Goal: Transaction & Acquisition: Book appointment/travel/reservation

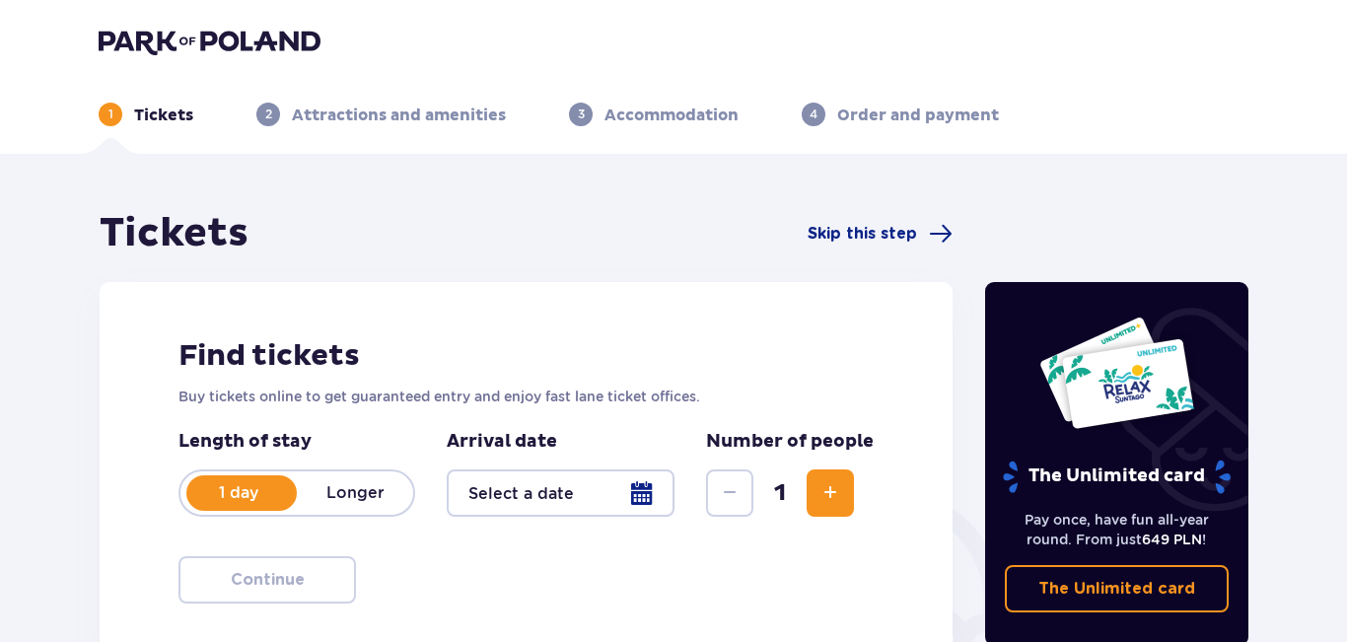
type input "[DATE] - [DATE]"
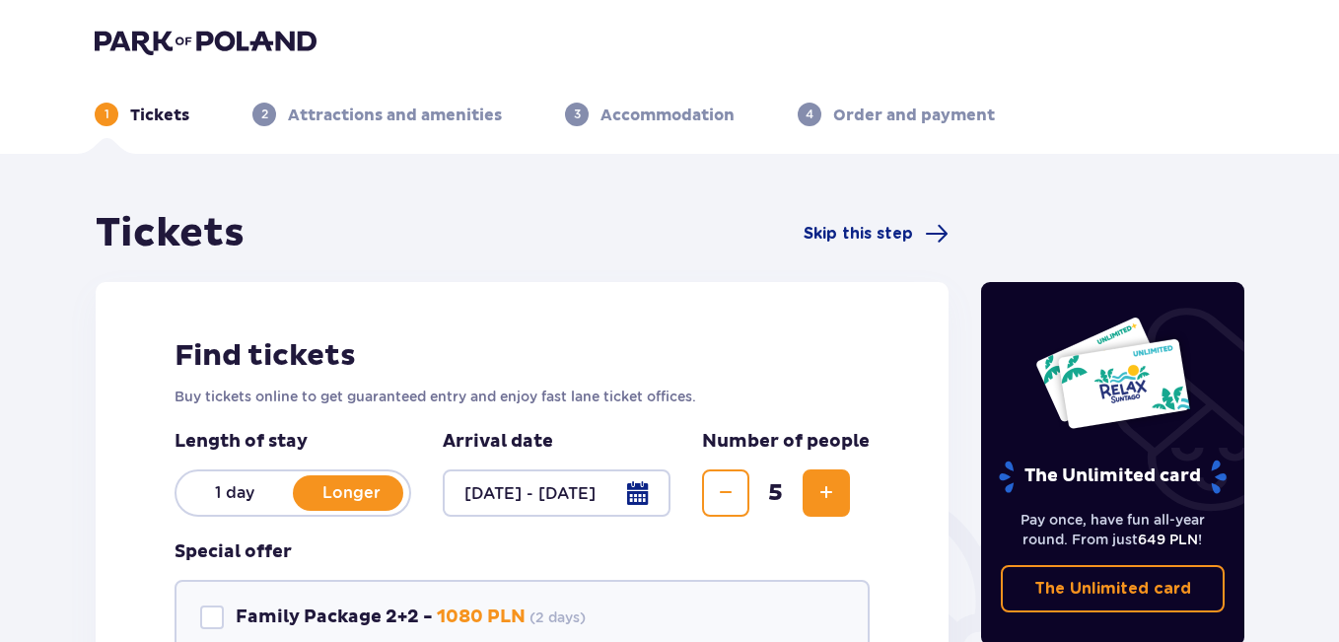
drag, startPoint x: 1338, startPoint y: 99, endPoint x: 1346, endPoint y: 146, distance: 48.0
click at [1339, 146] on html "1 Tickets 2 Attractions and amenities 3 Accommodation 4 Order and payment Ticke…" at bounding box center [669, 321] width 1339 height 642
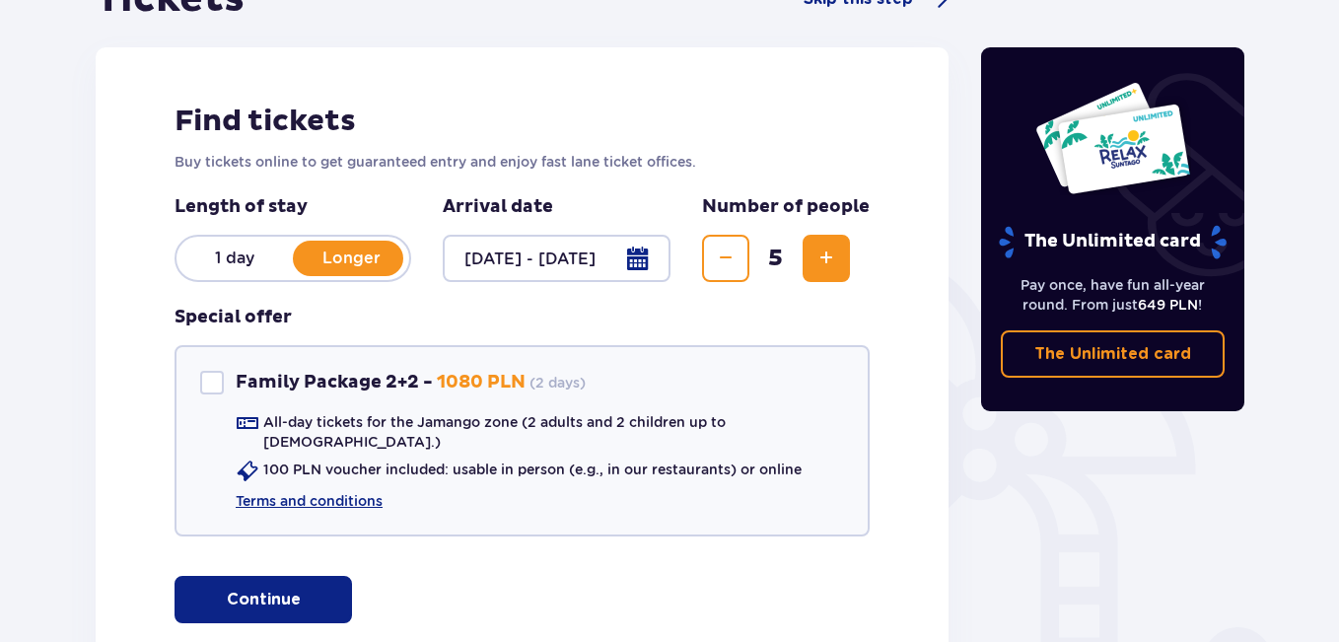
scroll to position [237, 0]
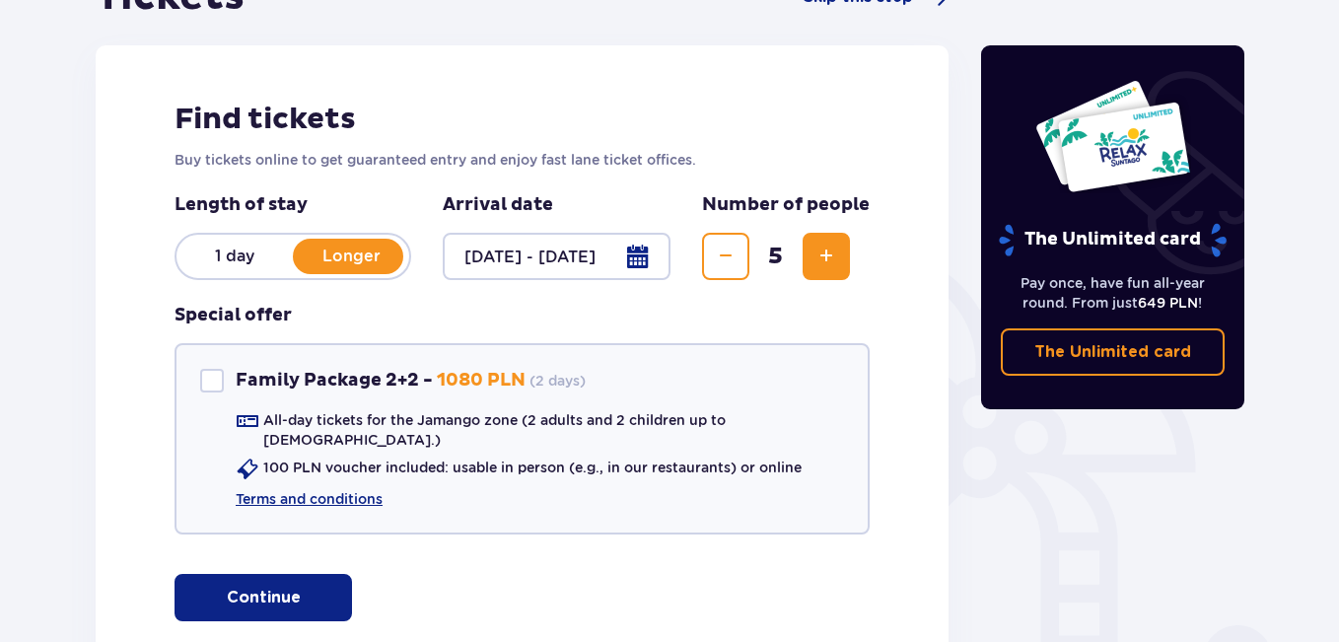
click at [241, 587] on p "Continue" at bounding box center [264, 598] width 74 height 22
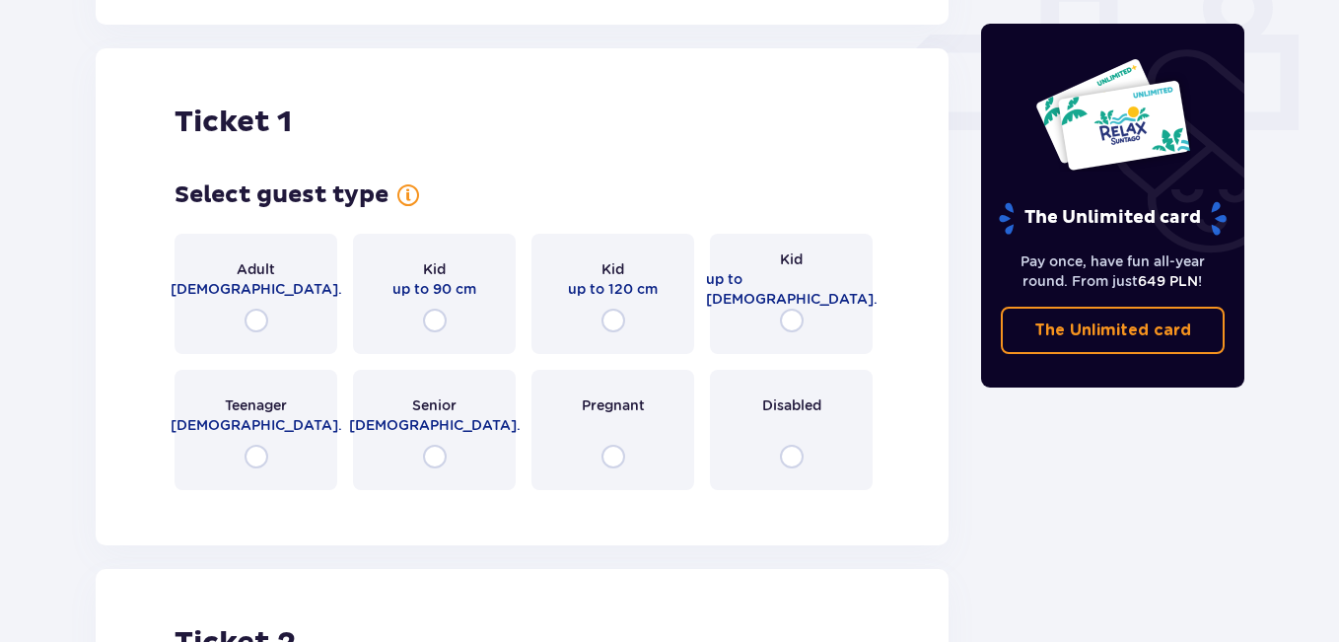
scroll to position [897, 0]
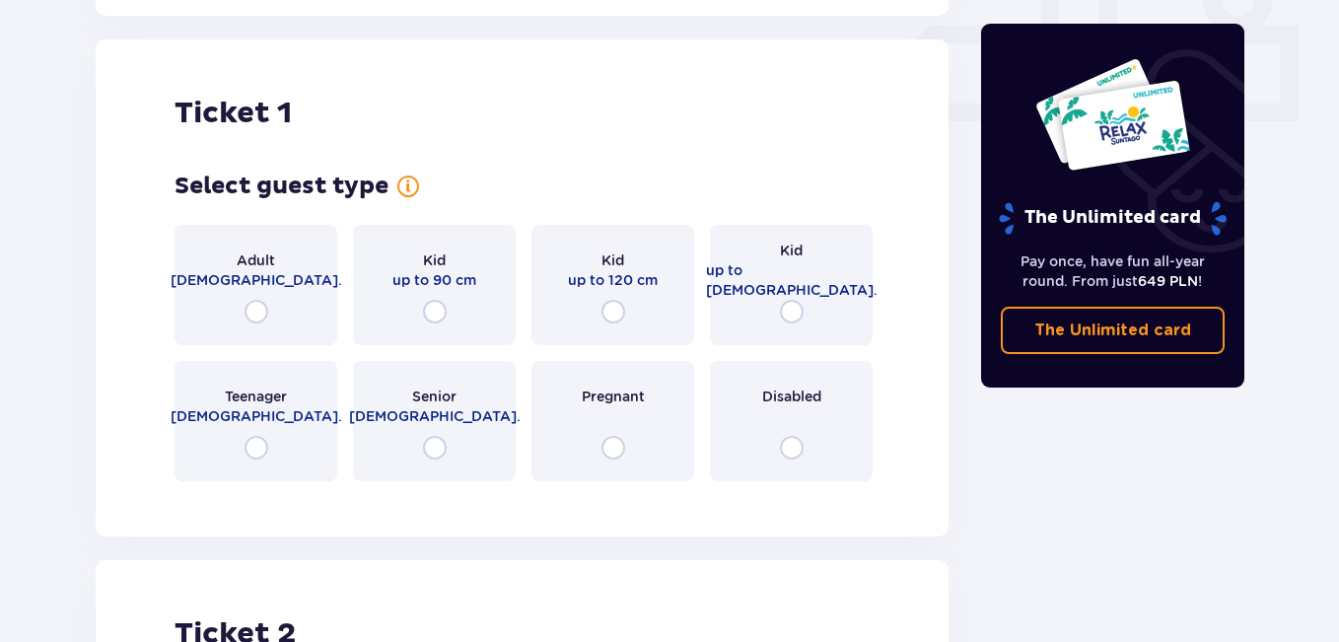
click at [256, 279] on div "Adult [DEMOGRAPHIC_DATA]." at bounding box center [255, 285] width 163 height 120
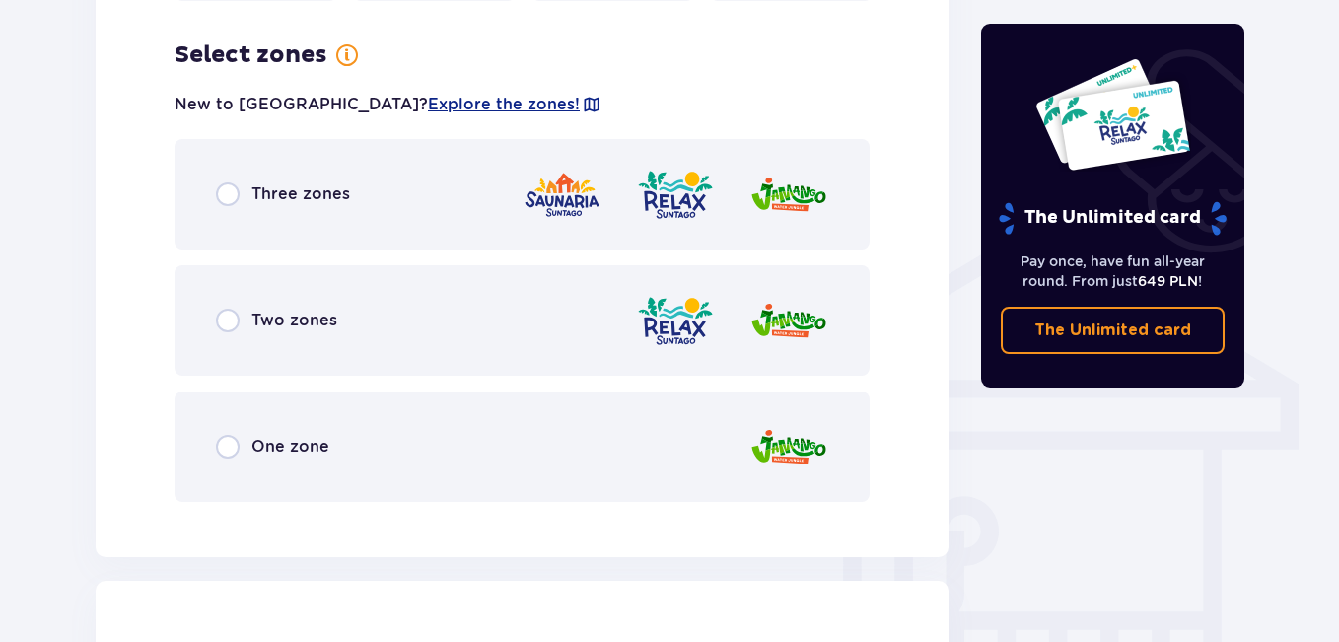
scroll to position [1378, 0]
click at [274, 435] on p "One zone" at bounding box center [290, 446] width 78 height 22
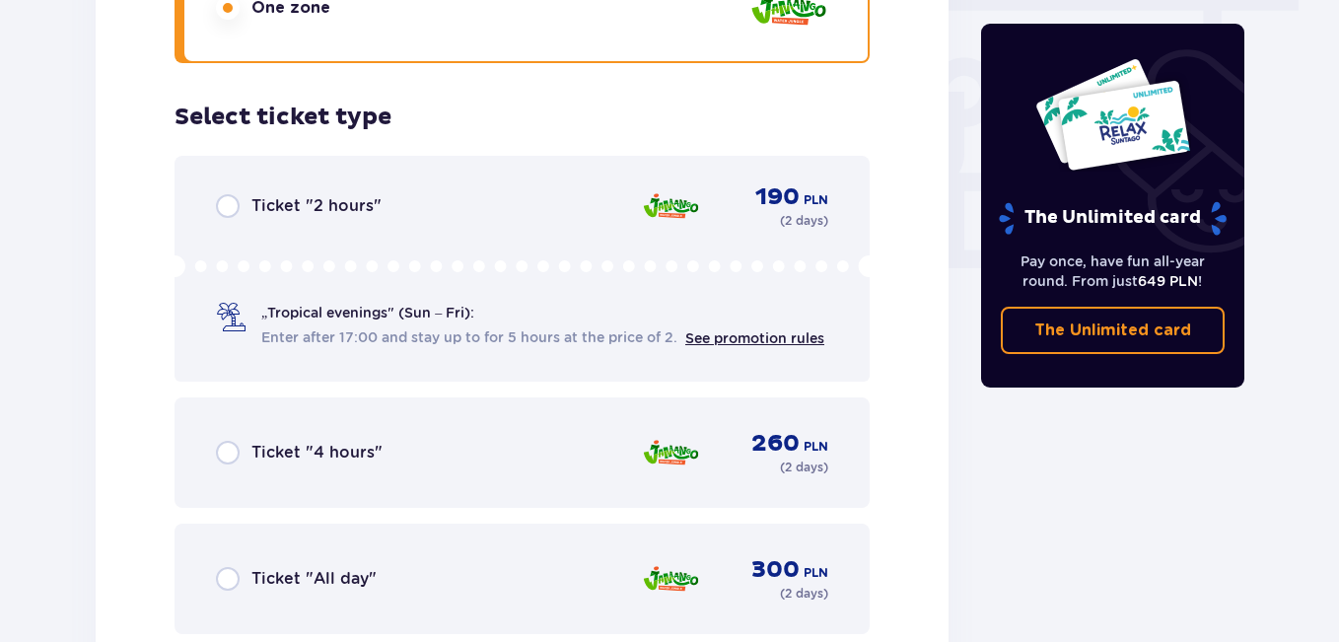
scroll to position [1879, 0]
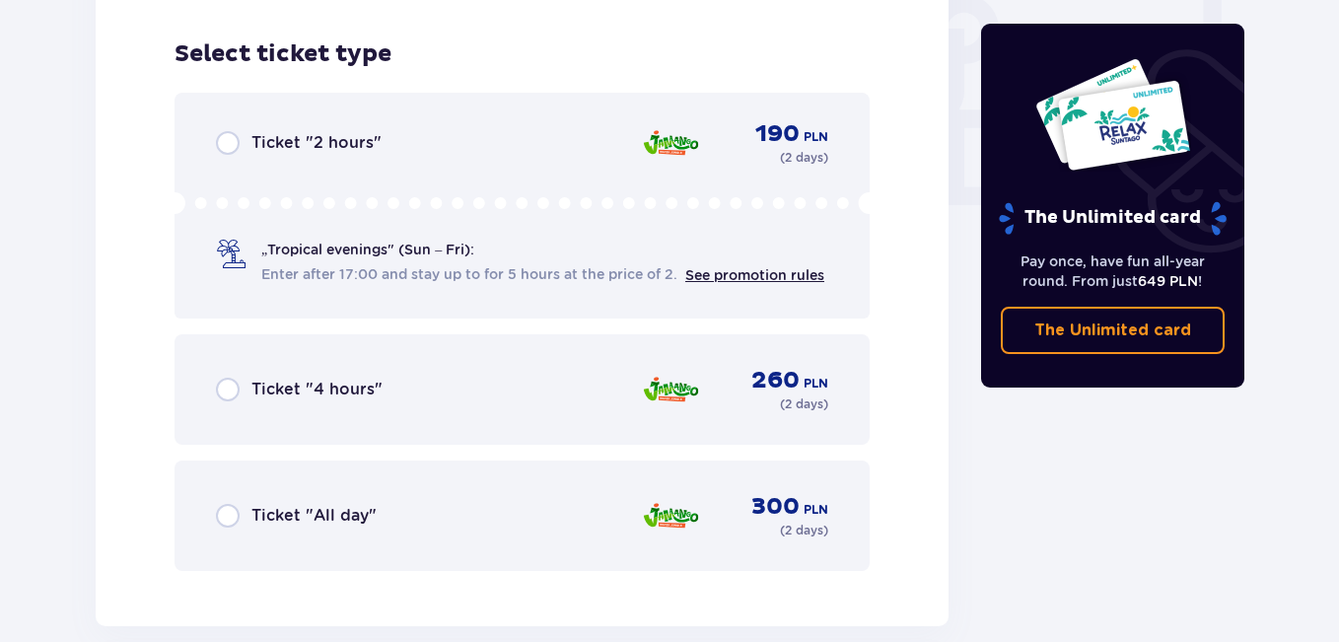
click at [321, 492] on div "Ticket "All day" 300 PLN ( 2 days )" at bounding box center [522, 515] width 612 height 47
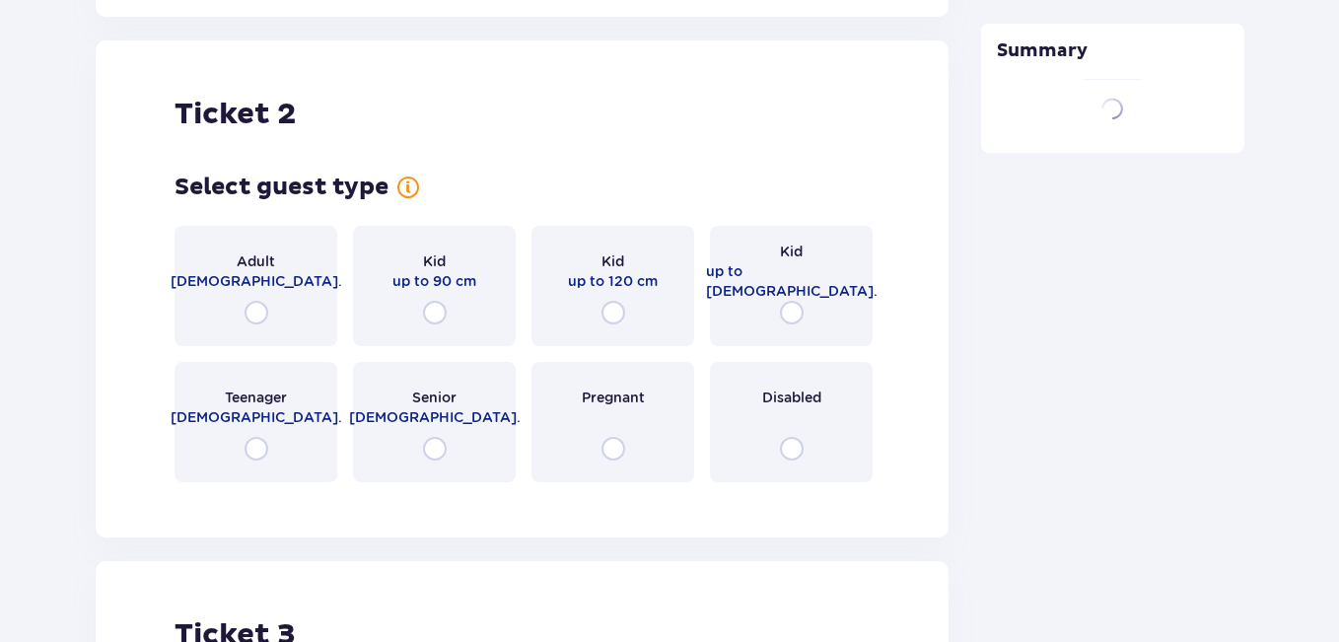
scroll to position [2489, 0]
click at [282, 270] on p "[DEMOGRAPHIC_DATA]." at bounding box center [257, 280] width 172 height 20
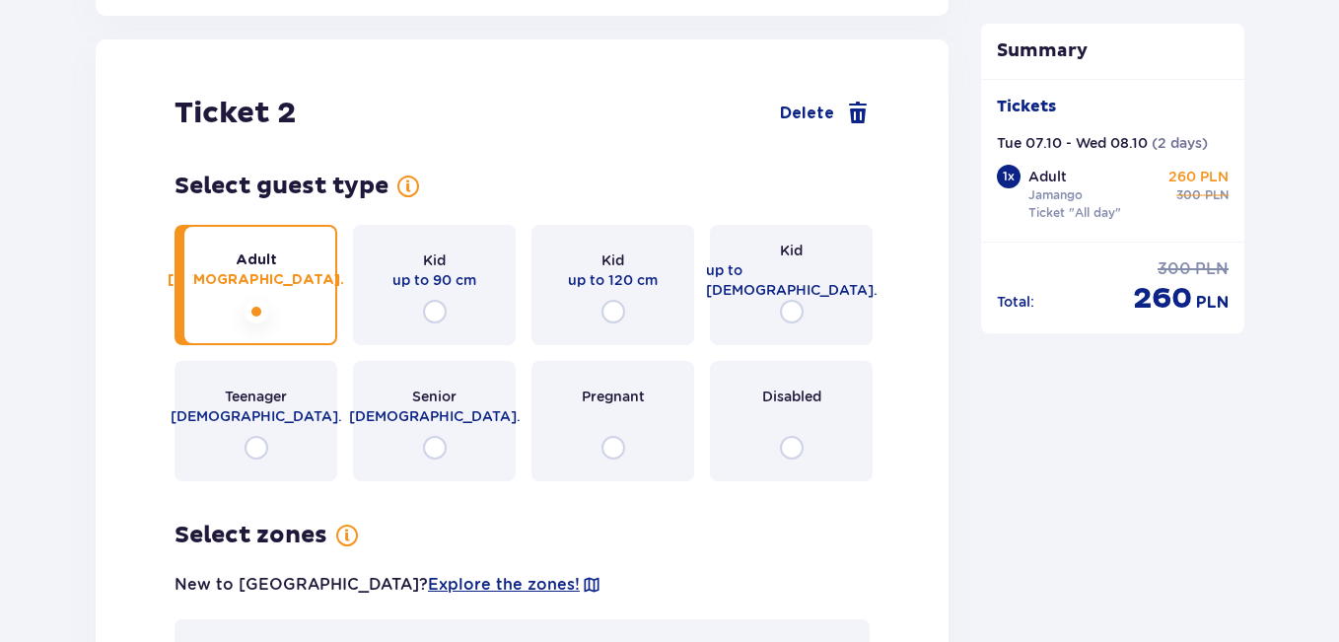
click at [265, 300] on input "radio" at bounding box center [256, 312] width 24 height 24
radio input "true"
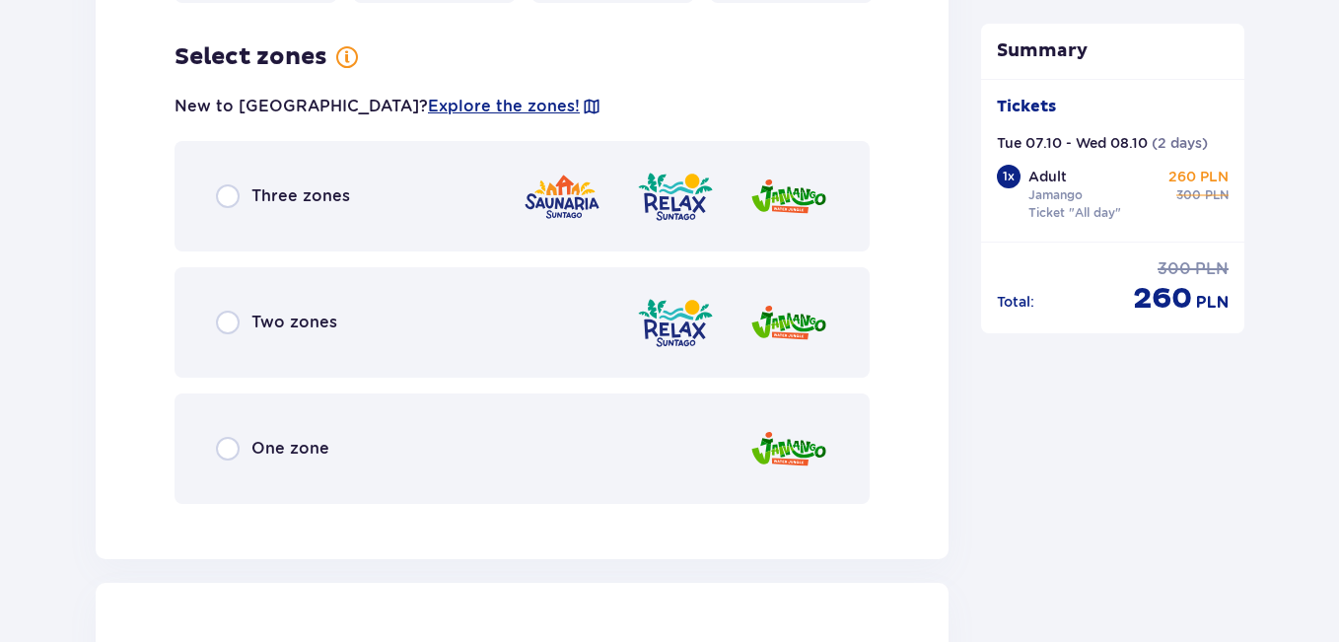
scroll to position [2970, 0]
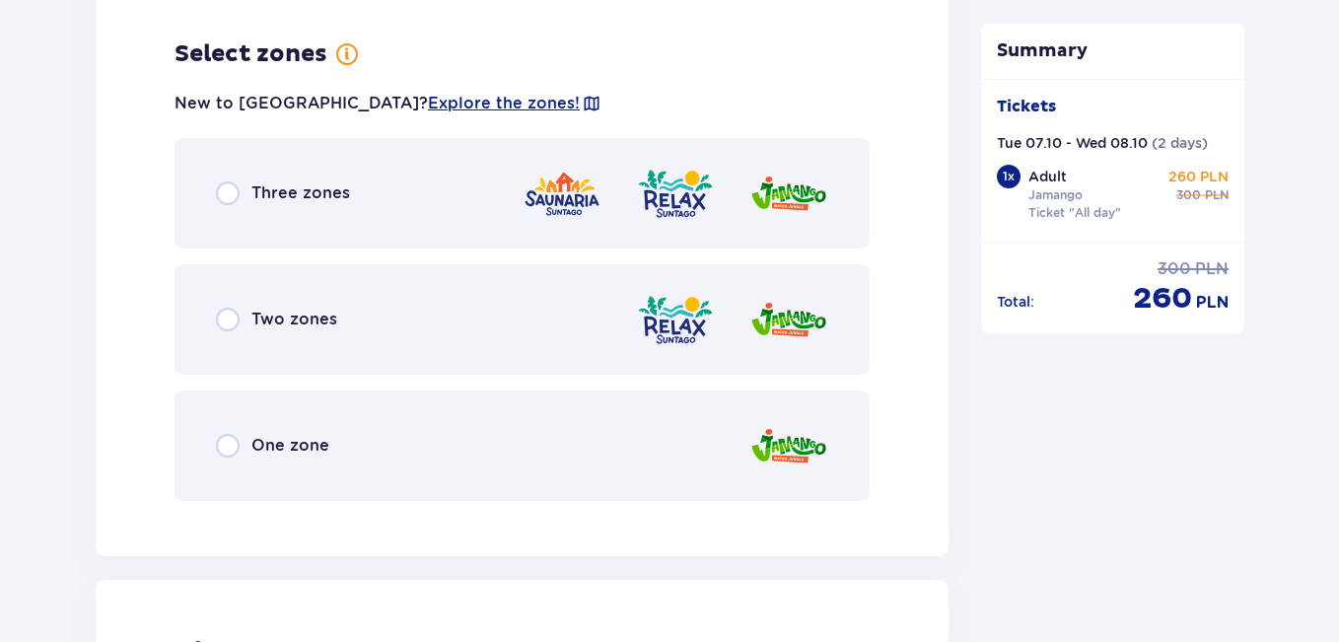
click at [262, 434] on div "One zone" at bounding box center [272, 446] width 113 height 24
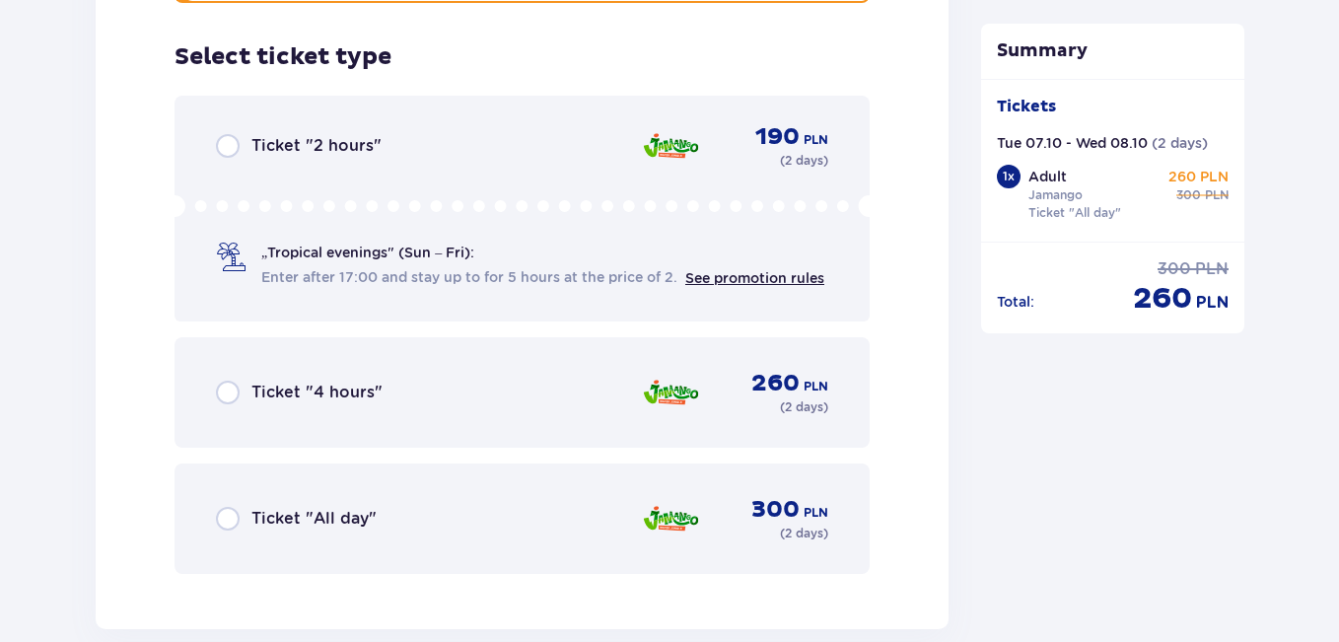
scroll to position [3471, 0]
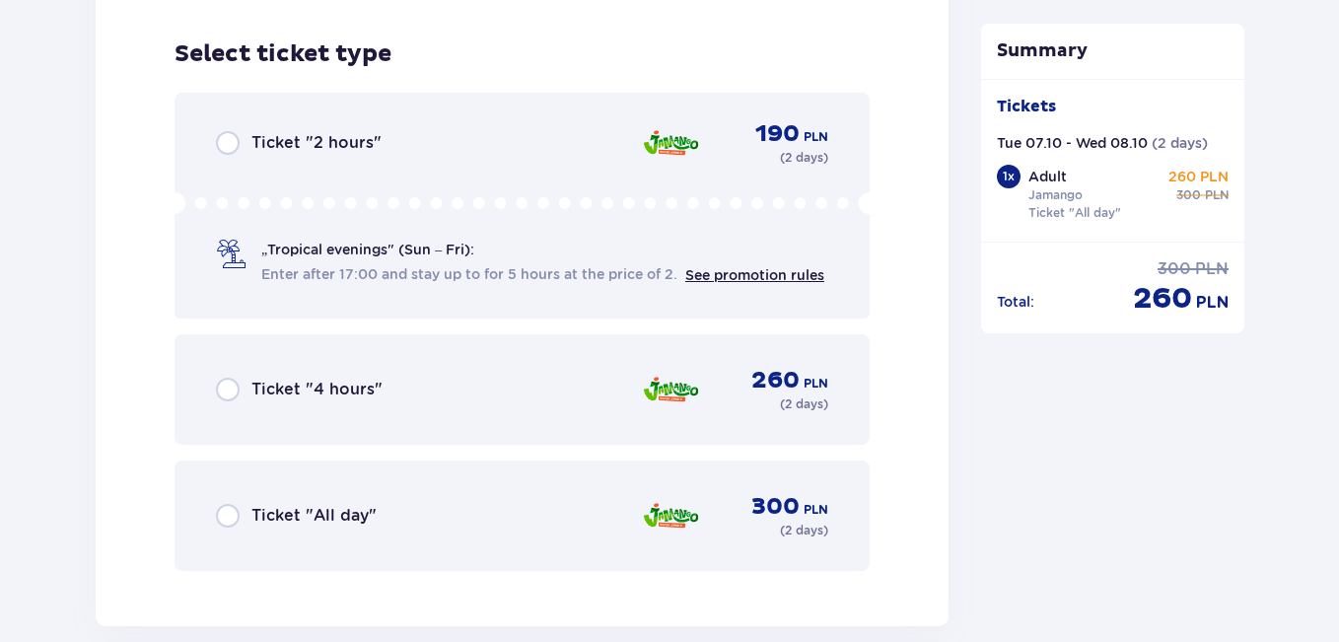
click at [275, 492] on div "Ticket "All day" 300 PLN ( 2 days )" at bounding box center [522, 515] width 612 height 47
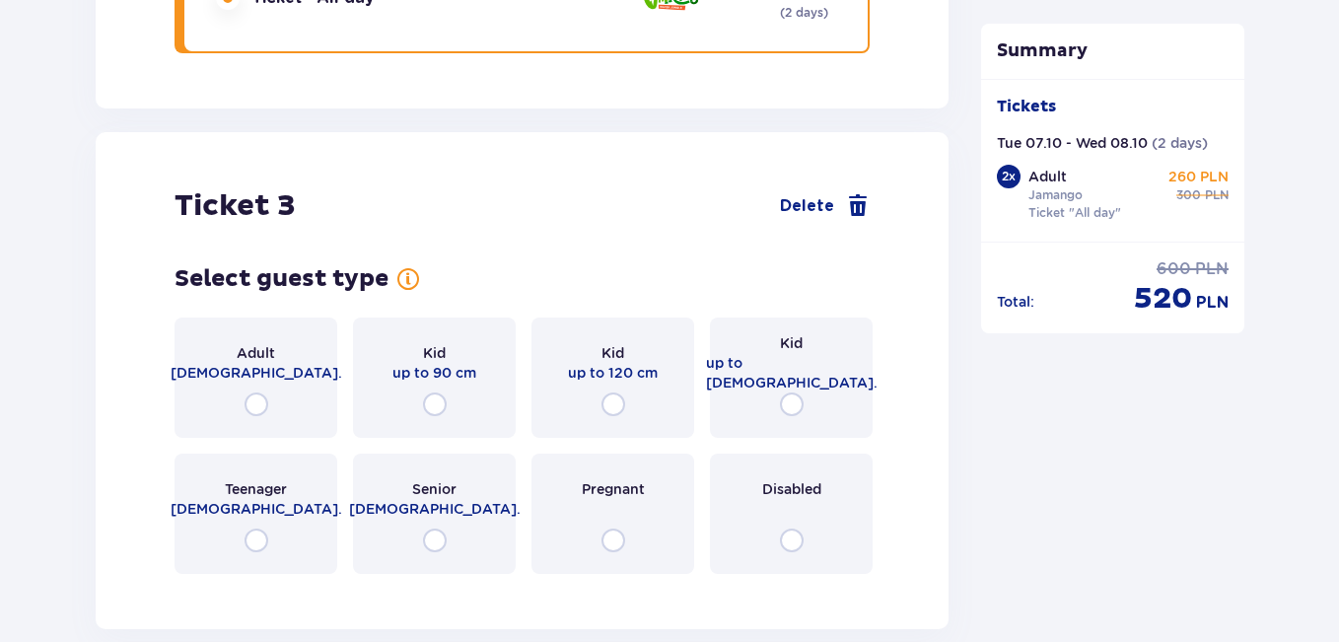
scroll to position [4081, 0]
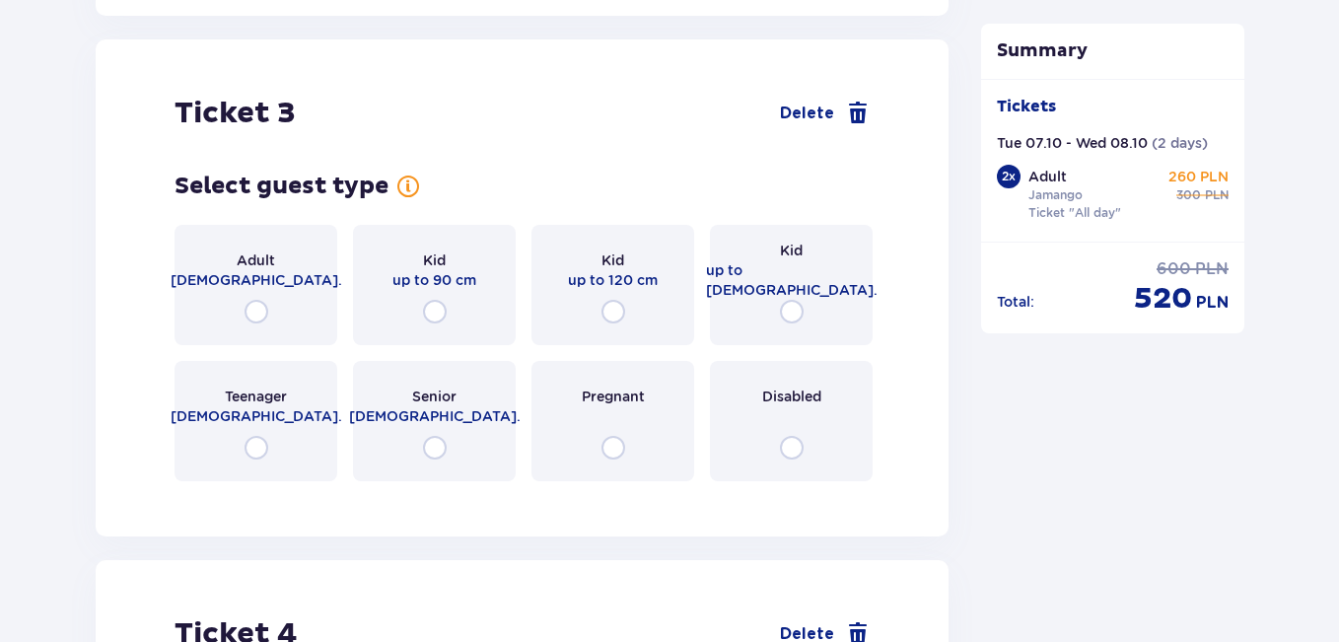
click at [803, 313] on div "Kid up to [DEMOGRAPHIC_DATA]." at bounding box center [791, 285] width 163 height 120
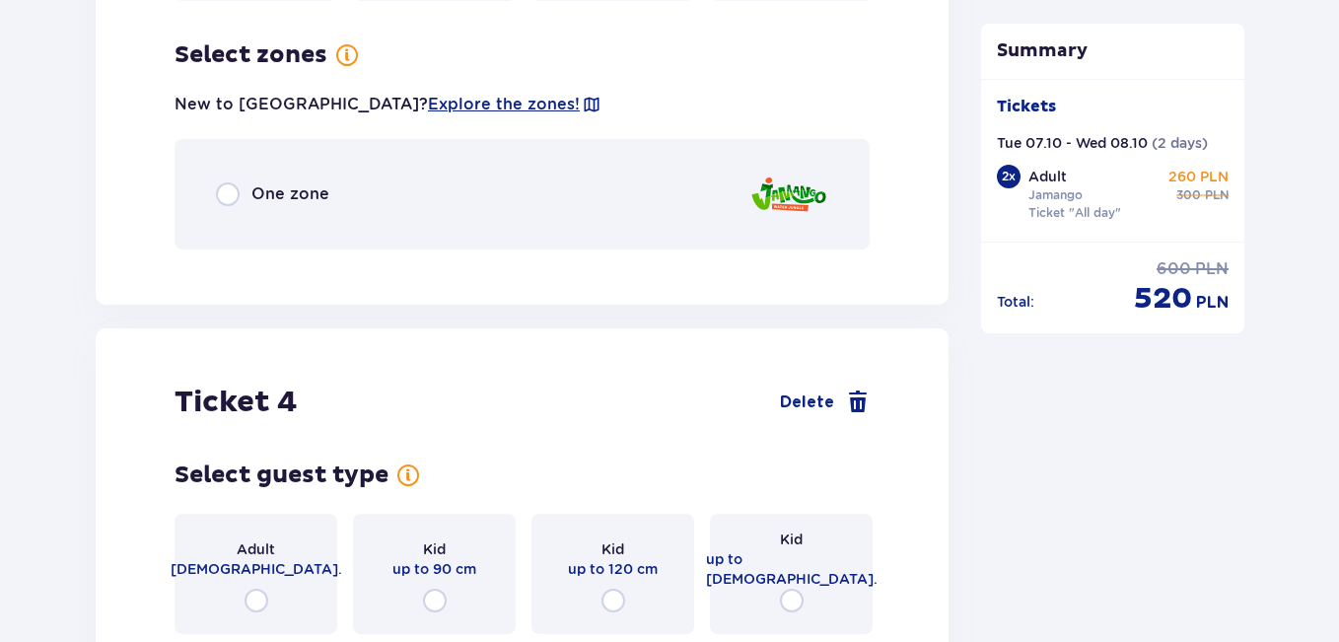
scroll to position [4562, 0]
click at [316, 182] on p "One zone" at bounding box center [290, 193] width 78 height 22
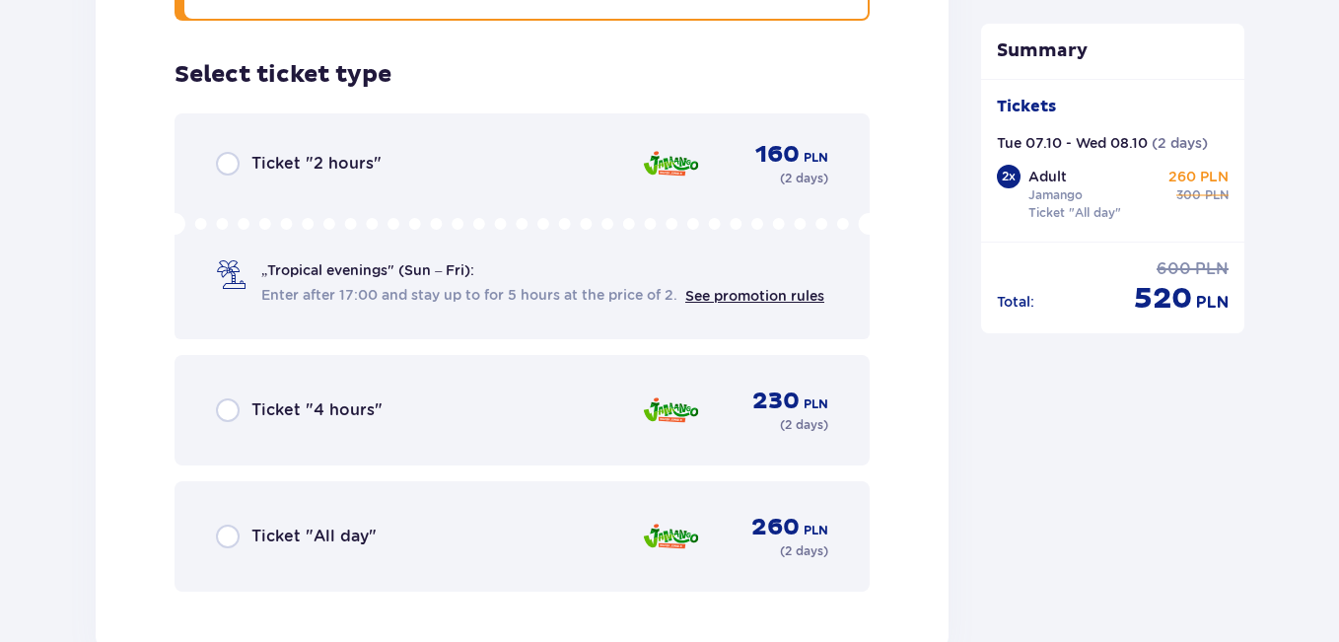
scroll to position [4810, 0]
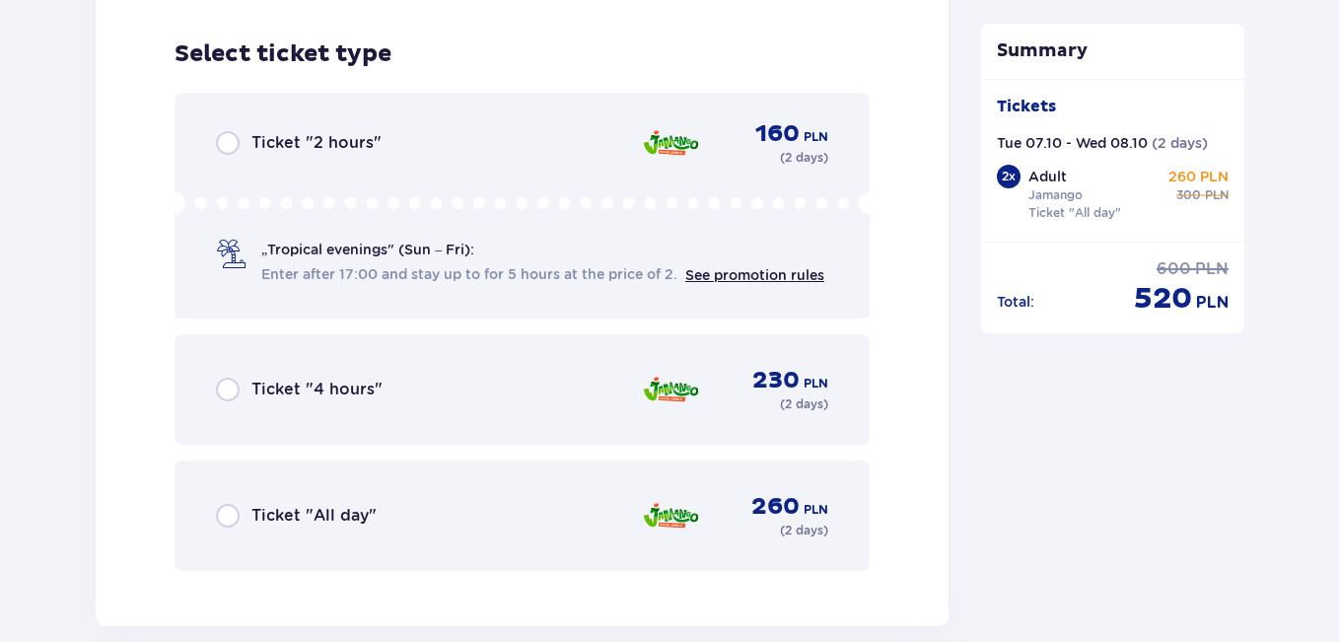
click at [356, 505] on p "Ticket "All day"" at bounding box center [313, 516] width 125 height 22
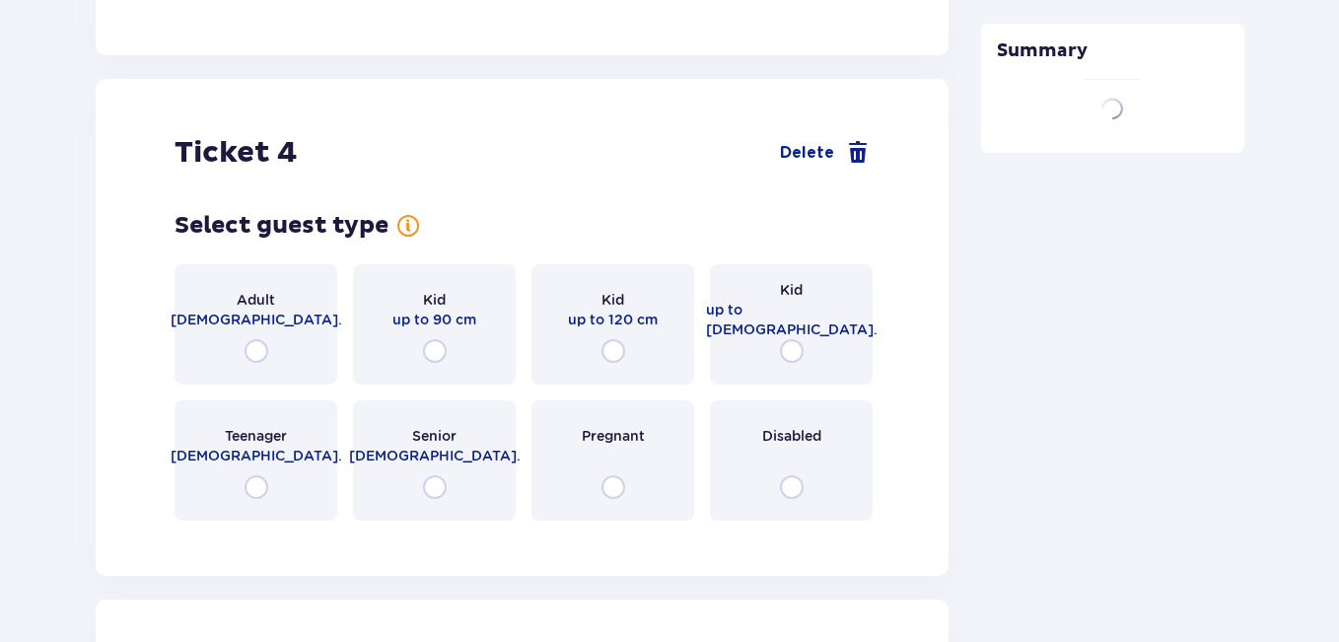
scroll to position [5418, 0]
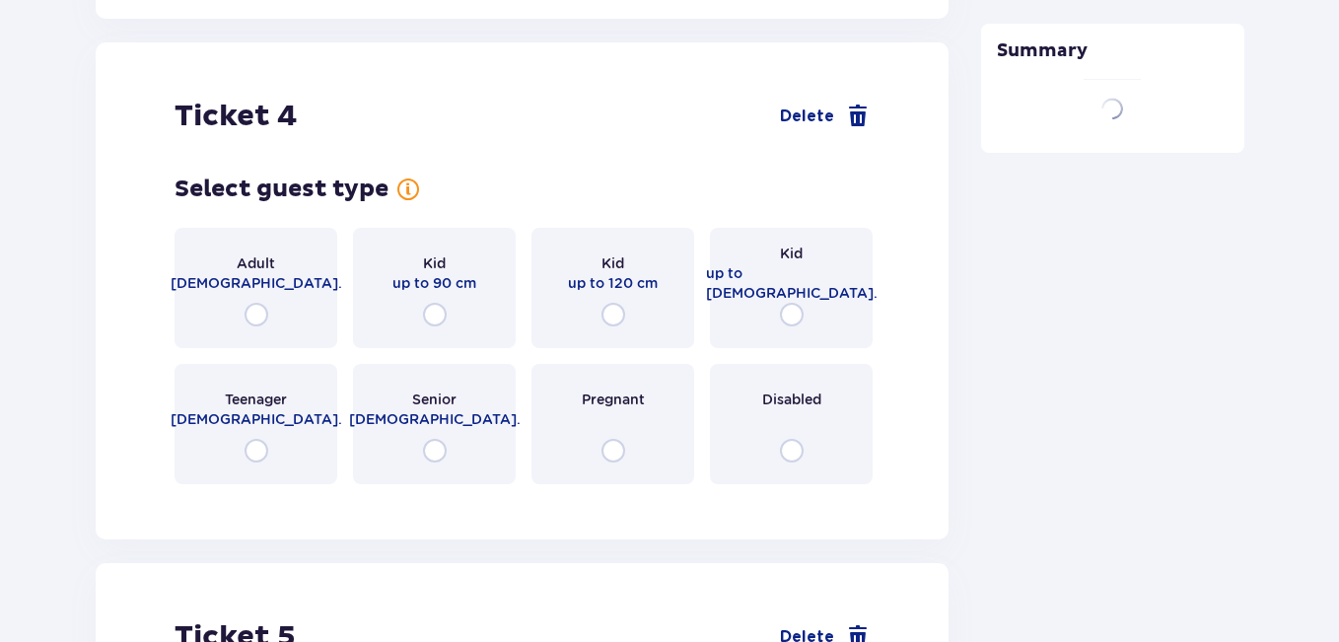
click at [796, 279] on div "Kid up to [DEMOGRAPHIC_DATA]." at bounding box center [791, 288] width 163 height 120
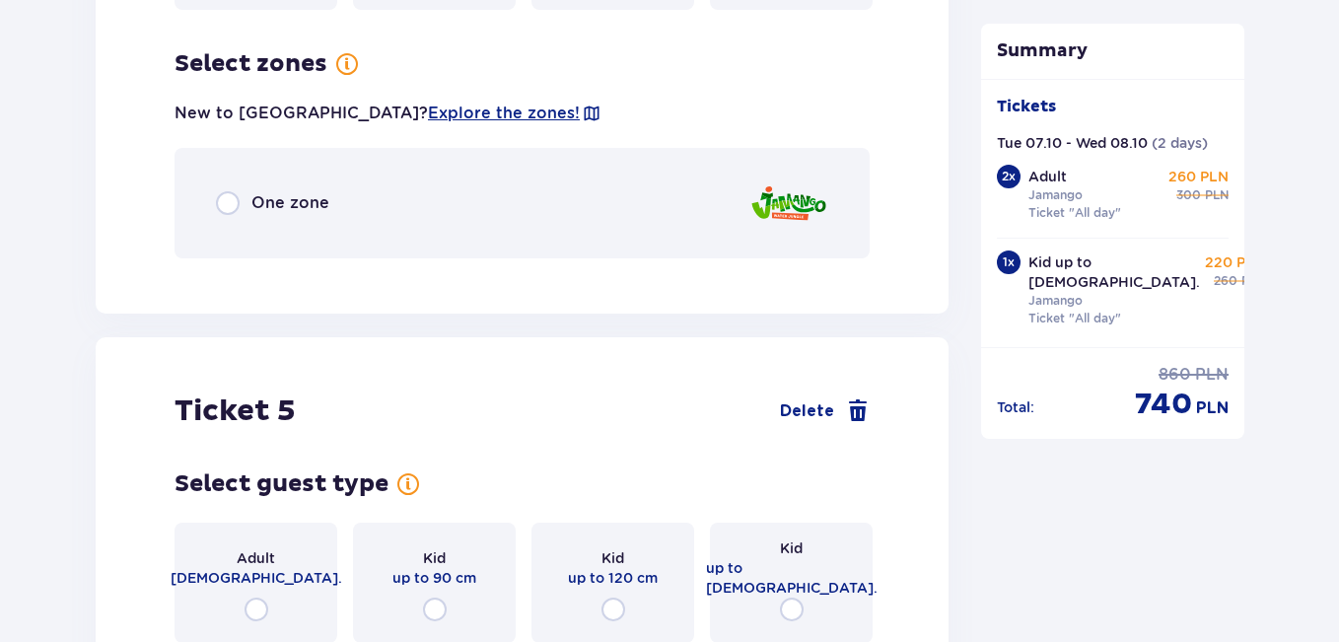
scroll to position [5902, 0]
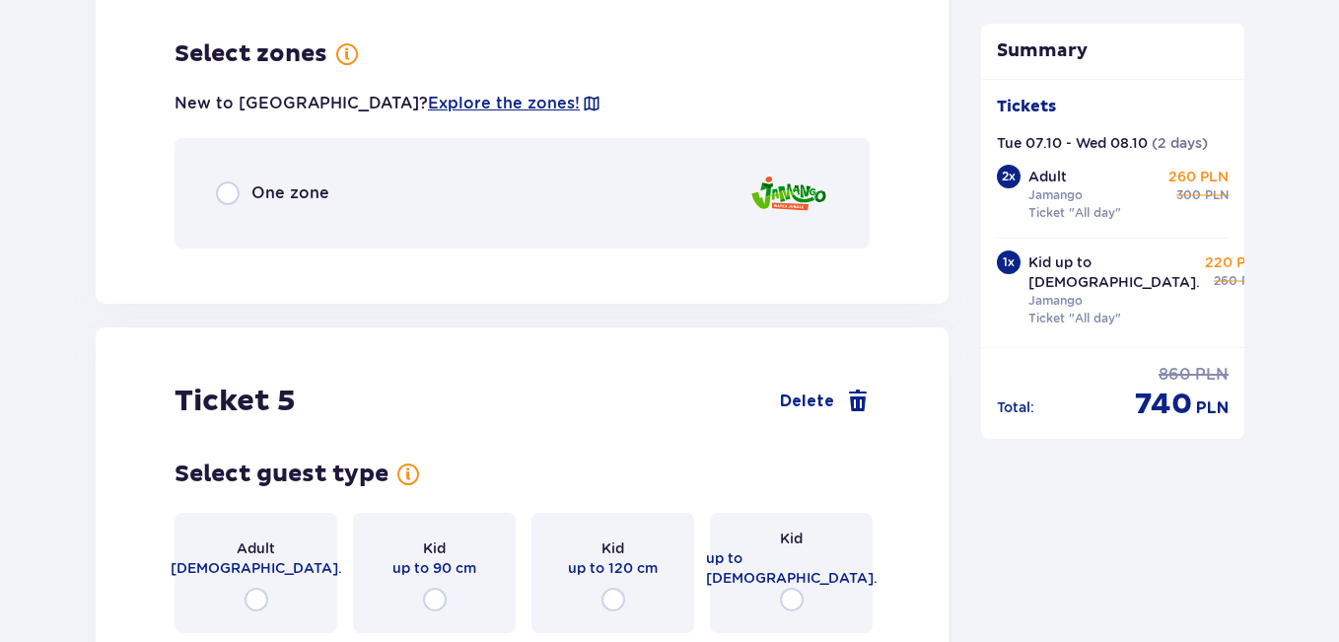
click at [243, 195] on div "One zone" at bounding box center [521, 193] width 695 height 110
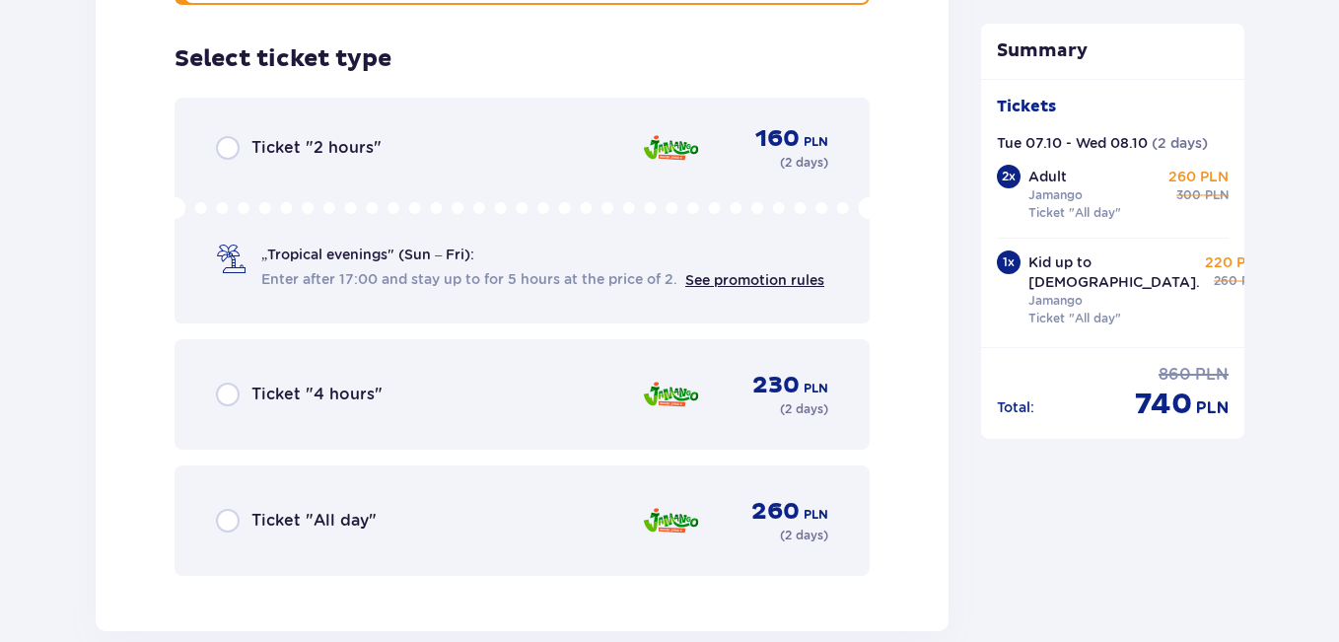
scroll to position [6150, 0]
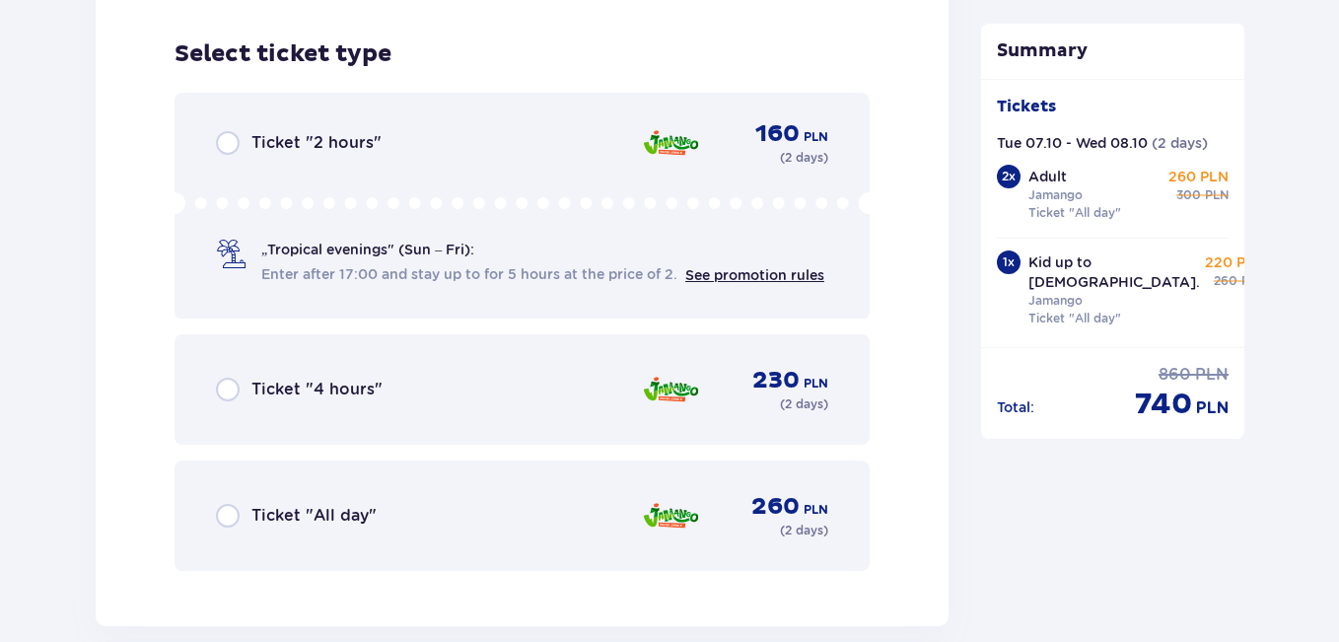
click at [268, 492] on div "Ticket "All day" 260 PLN ( 2 days )" at bounding box center [522, 515] width 612 height 47
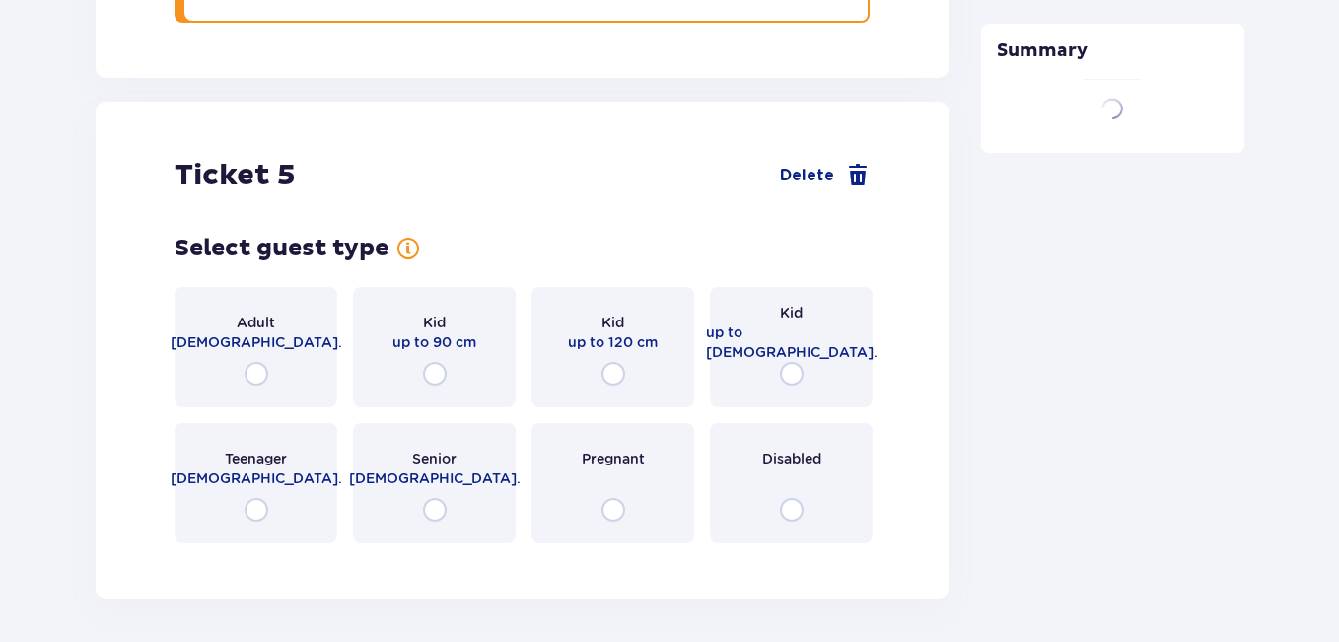
scroll to position [6752, 0]
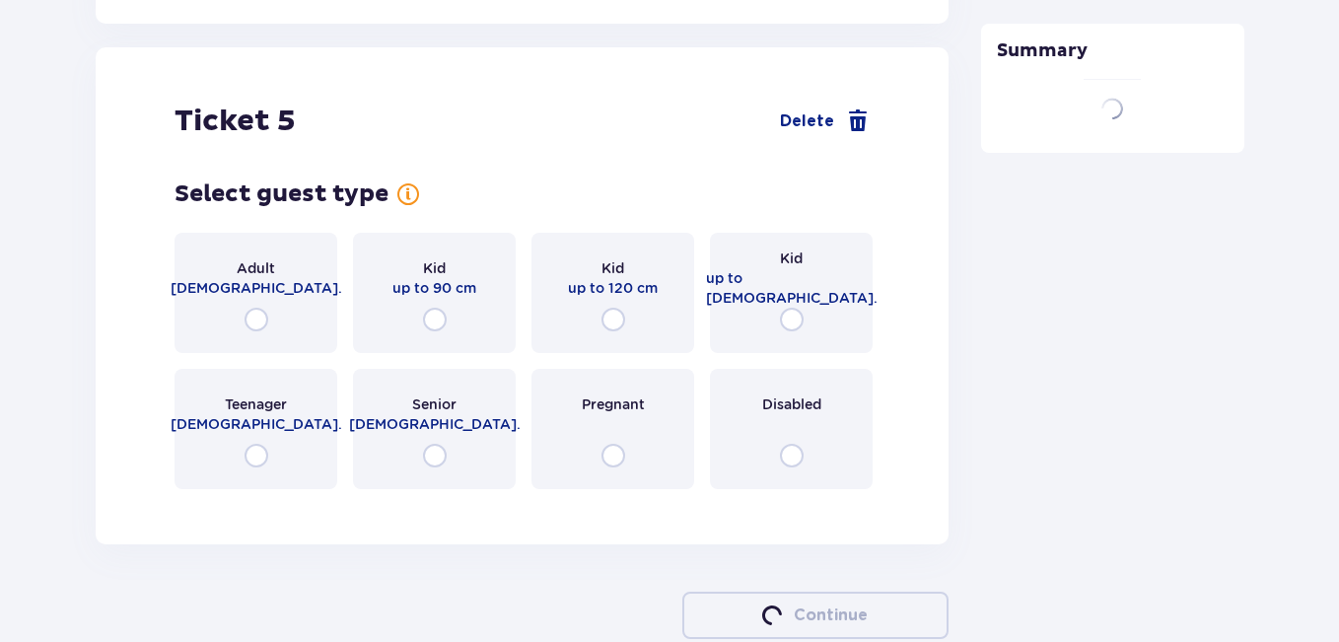
click at [803, 286] on div "Kid up to [DEMOGRAPHIC_DATA]." at bounding box center [791, 293] width 163 height 120
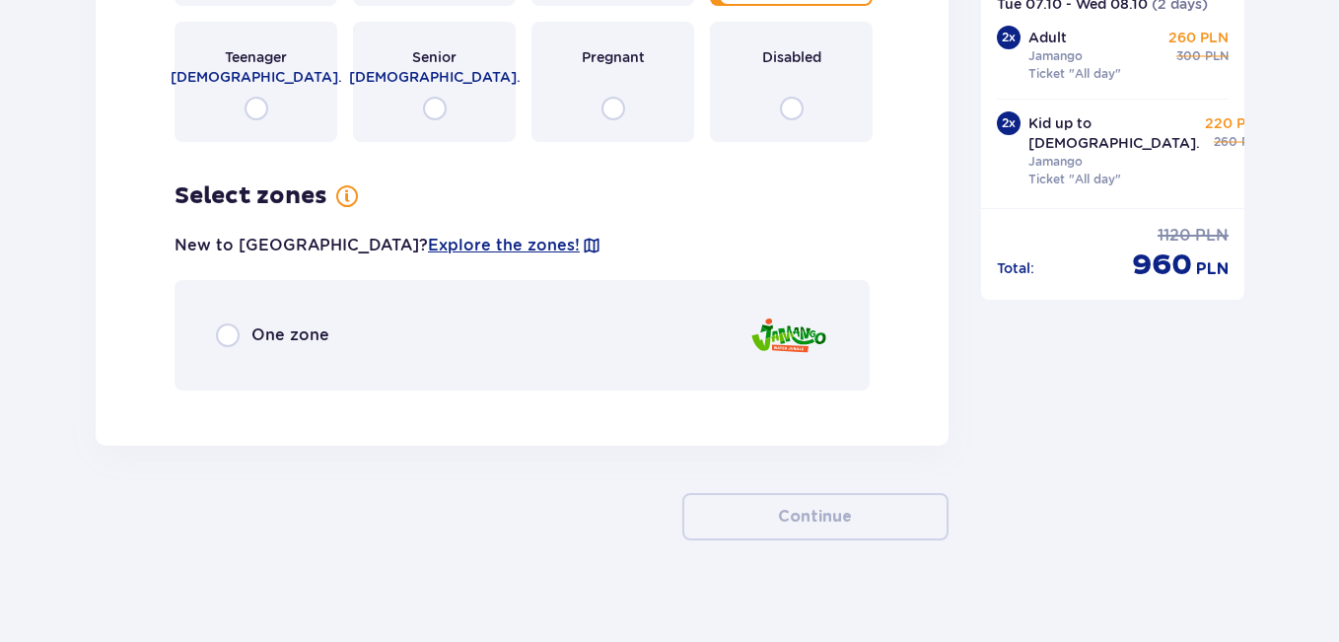
scroll to position [7100, 0]
click at [246, 300] on div "One zone" at bounding box center [521, 334] width 695 height 110
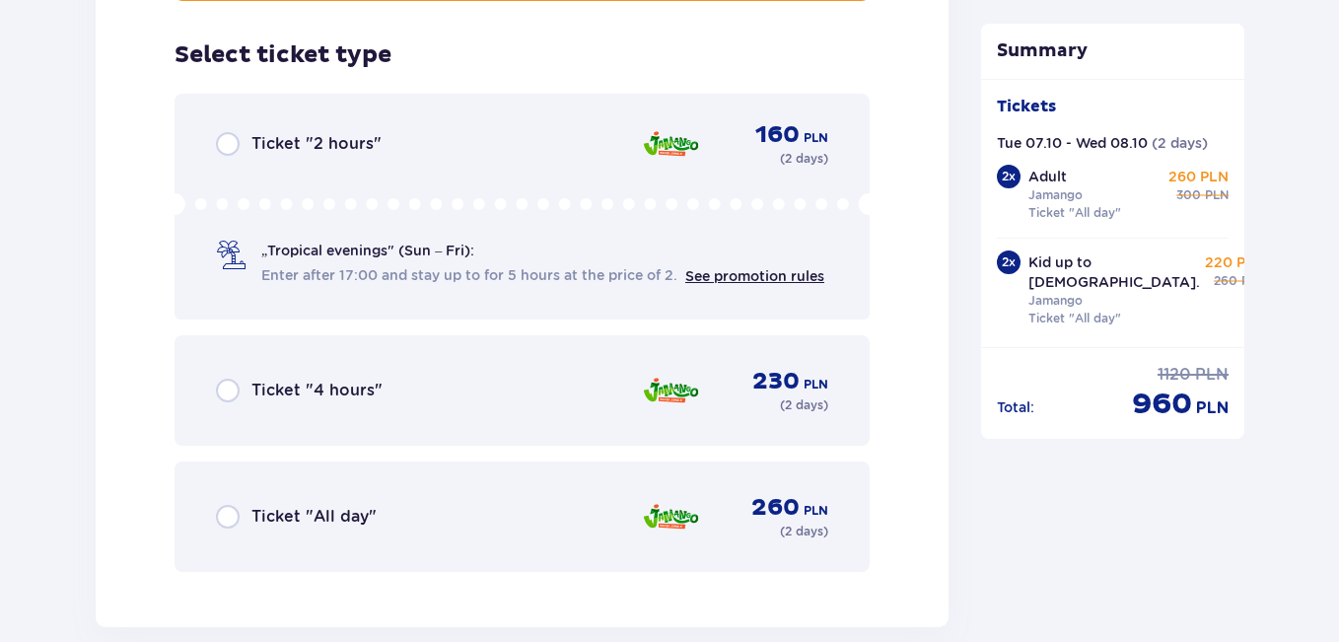
scroll to position [7490, 0]
click at [315, 505] on p "Ticket "All day"" at bounding box center [313, 516] width 125 height 22
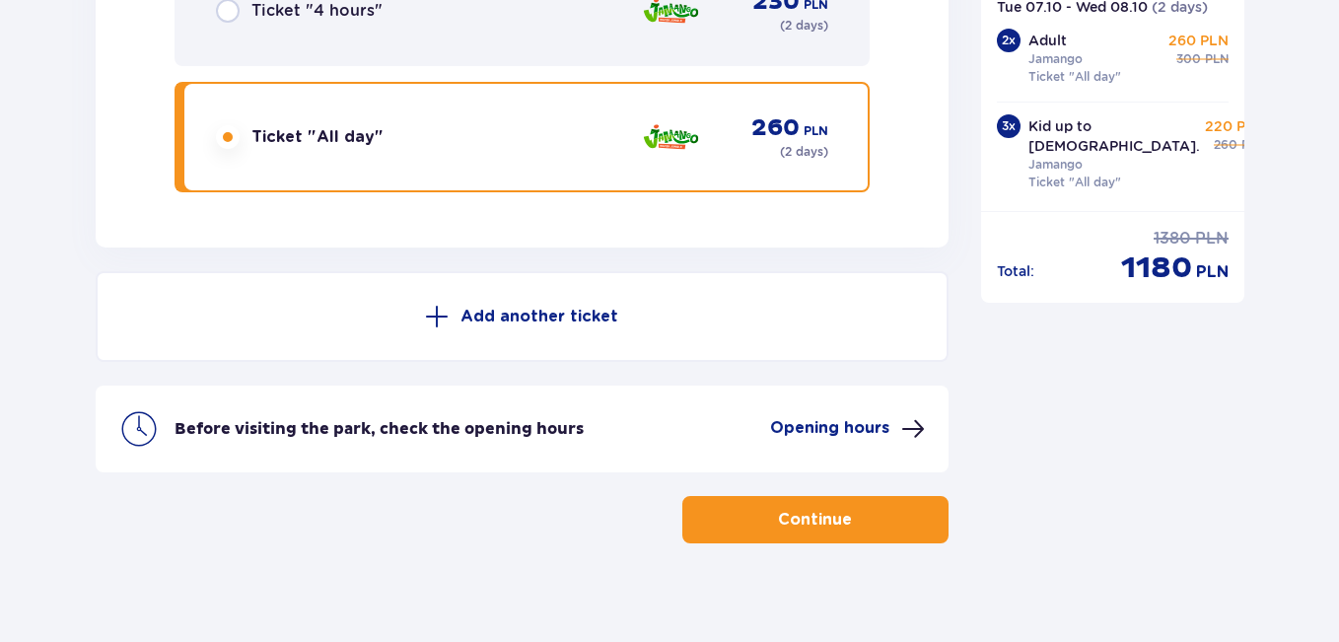
scroll to position [7872, 0]
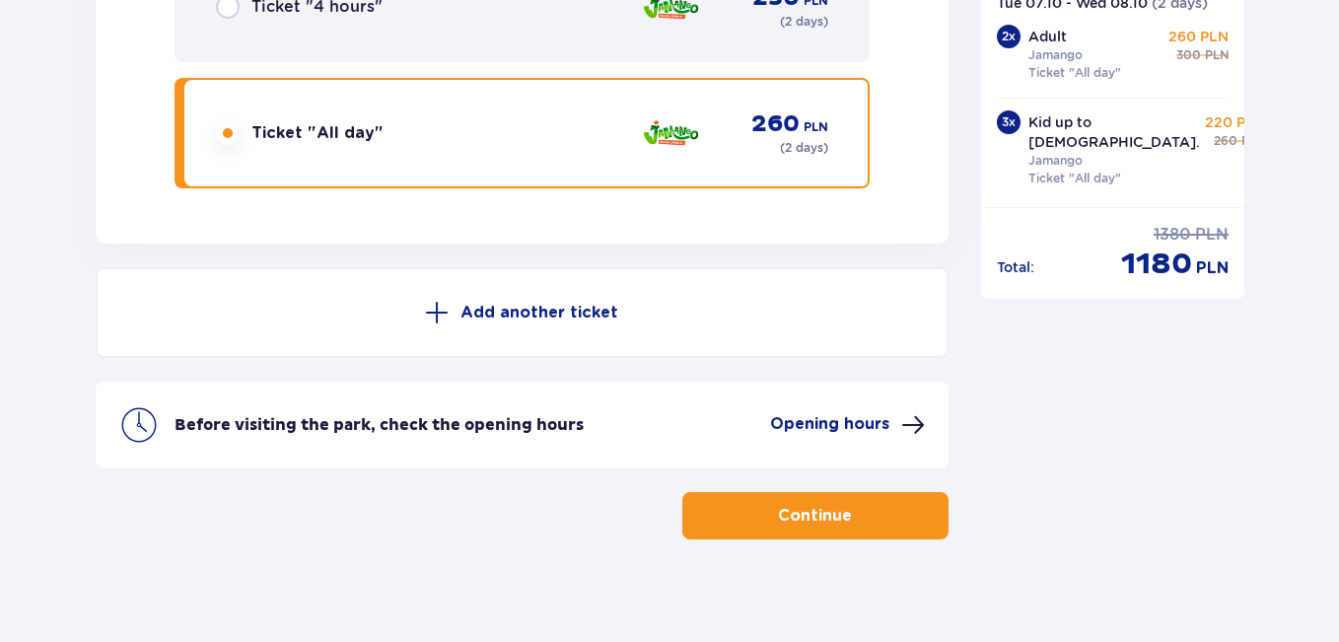
click at [782, 505] on p "Continue" at bounding box center [815, 516] width 74 height 22
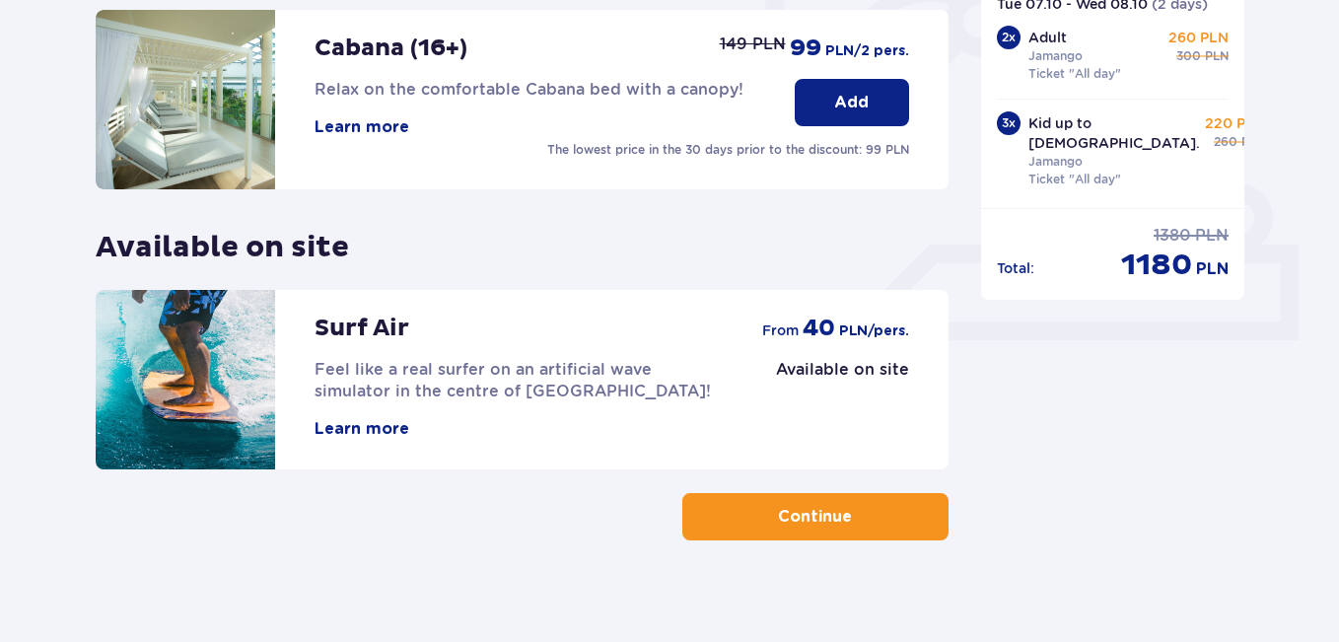
scroll to position [695, 0]
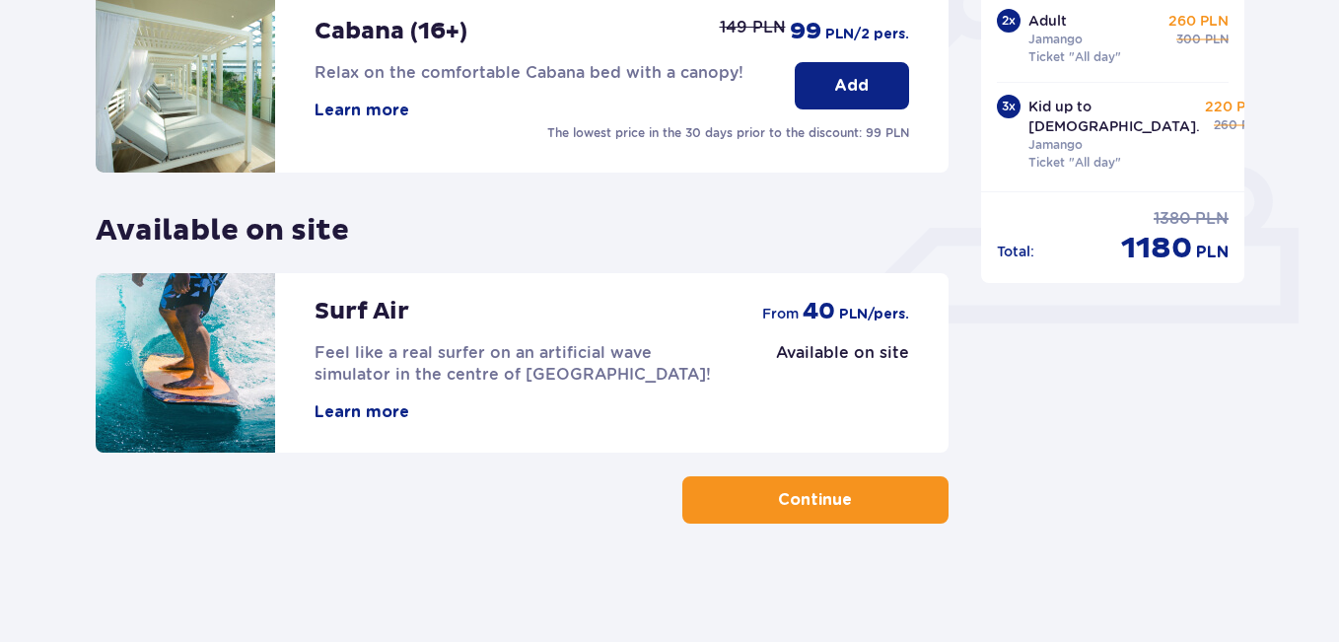
click at [778, 493] on p "Continue" at bounding box center [815, 500] width 74 height 22
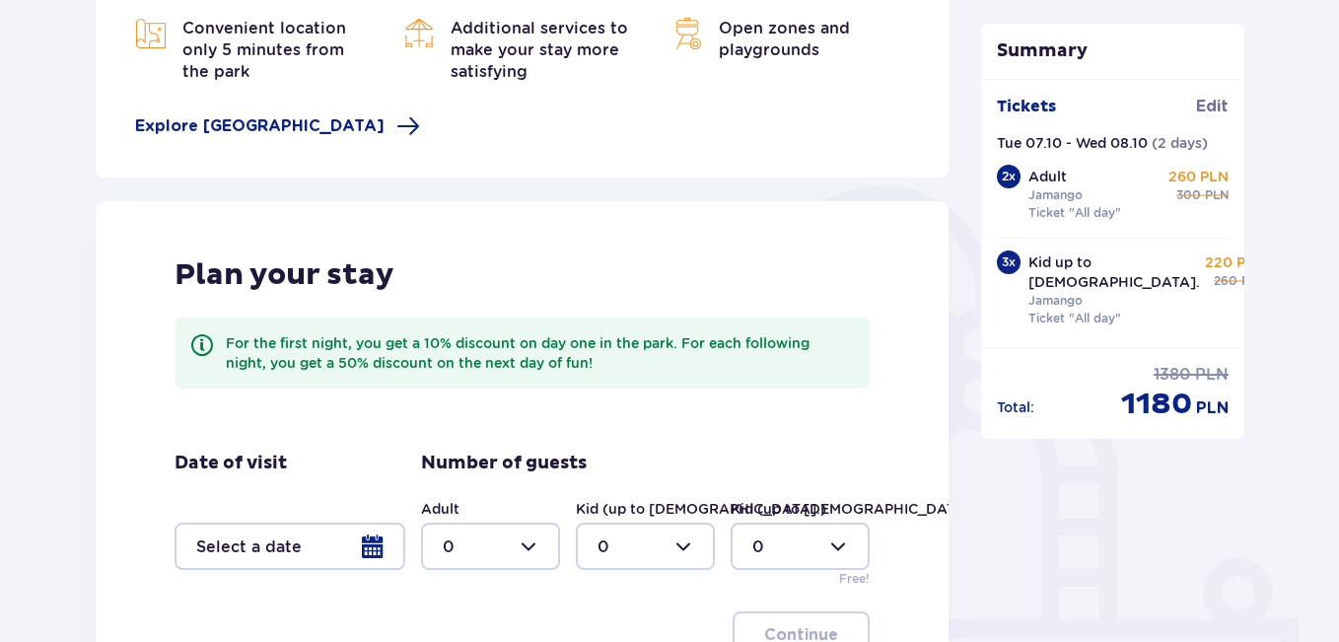
scroll to position [416, 0]
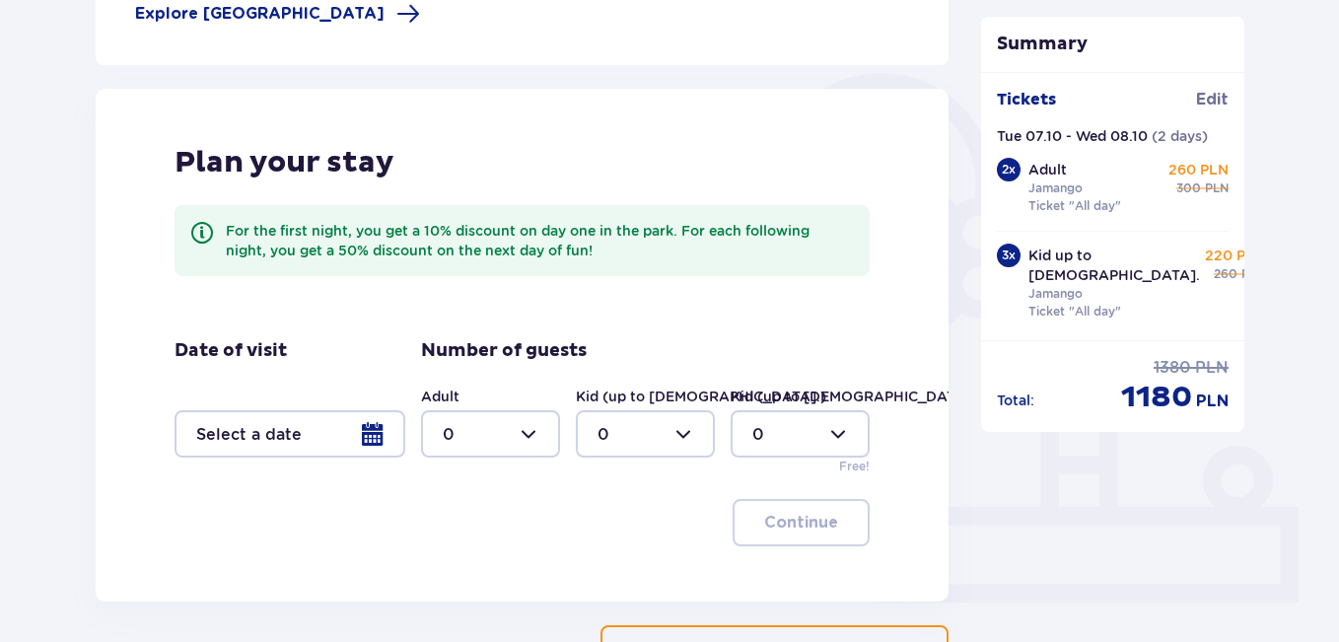
click at [371, 436] on div at bounding box center [289, 433] width 231 height 47
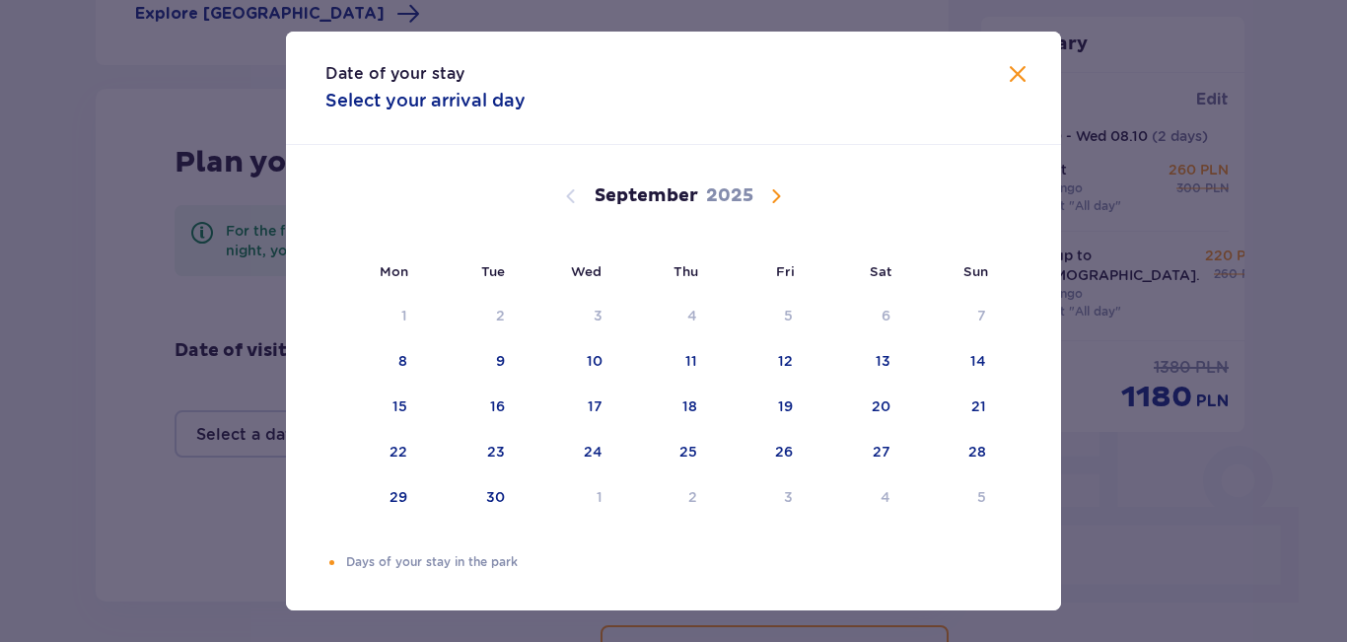
click at [765, 203] on span "Calendar" at bounding box center [776, 196] width 24 height 24
click at [381, 359] on div "6" at bounding box center [374, 361] width 98 height 43
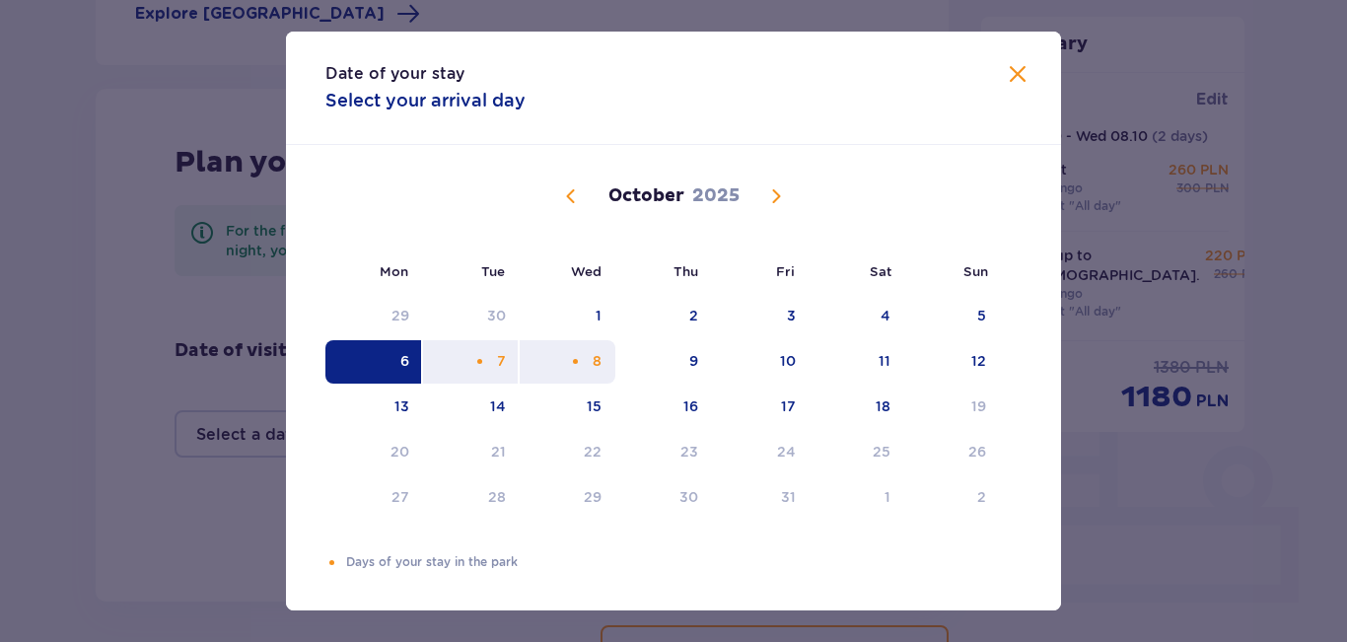
click at [599, 362] on div "8" at bounding box center [596, 361] width 9 height 20
type input "[DATE] - [DATE]"
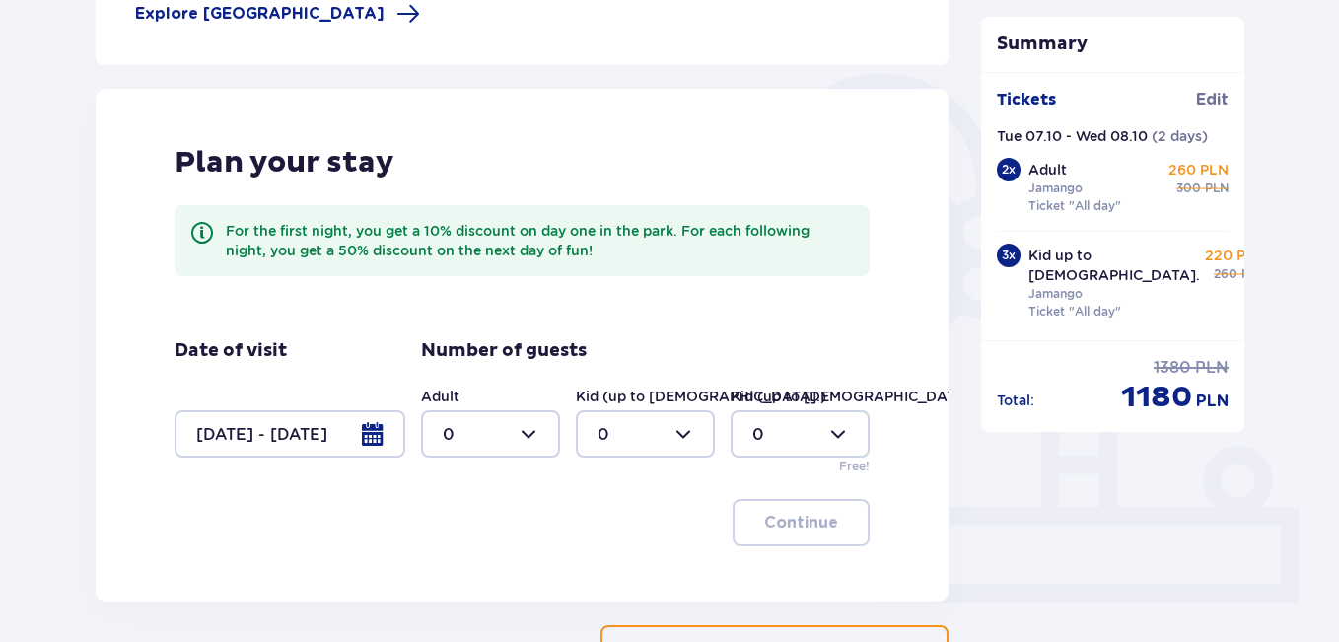
click at [480, 432] on div at bounding box center [490, 433] width 139 height 47
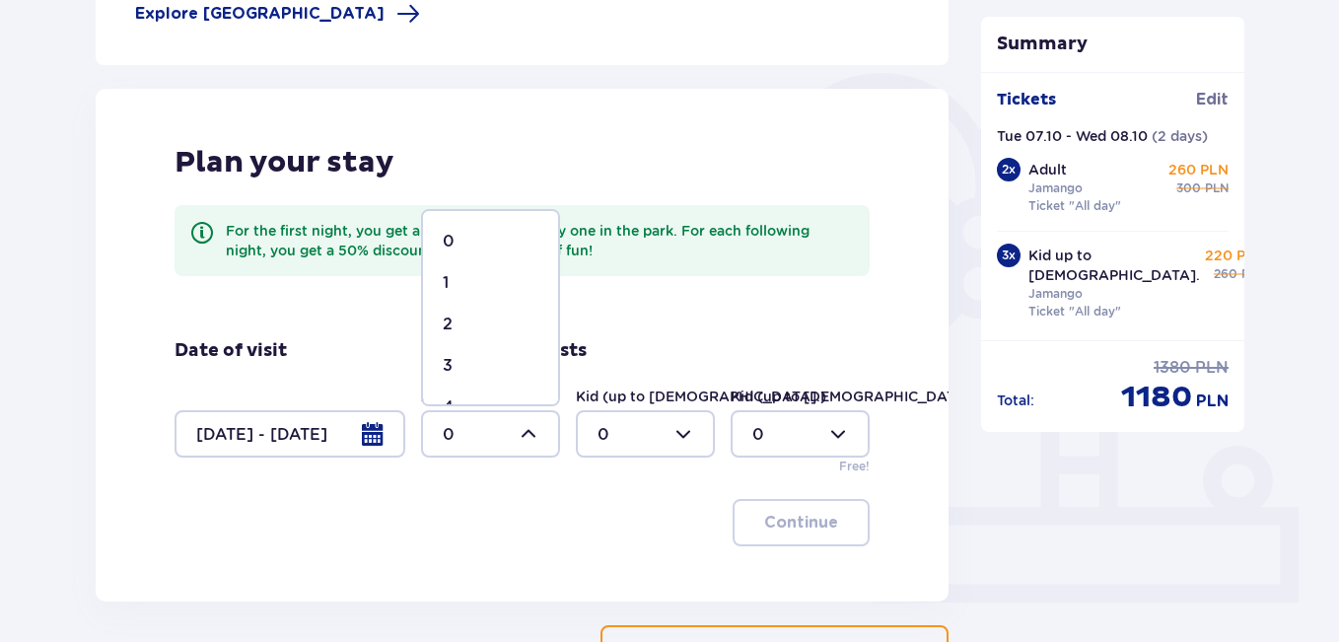
click at [477, 319] on div "2" at bounding box center [491, 324] width 96 height 22
type input "2"
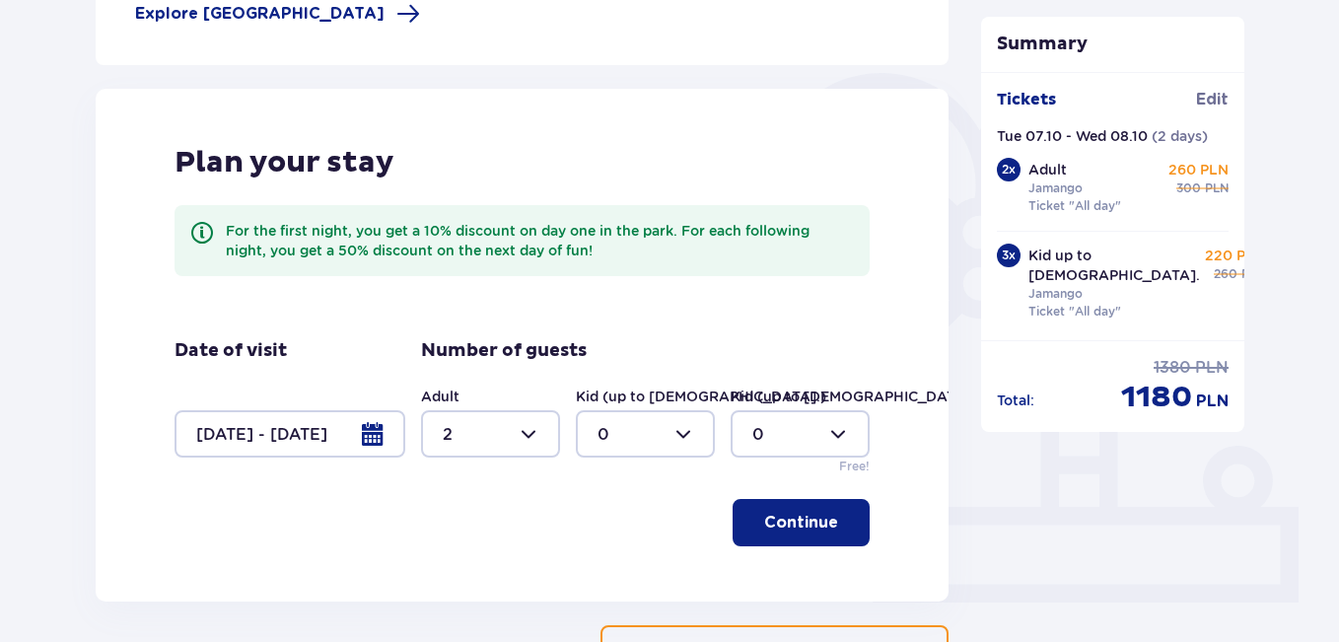
click at [621, 426] on div at bounding box center [645, 433] width 139 height 47
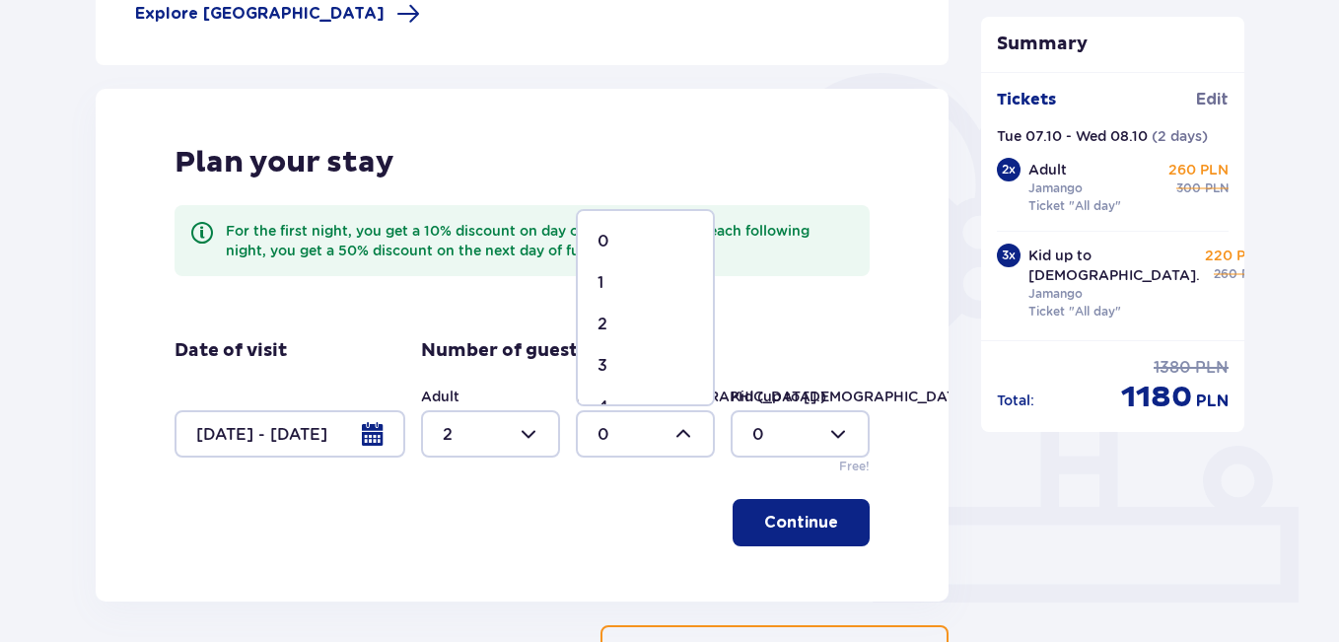
click at [547, 547] on div "Plan your stay For the first night, you get a 10% discount on day one in the pa…" at bounding box center [522, 345] width 853 height 513
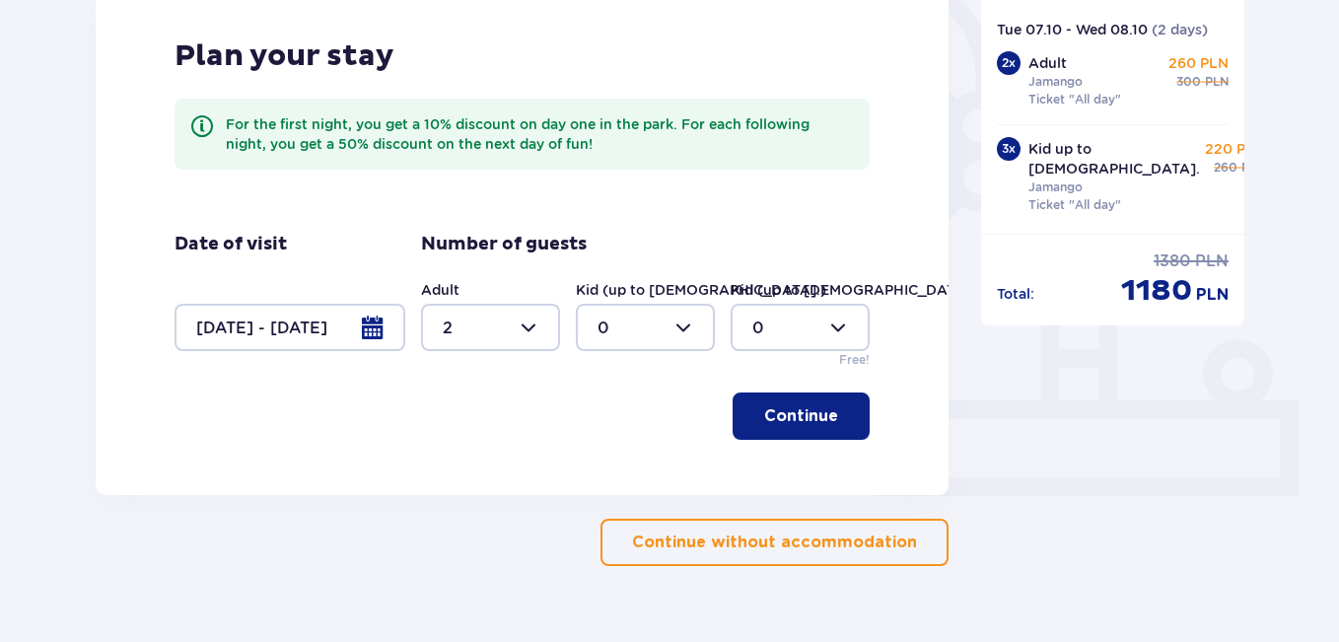
scroll to position [524, 0]
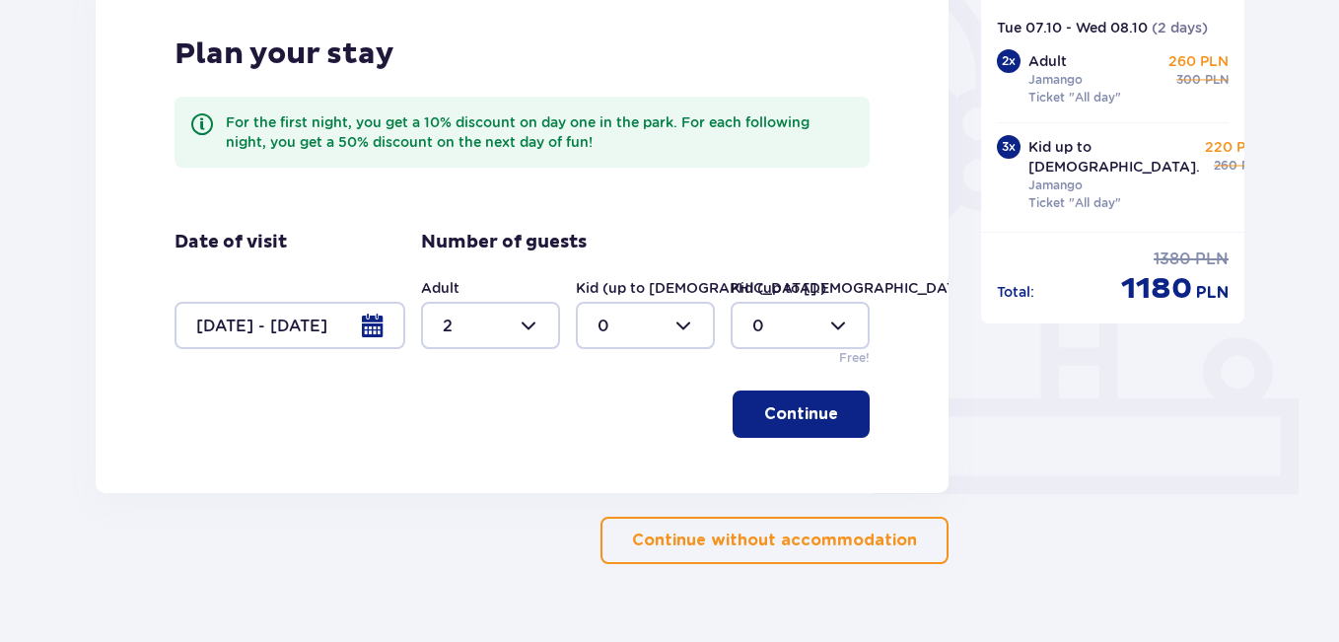
click at [686, 333] on div at bounding box center [645, 325] width 139 height 47
click at [621, 508] on div "3" at bounding box center [645, 510] width 96 height 22
type input "3"
click at [802, 415] on p "Continue" at bounding box center [801, 414] width 74 height 22
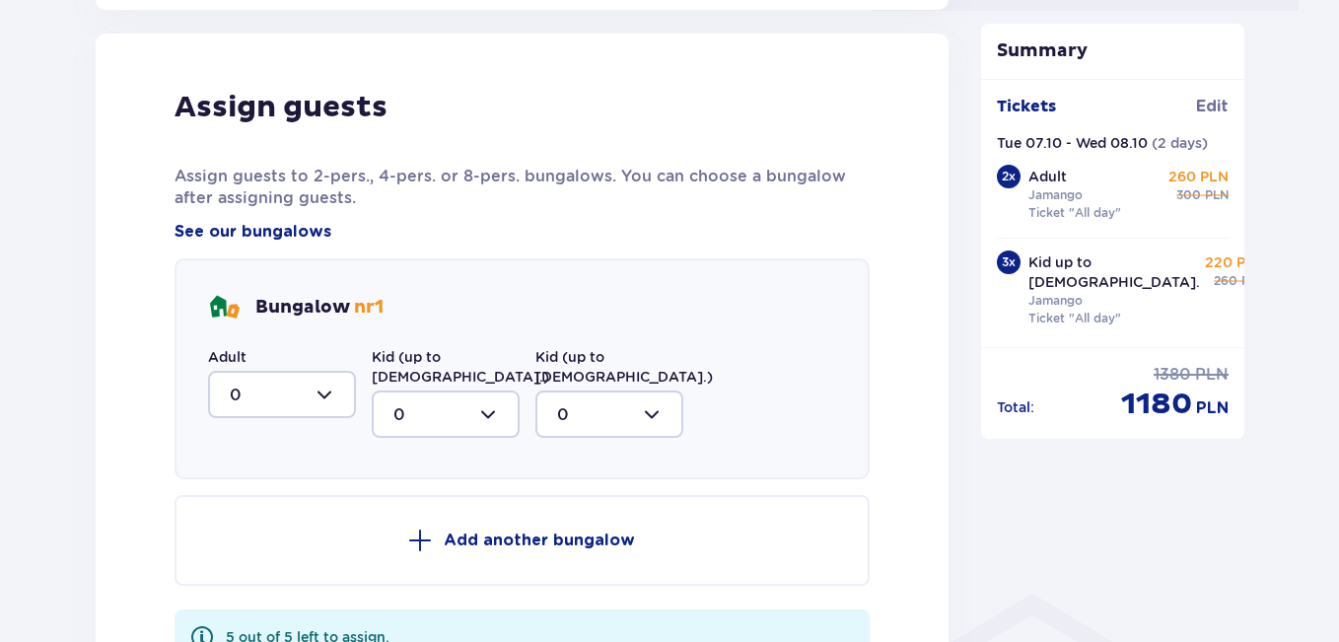
scroll to position [1017, 0]
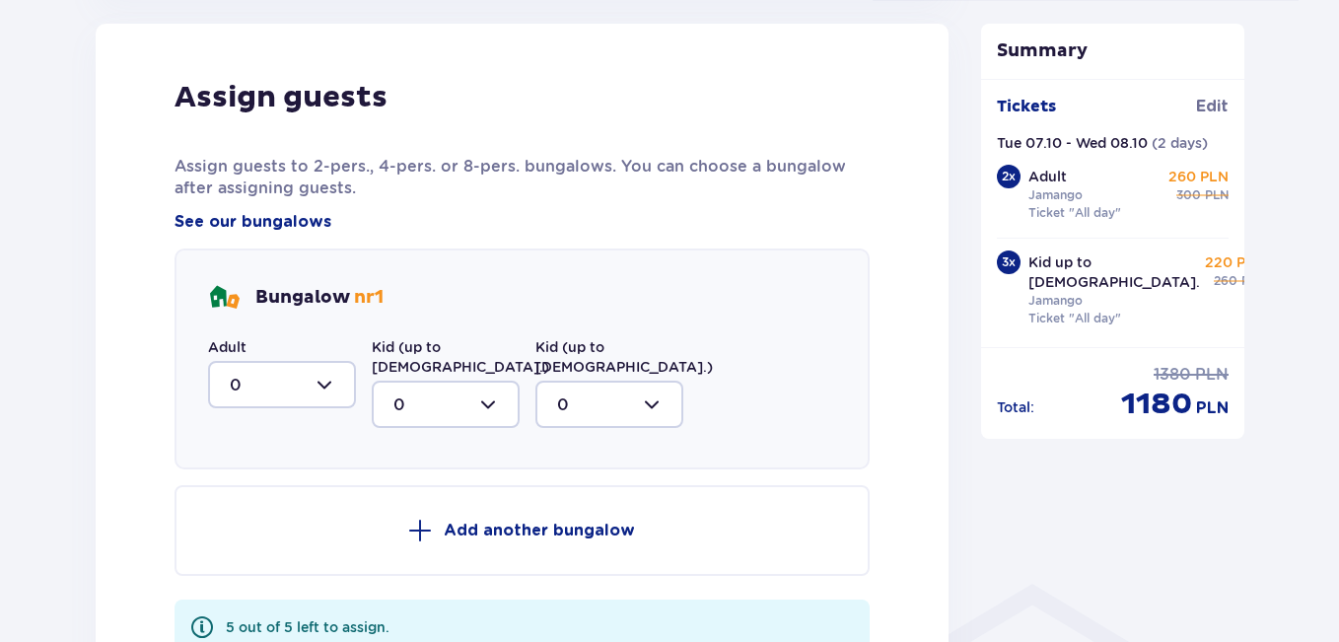
click at [297, 376] on div at bounding box center [282, 384] width 148 height 47
click at [261, 524] on div "2" at bounding box center [282, 528] width 104 height 22
type input "2"
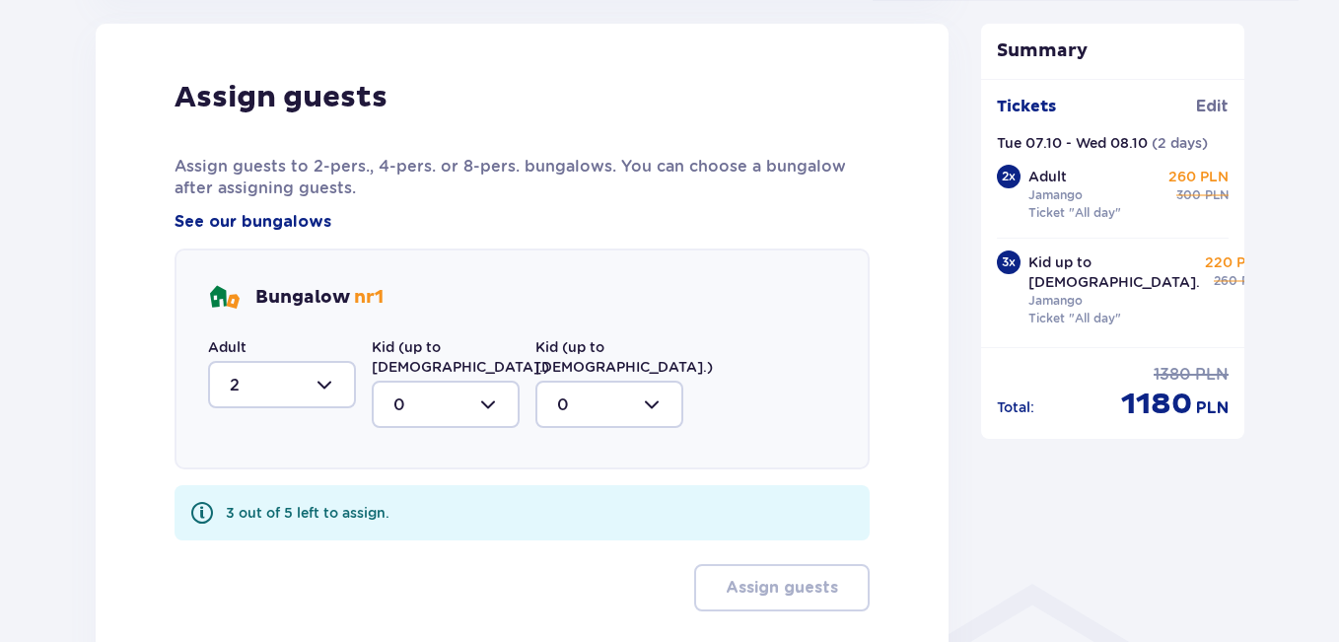
click at [490, 391] on div at bounding box center [446, 404] width 148 height 47
click at [444, 578] on div "3" at bounding box center [445, 589] width 104 height 22
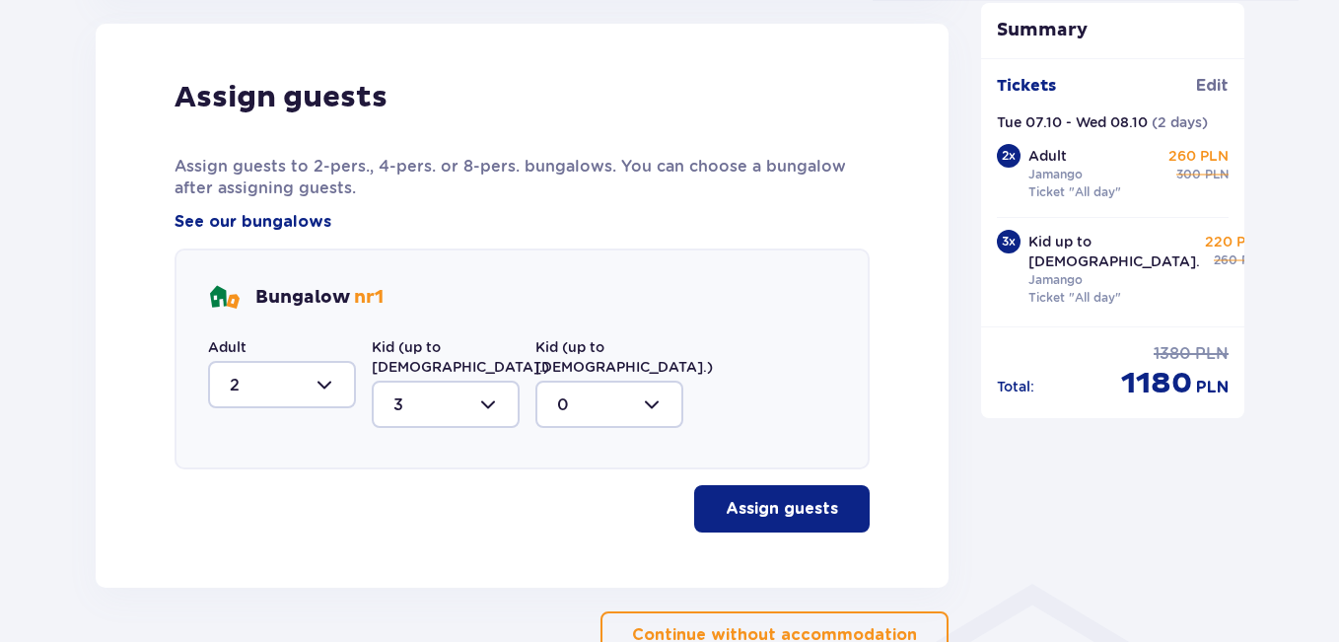
click at [727, 485] on button "Assign guests" at bounding box center [781, 508] width 175 height 47
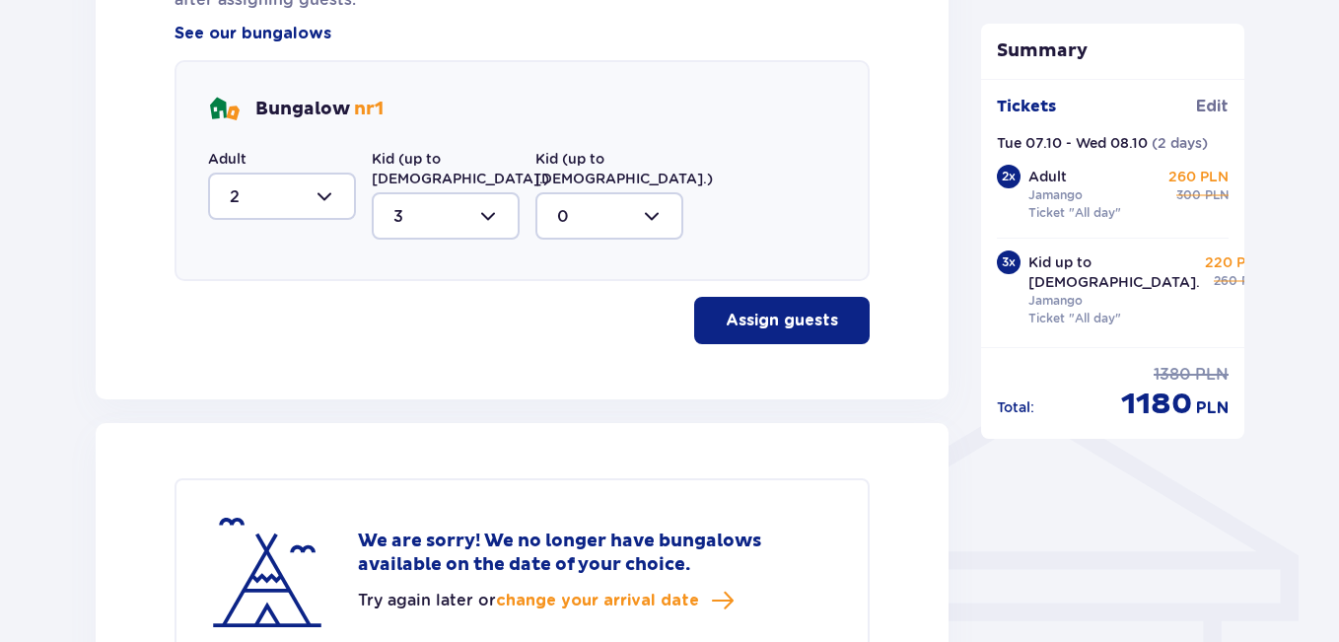
scroll to position [1144, 0]
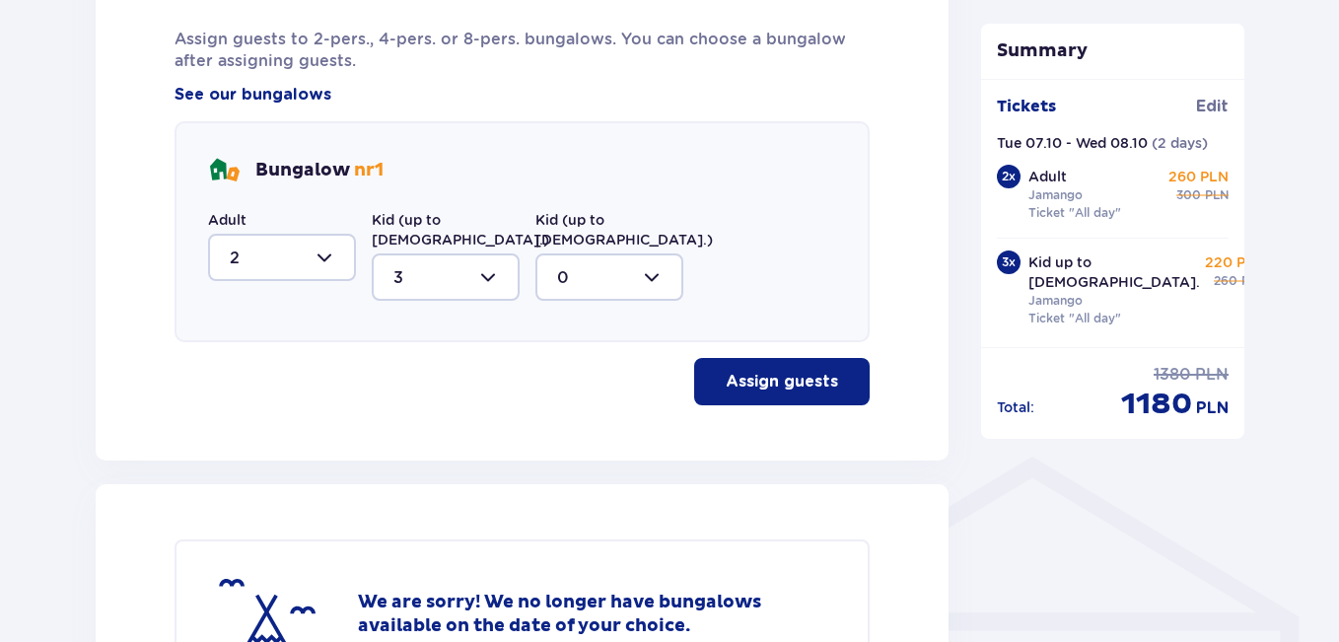
click at [495, 253] on div at bounding box center [446, 276] width 148 height 47
click at [335, 257] on div at bounding box center [282, 257] width 148 height 47
click at [285, 402] on div "2" at bounding box center [282, 400] width 104 height 22
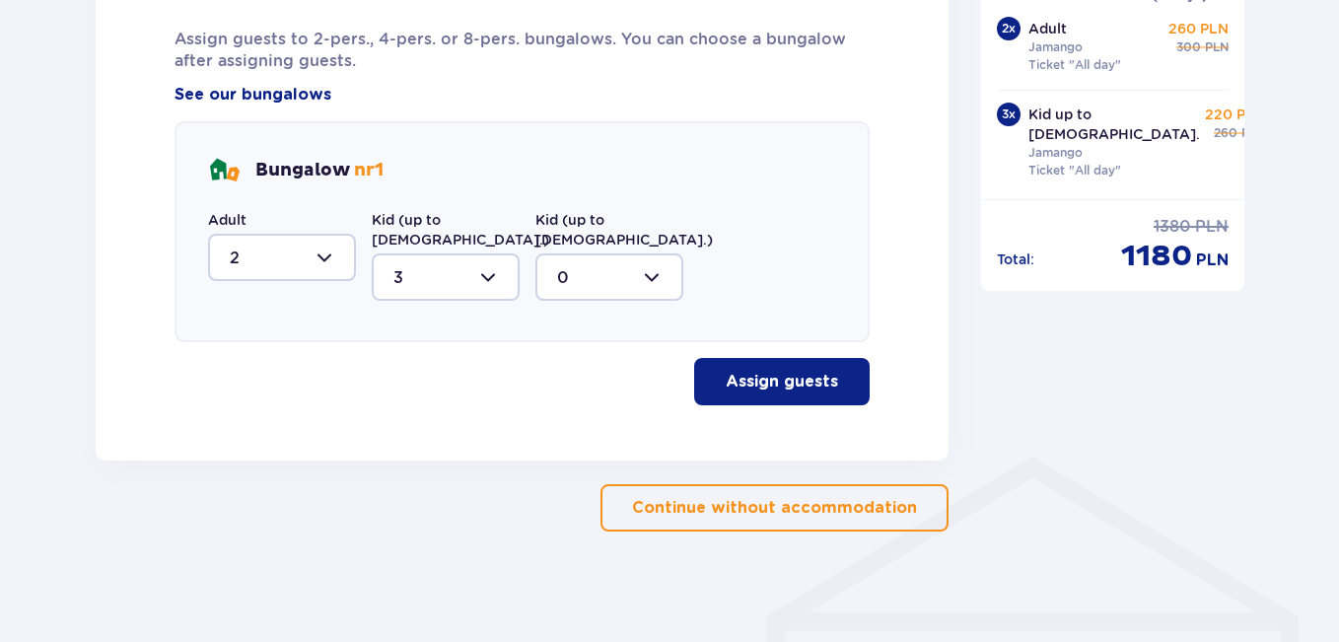
scroll to position [1133, 0]
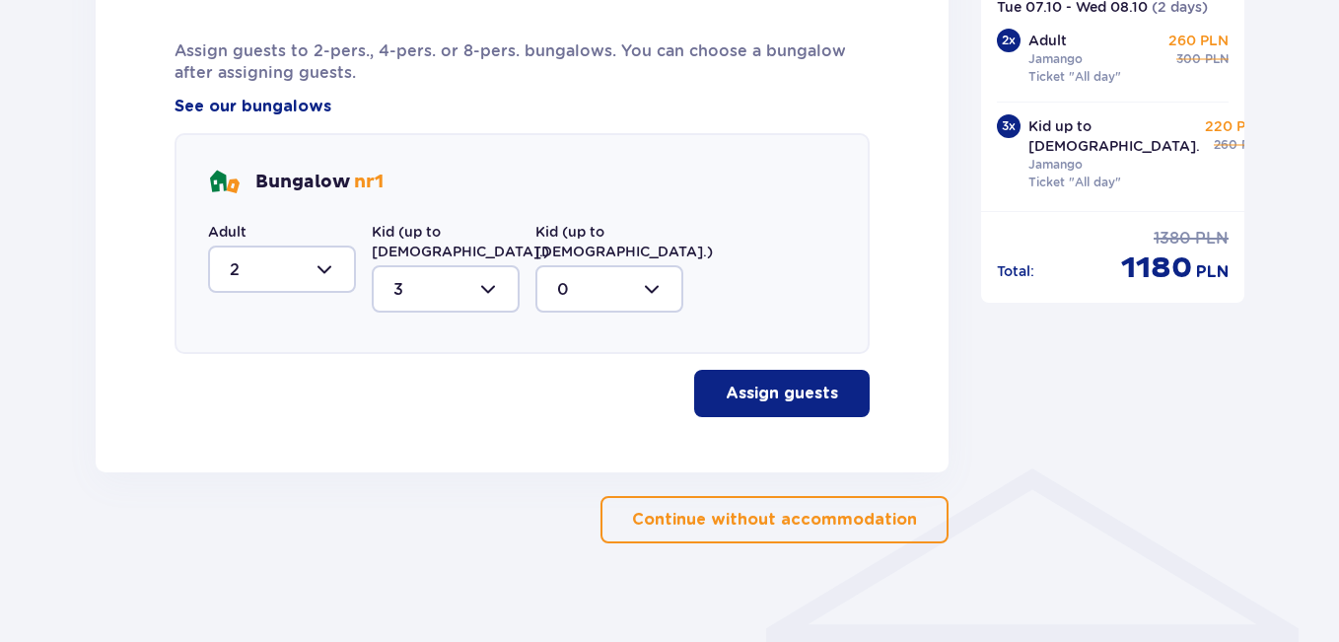
click at [480, 265] on div at bounding box center [446, 288] width 148 height 47
click at [300, 280] on div at bounding box center [282, 268] width 148 height 47
click at [496, 270] on div at bounding box center [446, 288] width 148 height 47
click at [416, 180] on span "2" at bounding box center [446, 187] width 144 height 41
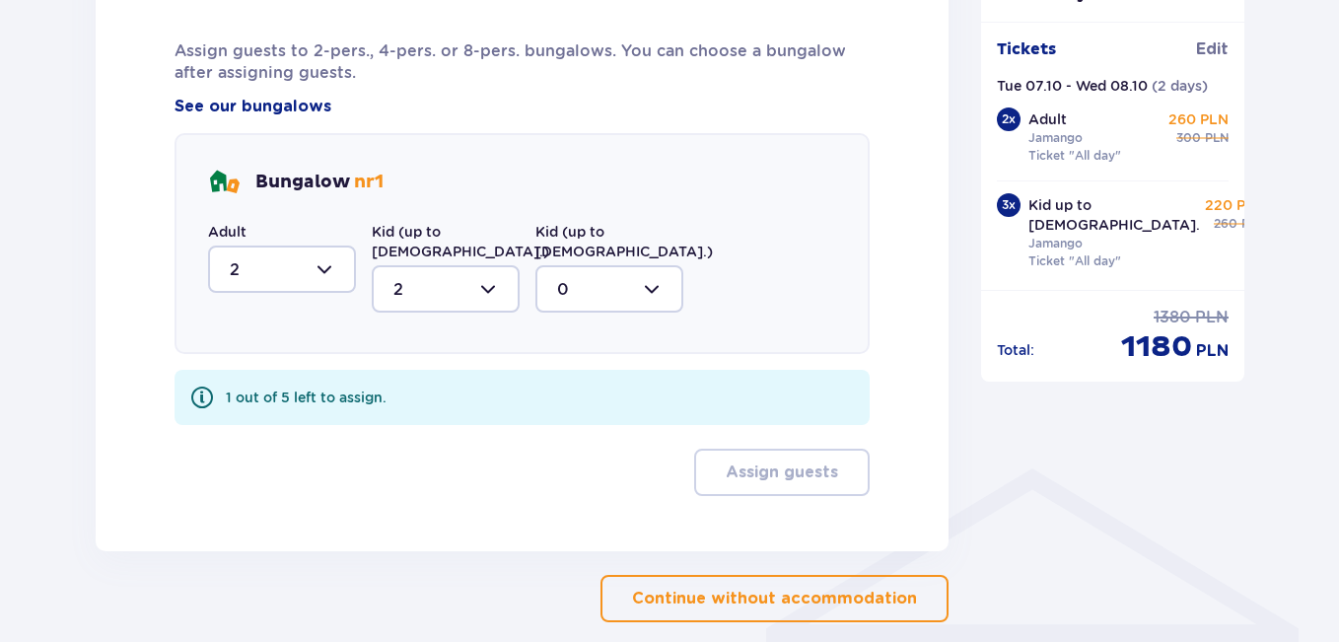
click at [575, 265] on div at bounding box center [609, 288] width 148 height 47
click at [628, 338] on div "0" at bounding box center [609, 349] width 104 height 22
click at [566, 279] on div at bounding box center [609, 288] width 148 height 47
click at [482, 269] on div at bounding box center [446, 288] width 148 height 47
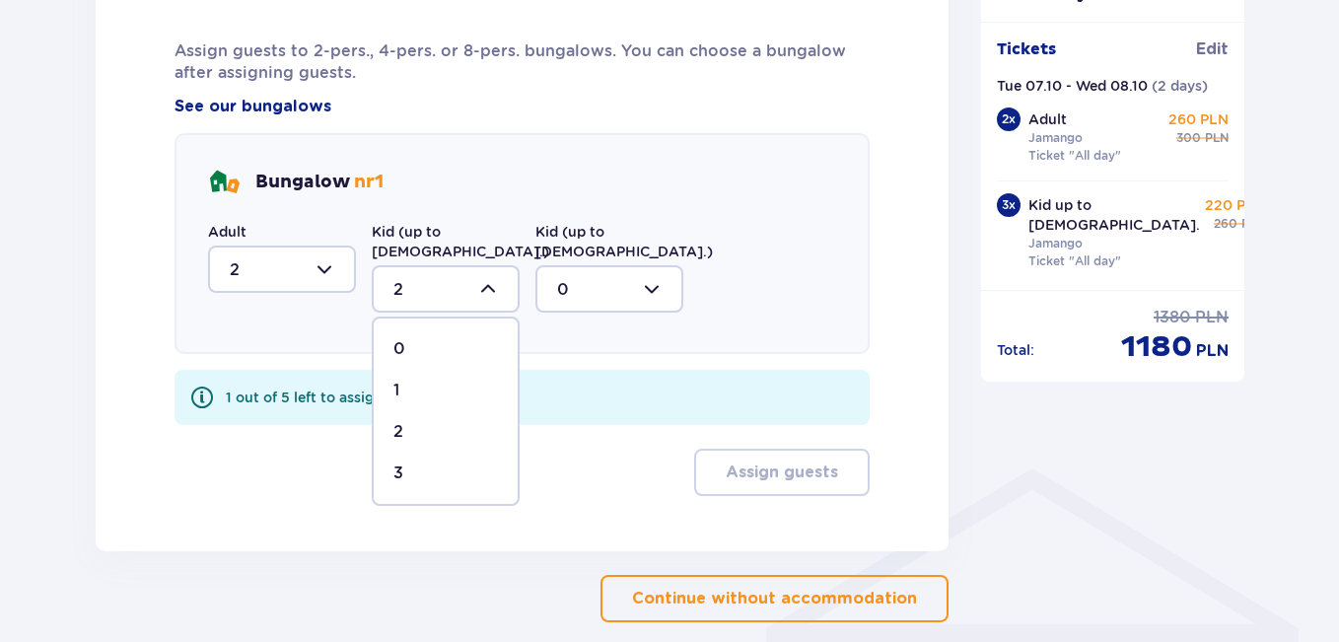
click at [456, 462] on div "3" at bounding box center [445, 473] width 104 height 22
type input "3"
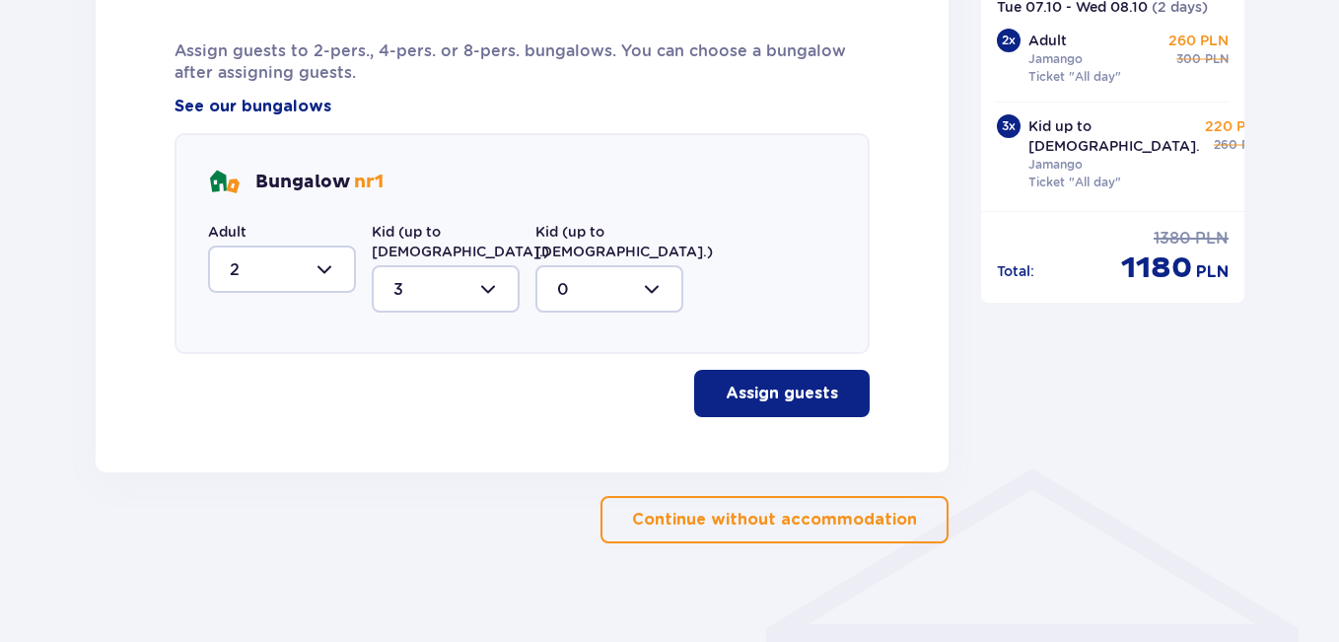
click at [804, 402] on div "Assign guests Assign guests to 2-pers., 4-pers. or 8-pers. bungalows. You can c…" at bounding box center [522, 190] width 853 height 564
click at [804, 382] on p "Assign guests" at bounding box center [782, 393] width 112 height 22
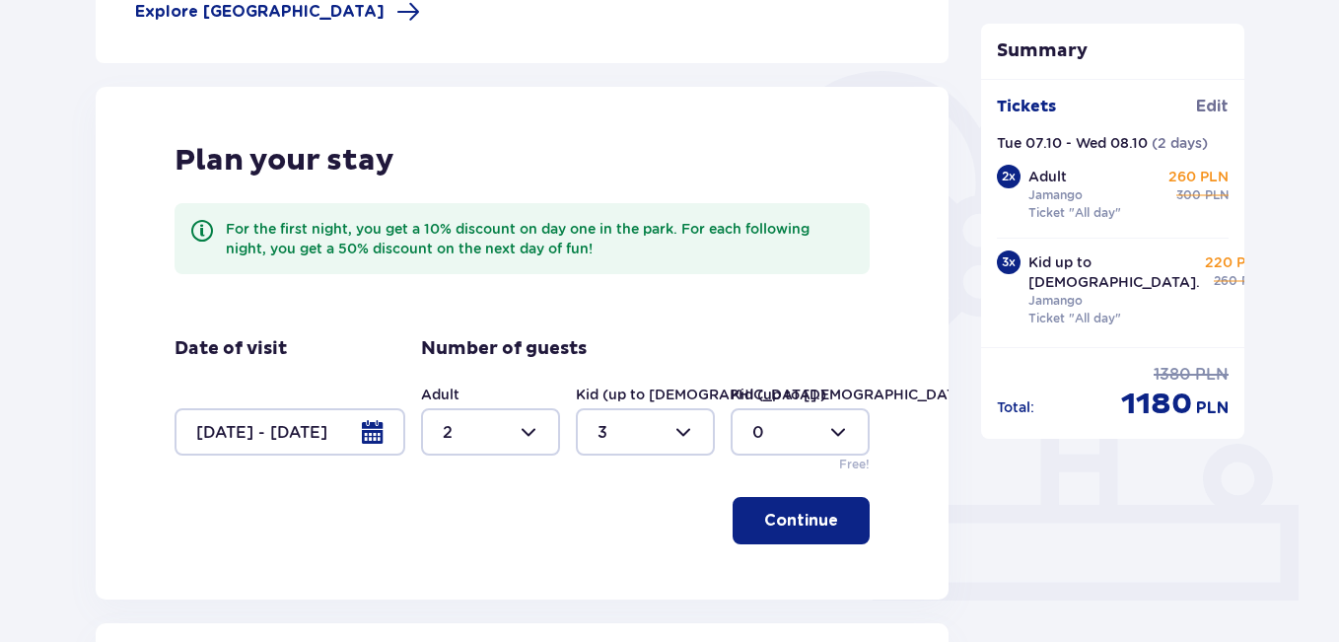
scroll to position [415, 0]
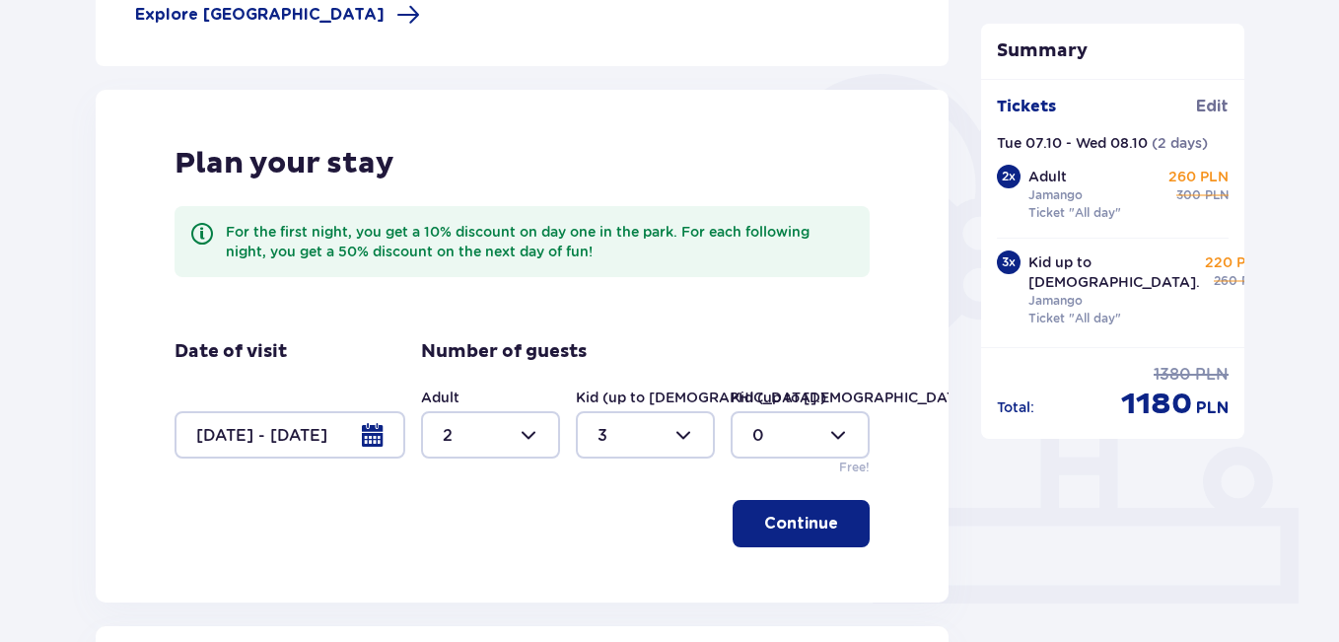
click at [675, 434] on div at bounding box center [645, 434] width 139 height 47
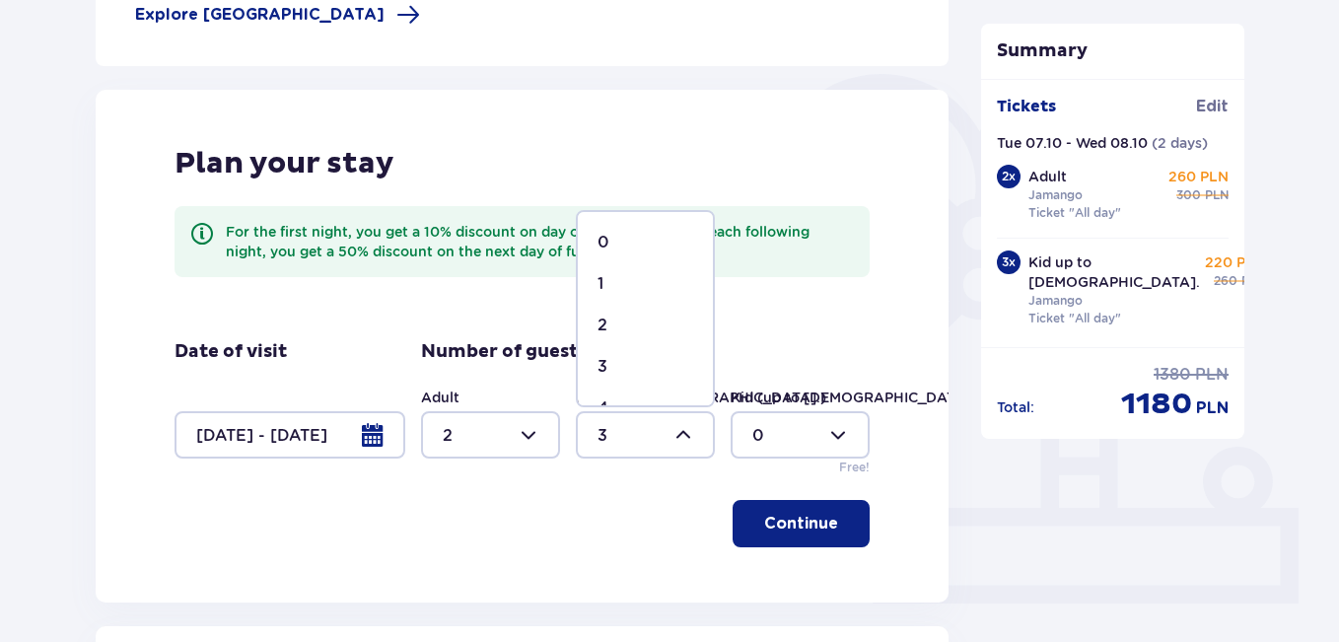
click at [649, 334] on div "2" at bounding box center [645, 325] width 96 height 22
type input "2"
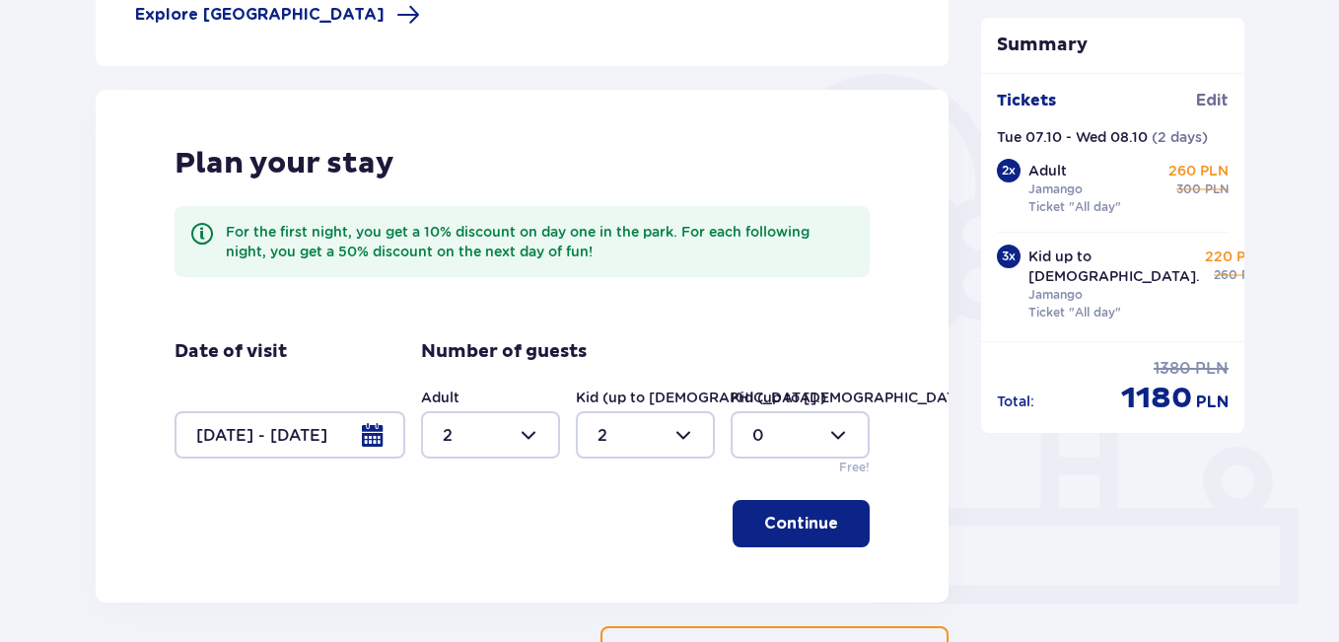
click at [797, 508] on button "Continue" at bounding box center [800, 523] width 137 height 47
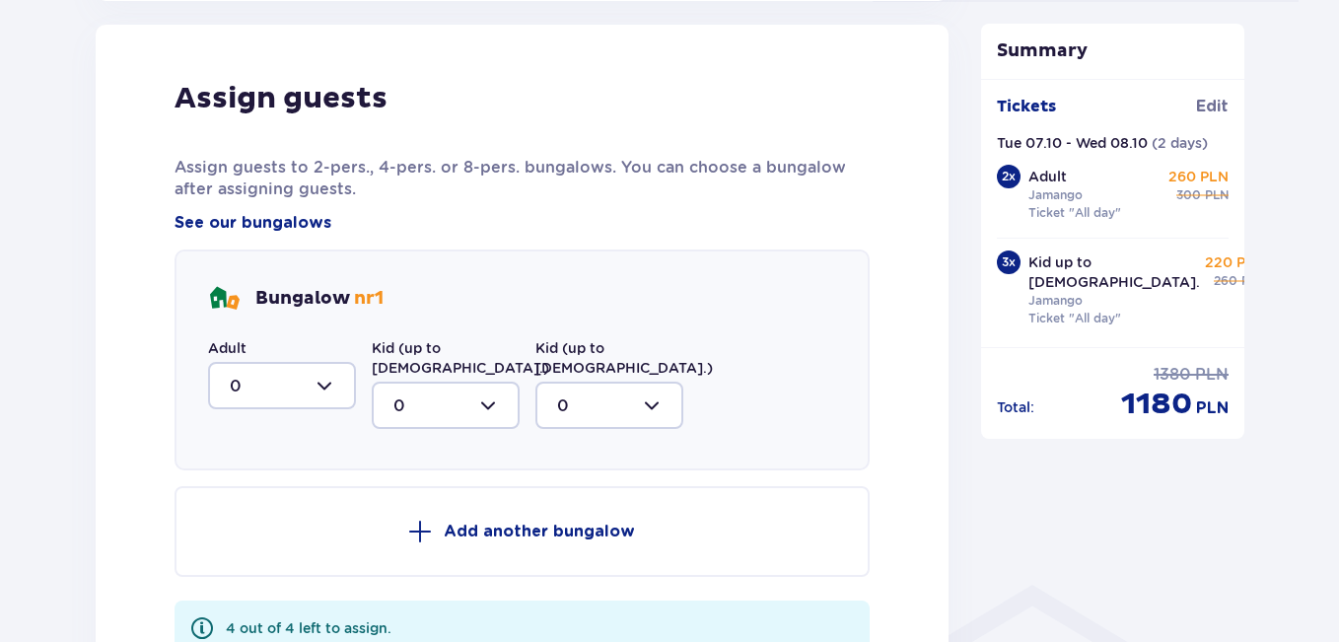
scroll to position [1017, 0]
click at [332, 380] on div at bounding box center [282, 384] width 148 height 47
click at [292, 519] on div "2" at bounding box center [282, 528] width 104 height 22
type input "2"
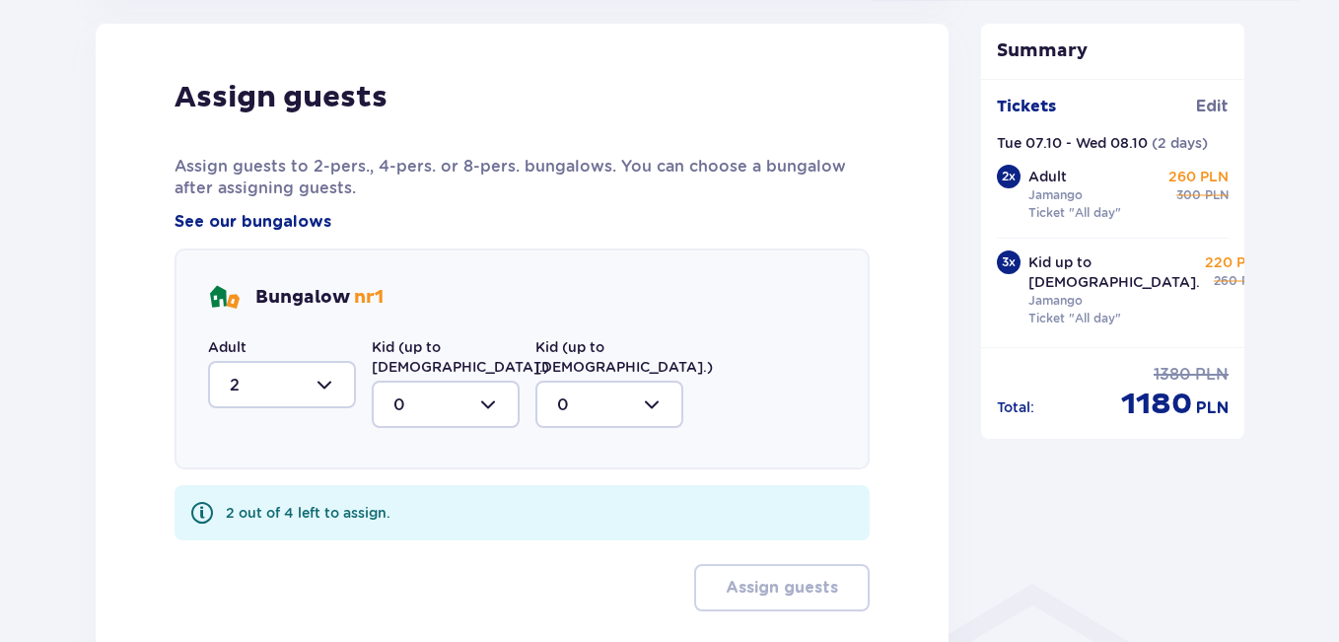
click at [487, 381] on div at bounding box center [446, 404] width 148 height 47
click at [460, 536] on div "2" at bounding box center [445, 547] width 104 height 22
type input "2"
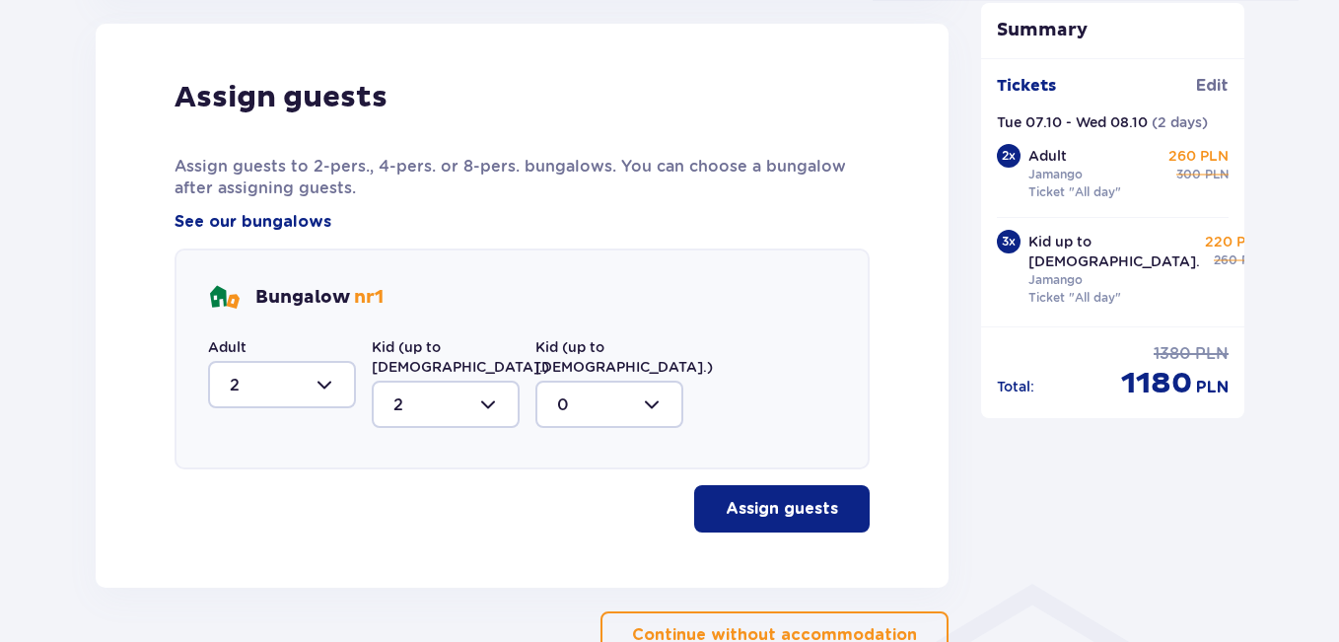
click at [761, 485] on button "Assign guests" at bounding box center [781, 508] width 175 height 47
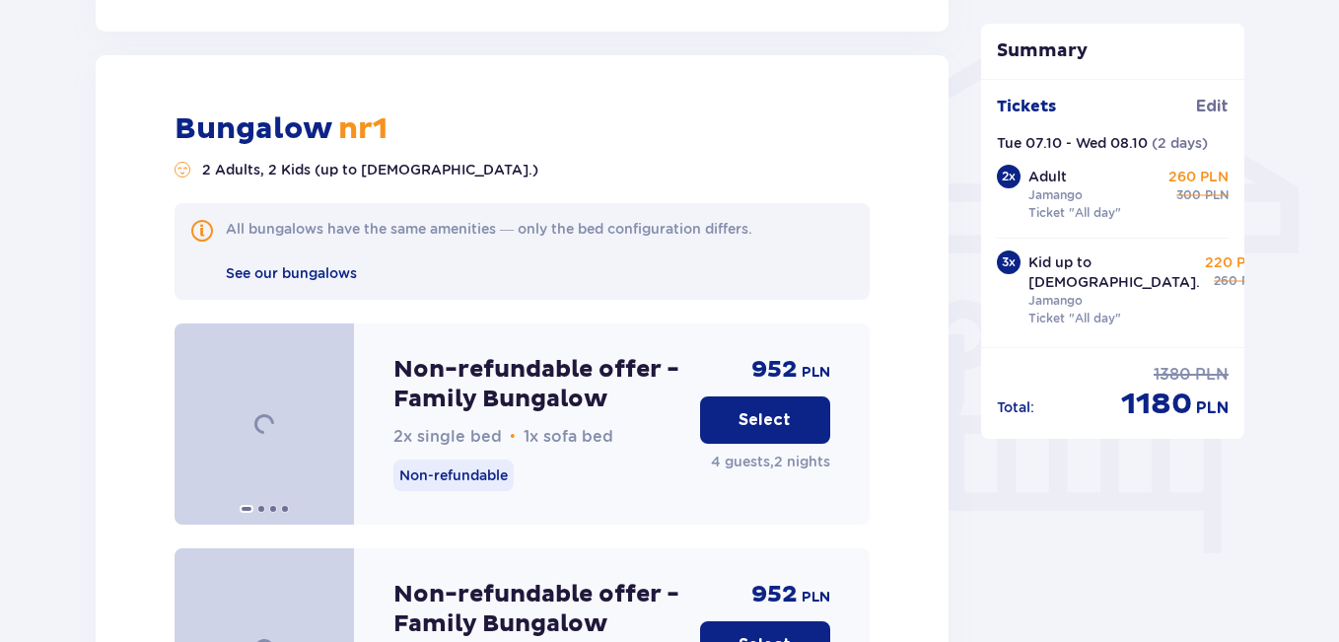
scroll to position [1585, 0]
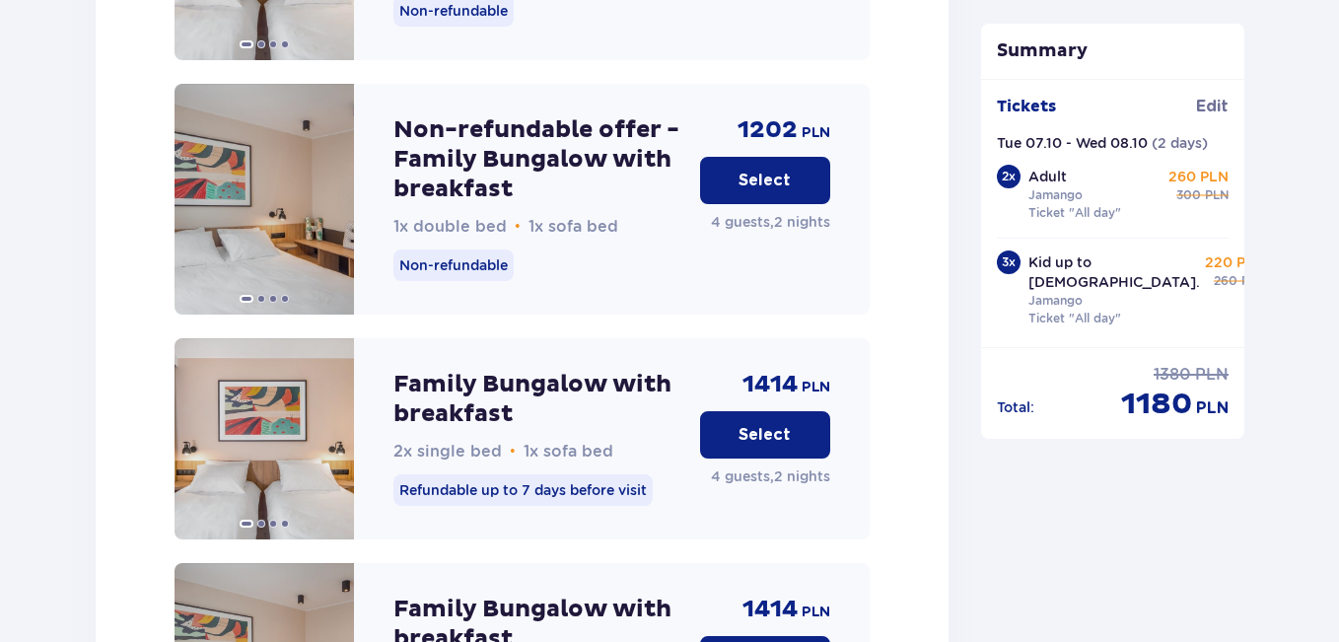
click at [788, 429] on button "Select" at bounding box center [765, 434] width 130 height 47
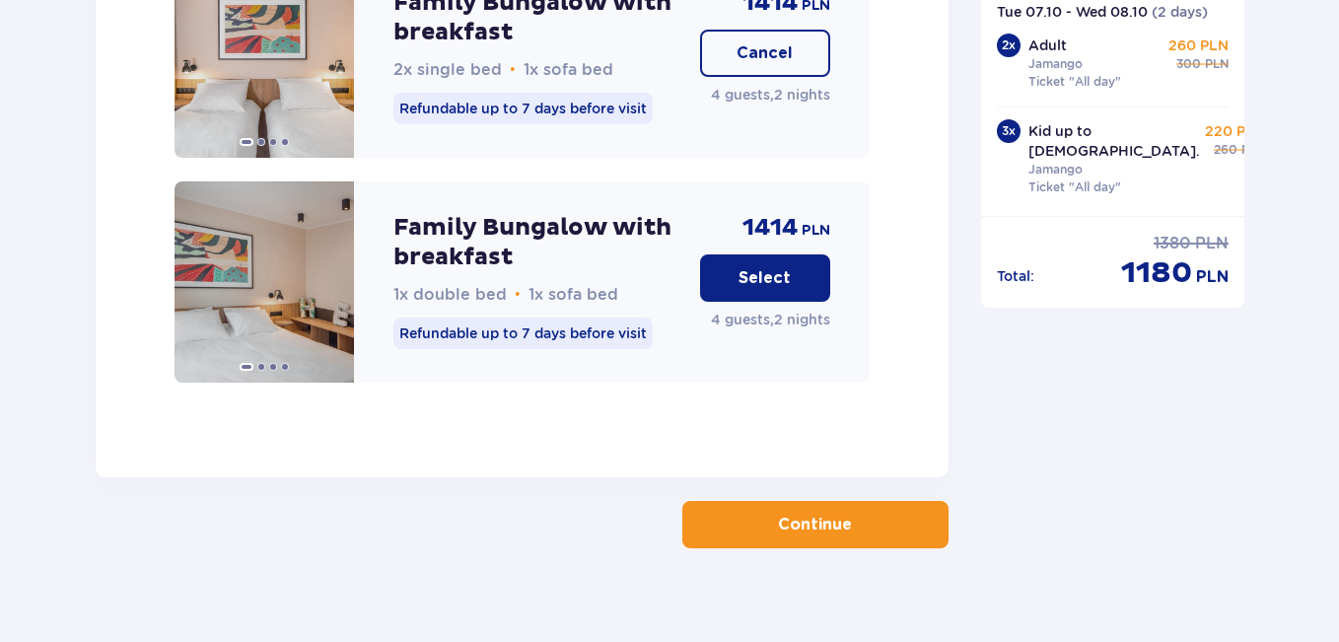
scroll to position [3309, 0]
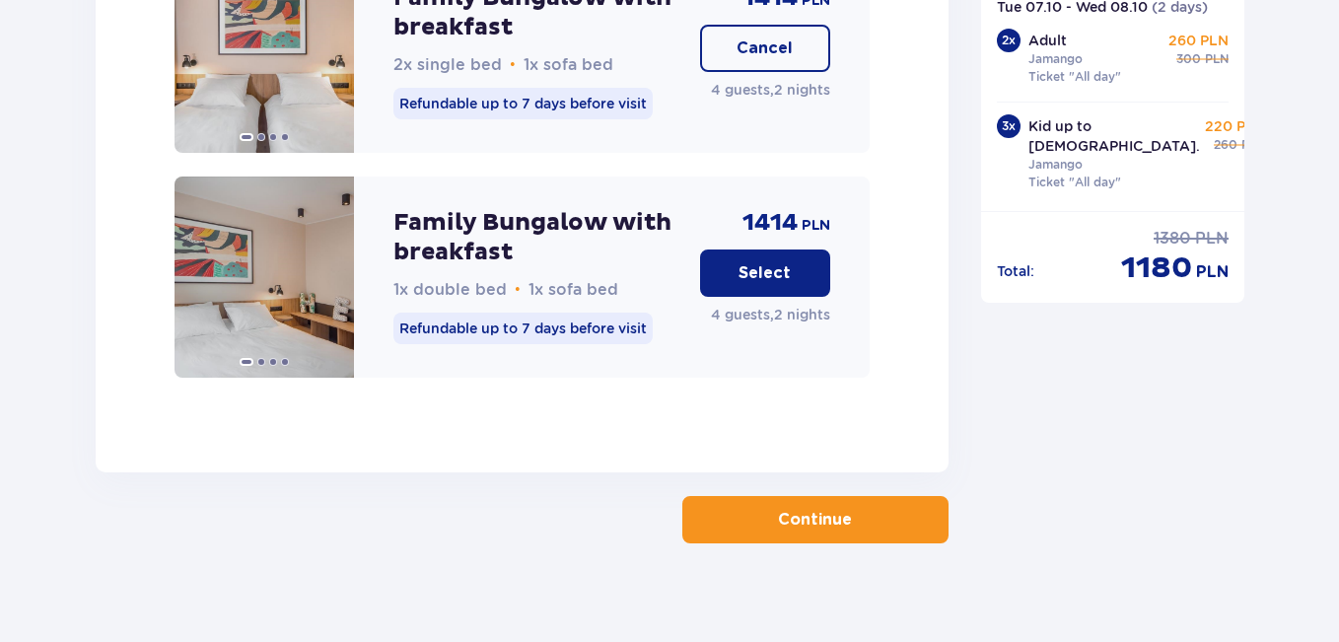
click at [790, 509] on p "Continue" at bounding box center [815, 520] width 74 height 22
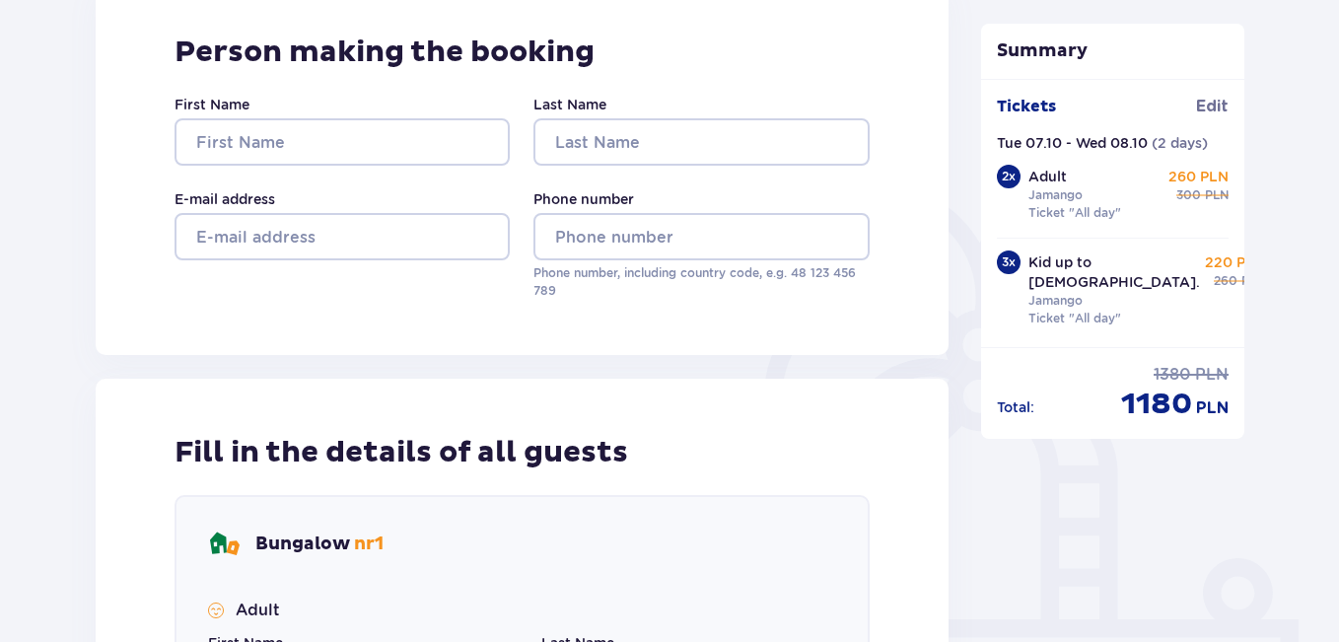
scroll to position [202, 0]
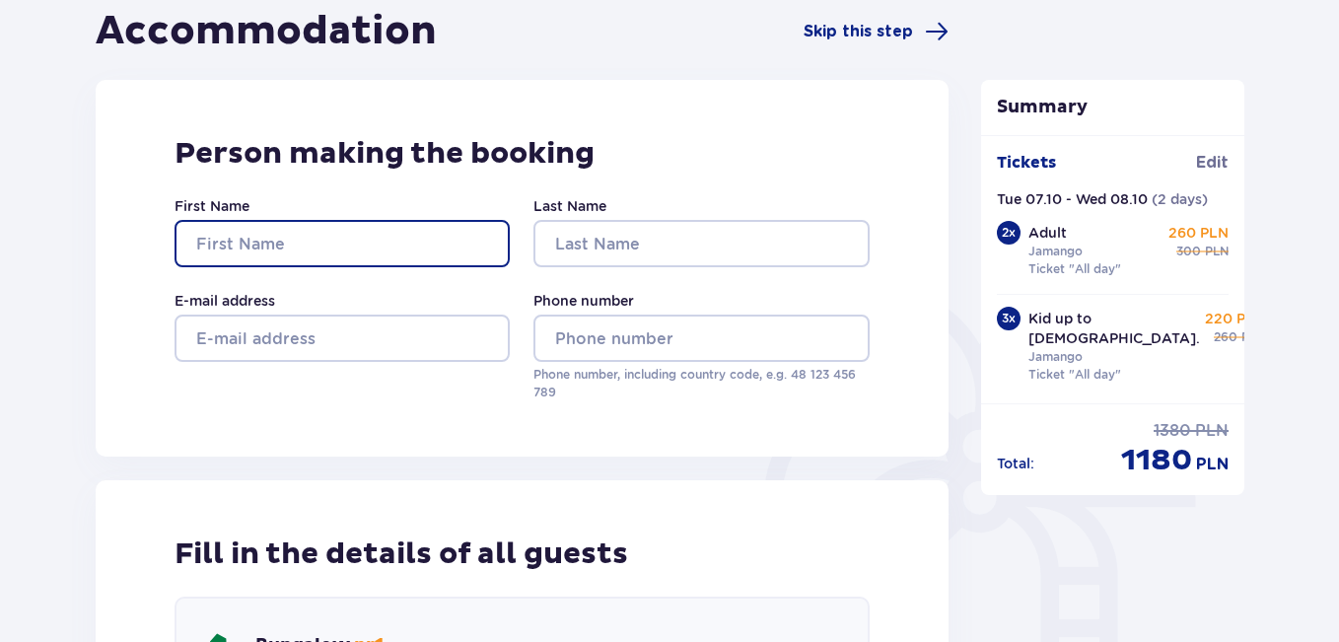
click at [313, 250] on input "First Name" at bounding box center [341, 243] width 335 height 47
type input "ש"
type input "almog"
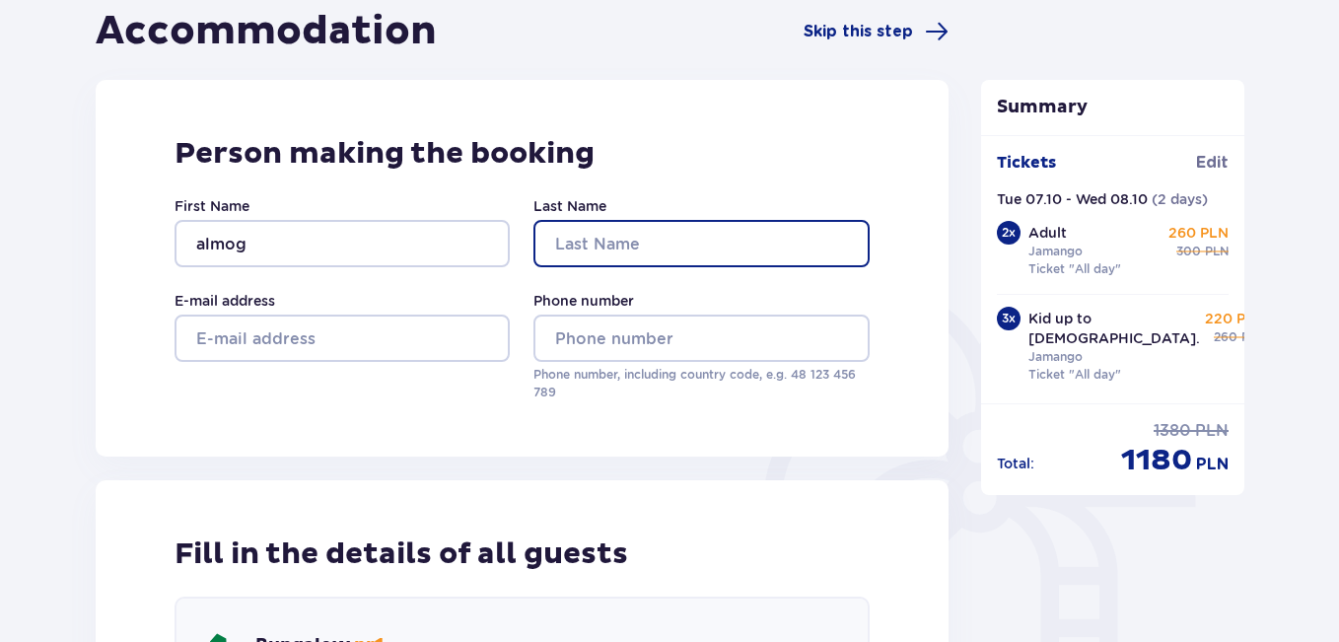
click at [610, 237] on input "Last Name" at bounding box center [700, 243] width 335 height 47
type input "dsafsa"
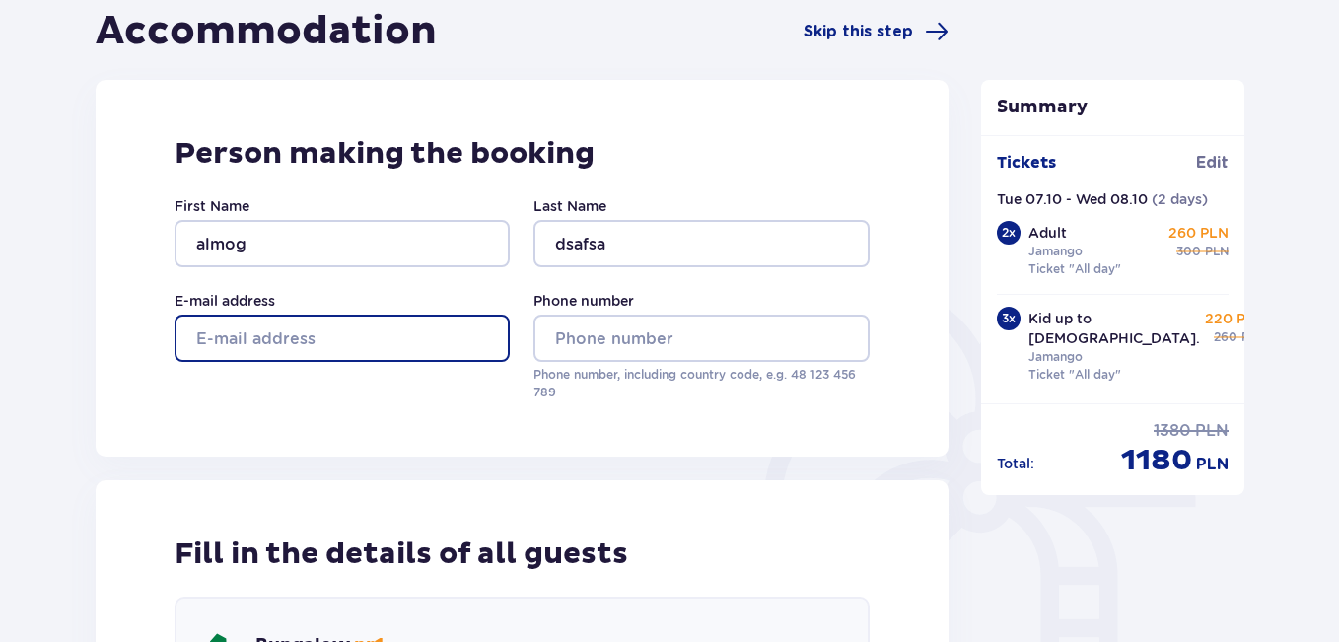
click at [435, 328] on input "E-mail address" at bounding box center [341, 337] width 335 height 47
type input "[EMAIL_ADDRESS][DOMAIN_NAME]"
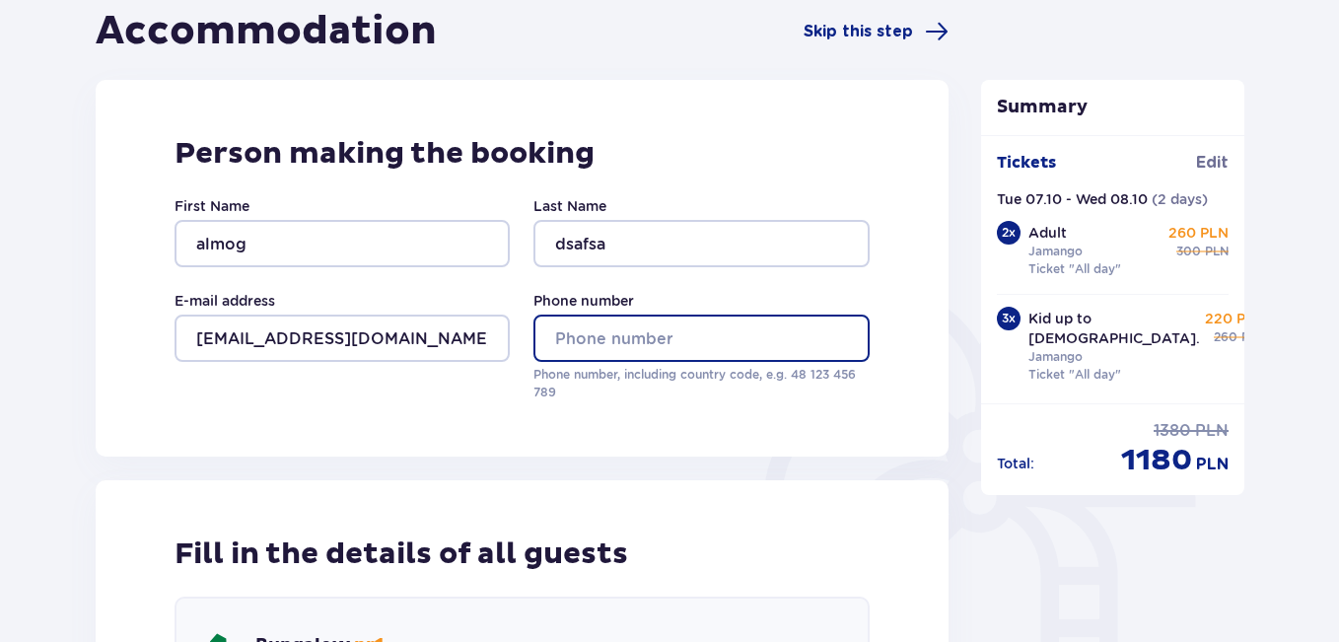
click at [619, 335] on input "Phone number" at bounding box center [700, 337] width 335 height 47
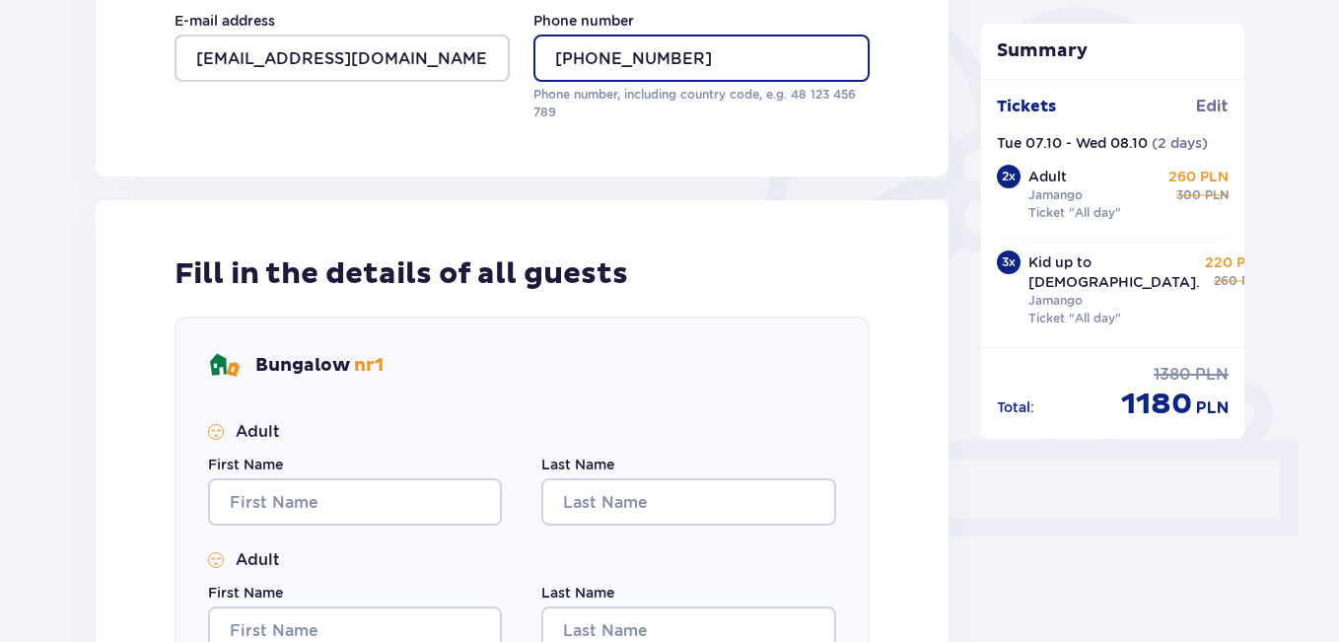
scroll to position [569, 0]
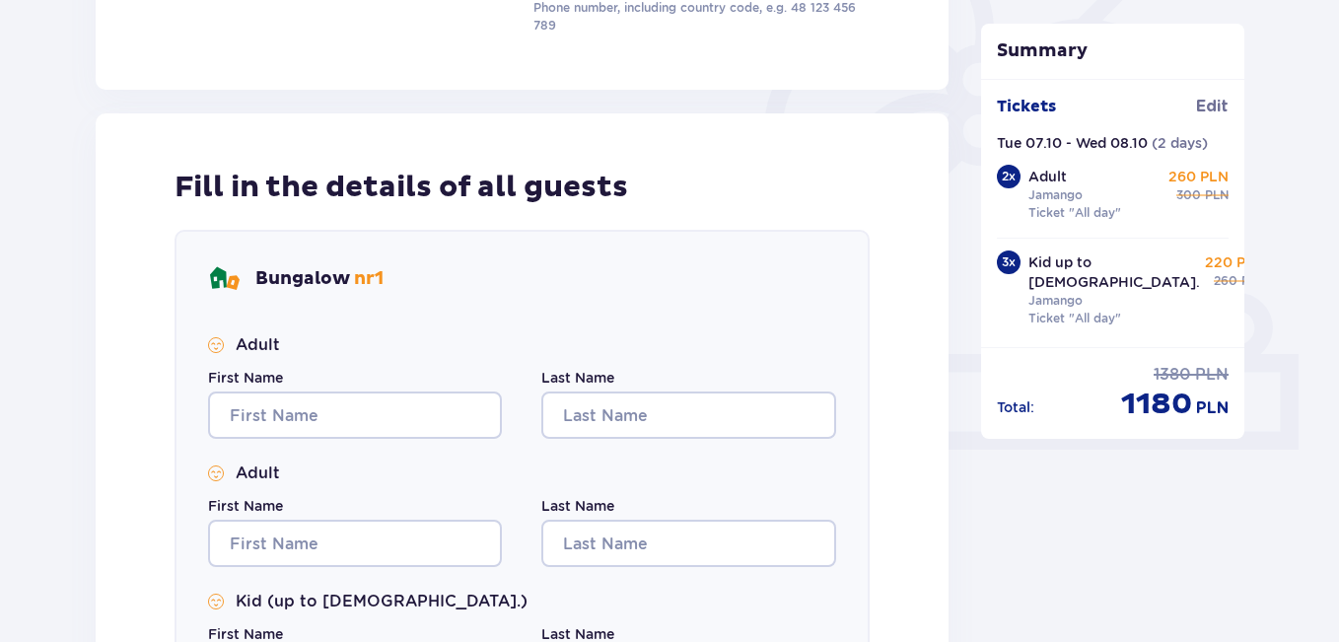
type input "[PHONE_NUMBER]"
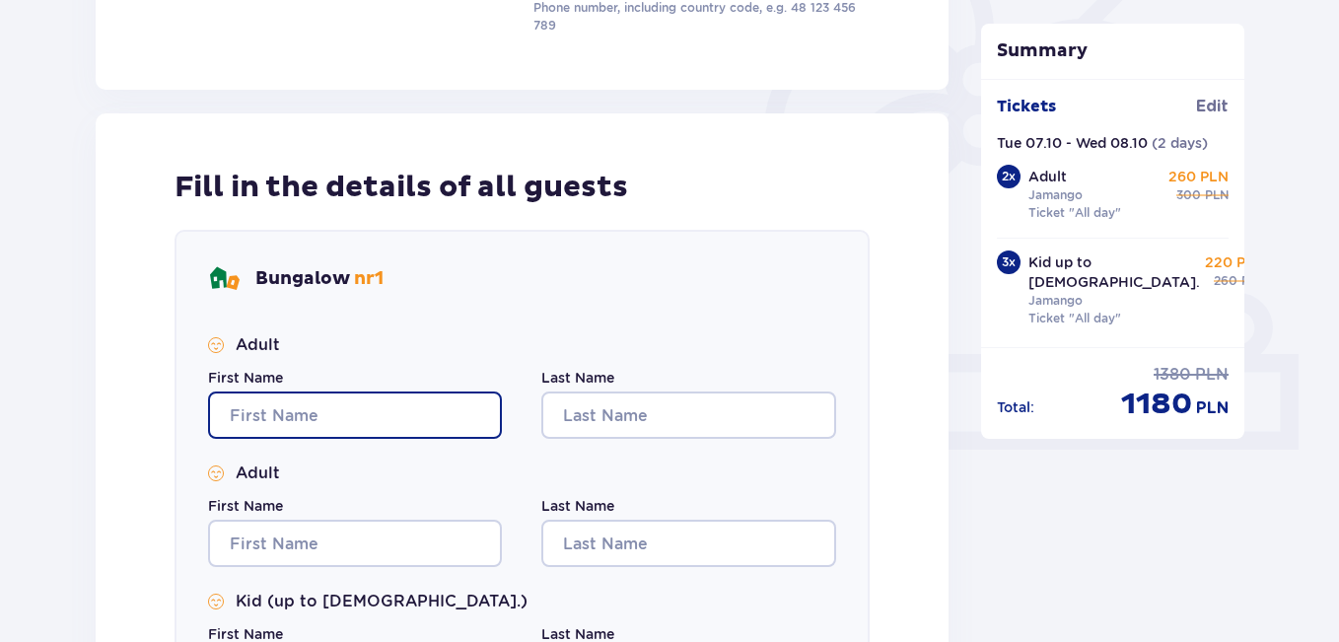
click at [389, 417] on input "First Name" at bounding box center [355, 414] width 294 height 47
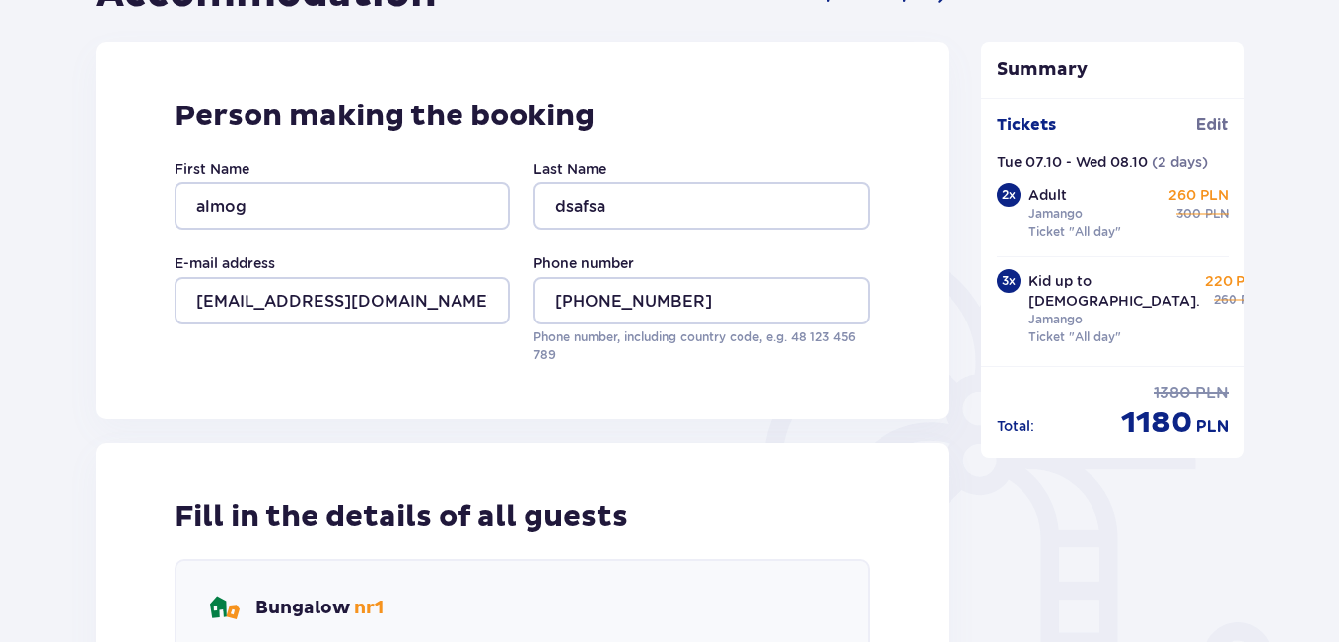
scroll to position [0, 0]
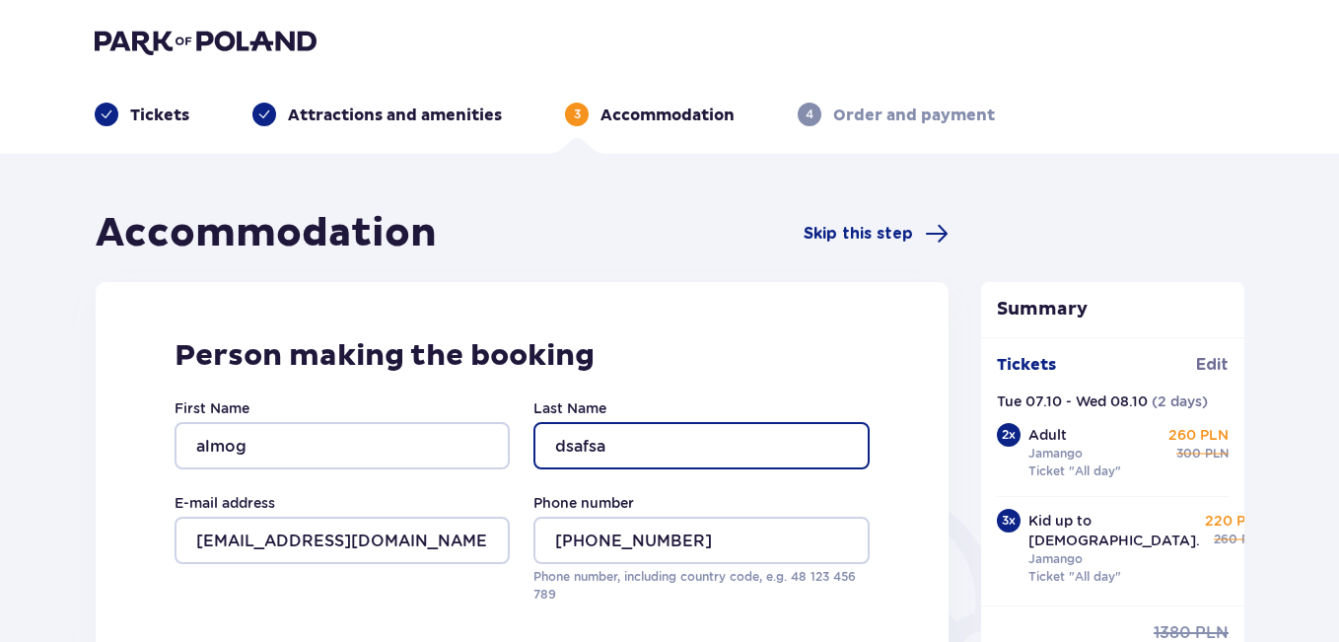
click at [576, 441] on input "dsafsa" at bounding box center [700, 445] width 335 height 47
click at [576, 442] on input "dsafsa" at bounding box center [700, 445] width 335 height 47
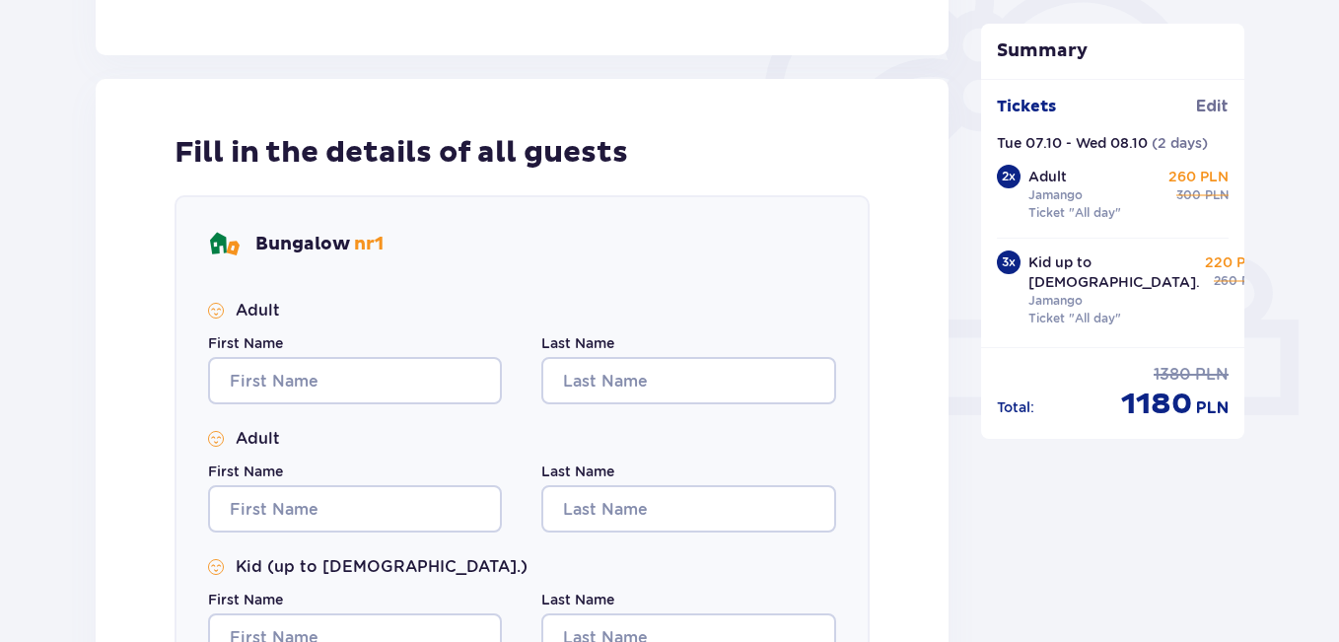
scroll to position [684, 0]
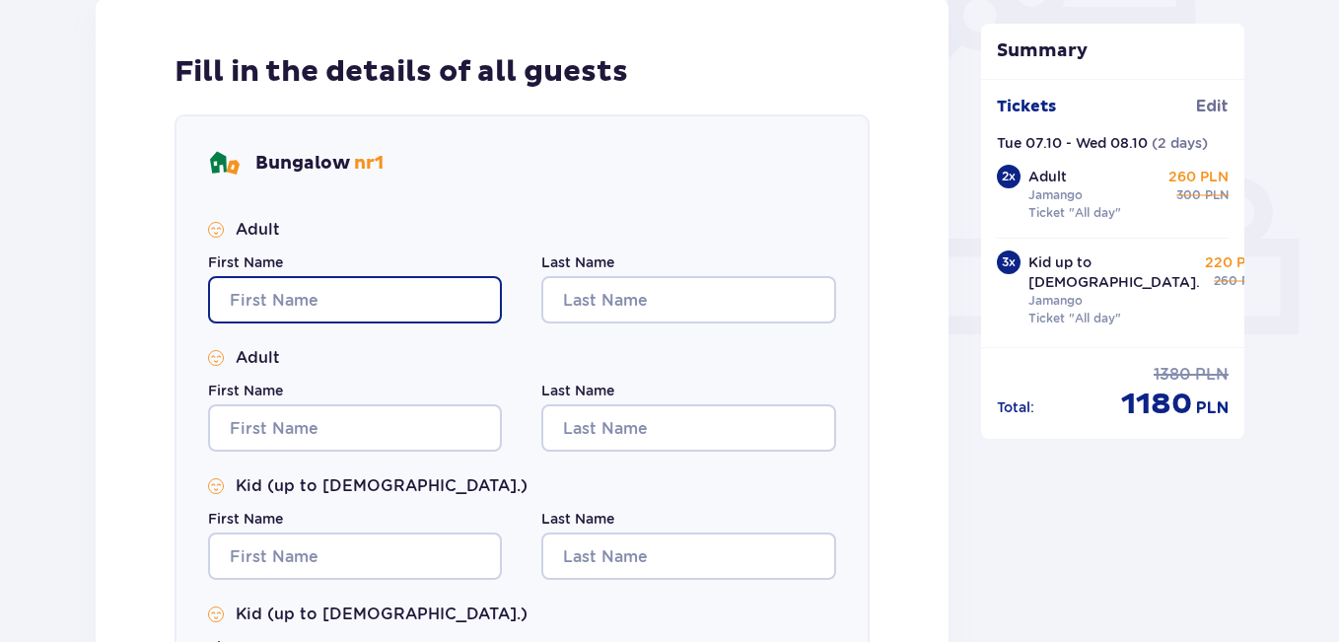
click at [401, 287] on input "First Name" at bounding box center [355, 299] width 294 height 47
type input "dsa"
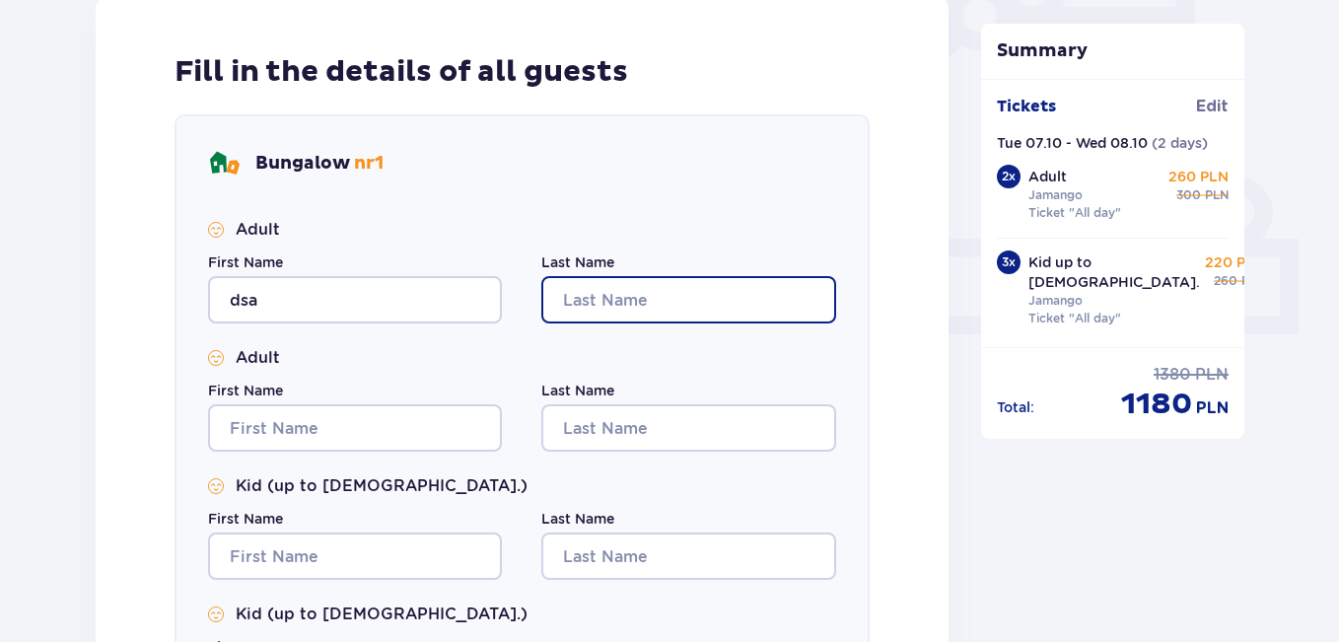
click at [586, 293] on input "Last Name" at bounding box center [688, 299] width 294 height 47
paste input "dsafsa"
type input "dsafsa"
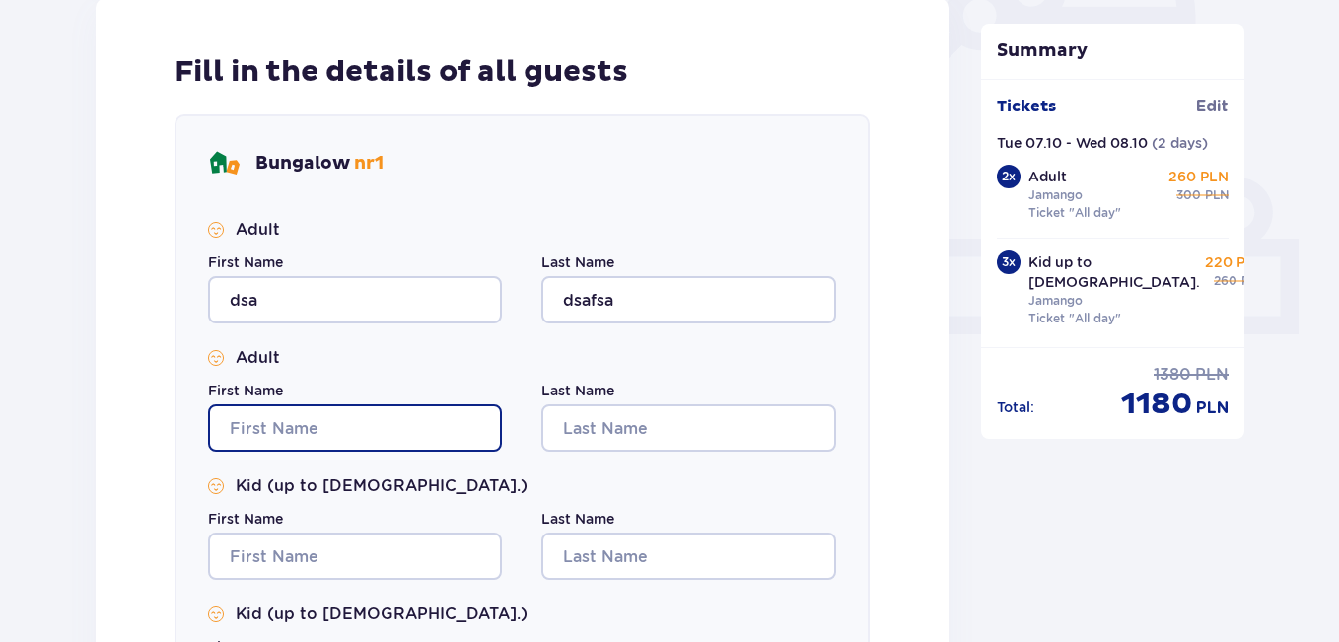
click at [390, 415] on input "First Name" at bounding box center [355, 427] width 294 height 47
type input "few"
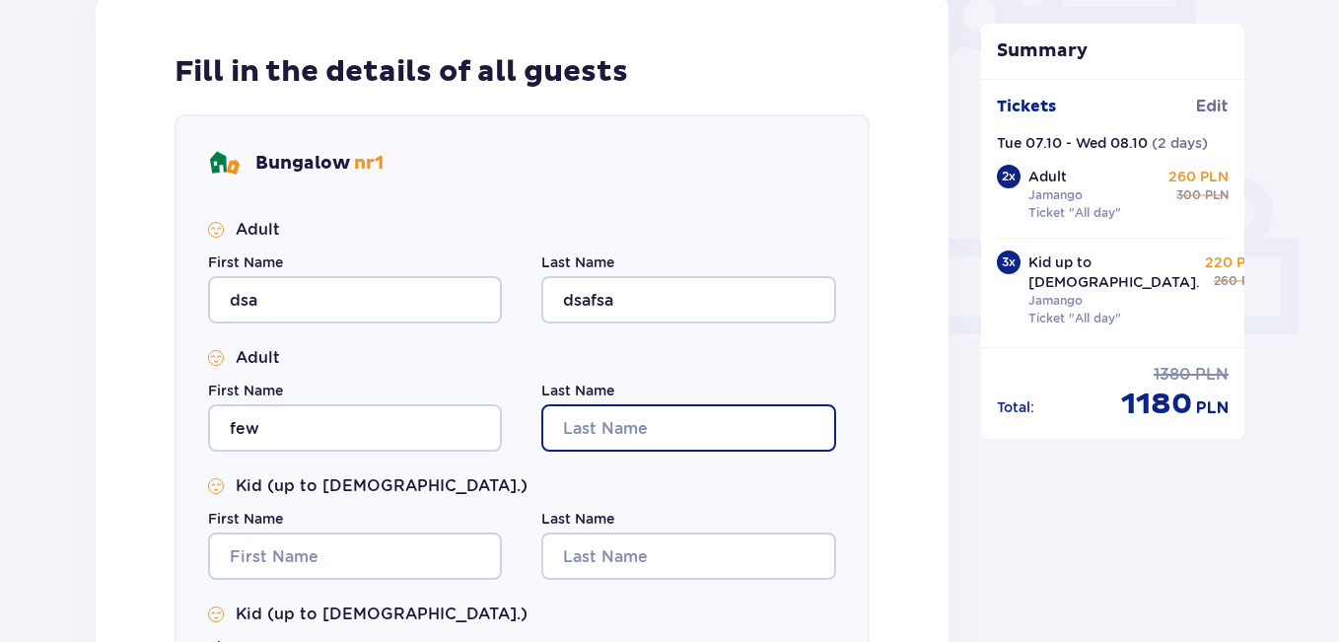
click at [675, 413] on input "Last Name" at bounding box center [688, 427] width 294 height 47
paste input "dsafsa"
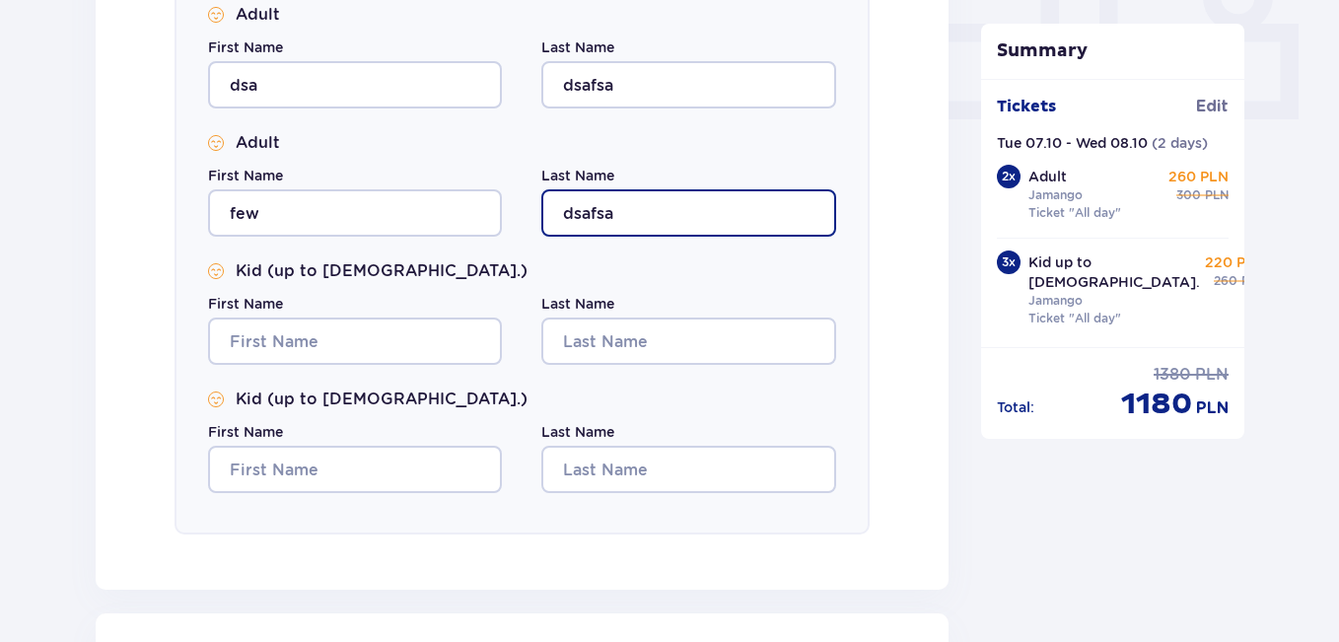
scroll to position [940, 0]
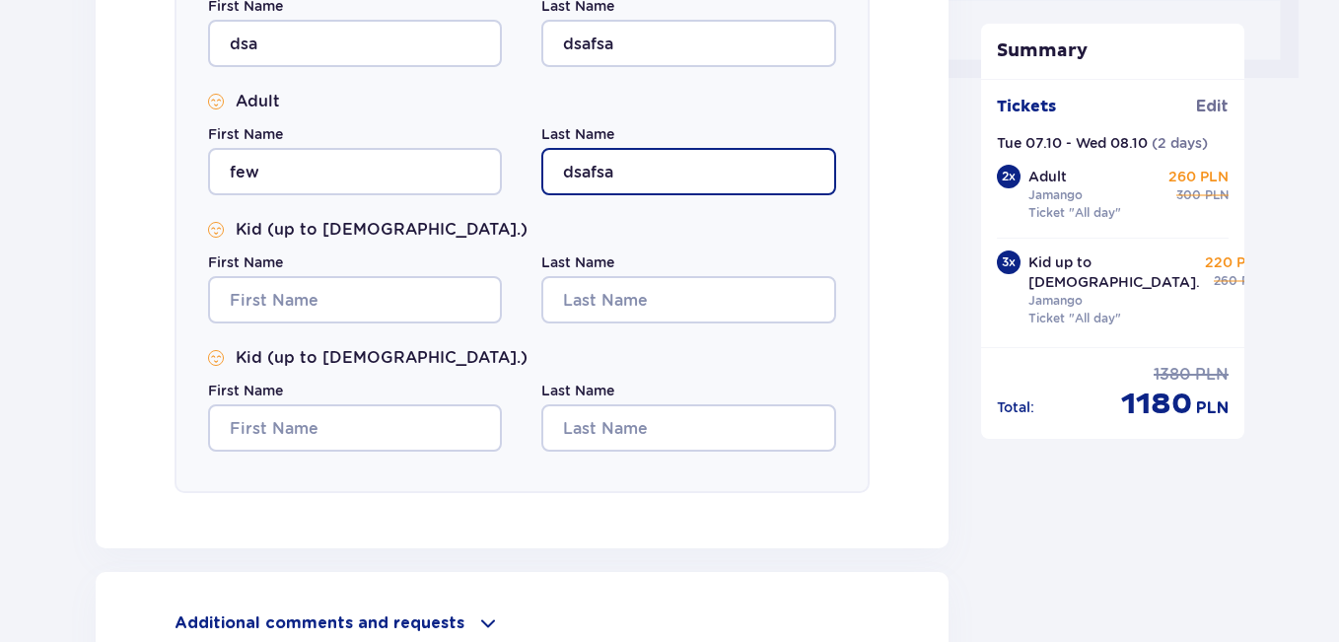
type input "dsafsa"
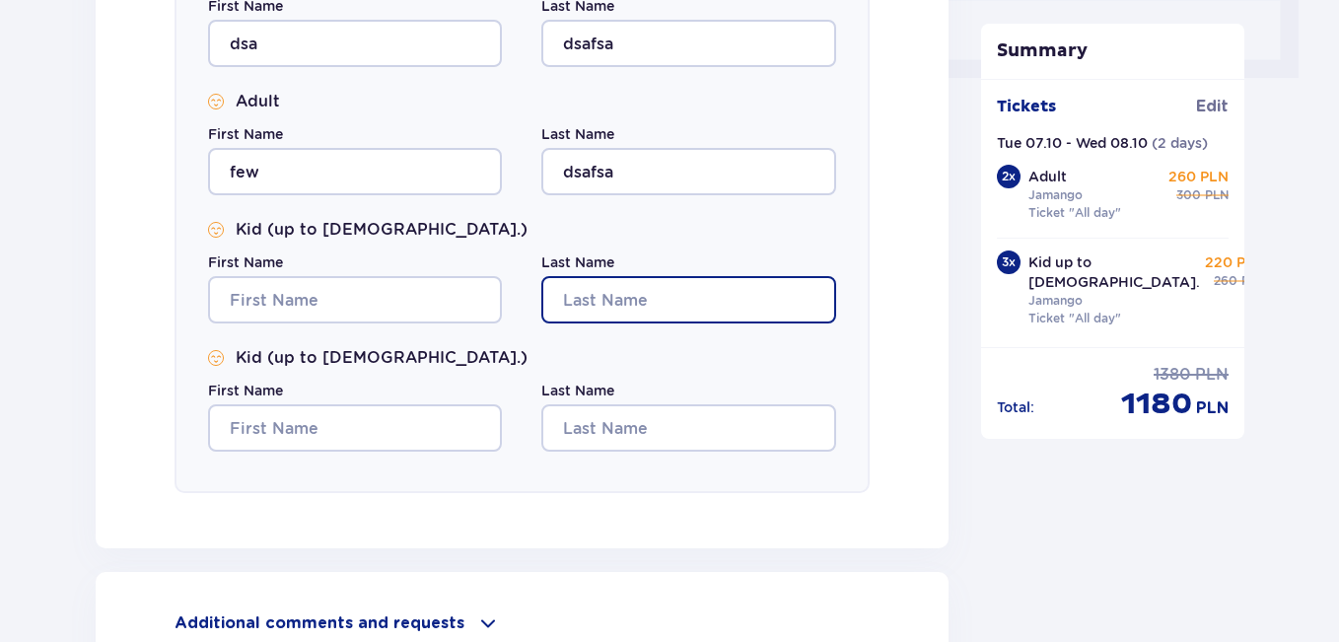
click at [646, 297] on input "Last Name" at bounding box center [688, 299] width 294 height 47
paste input "dsafsa"
type input "dsafsa"
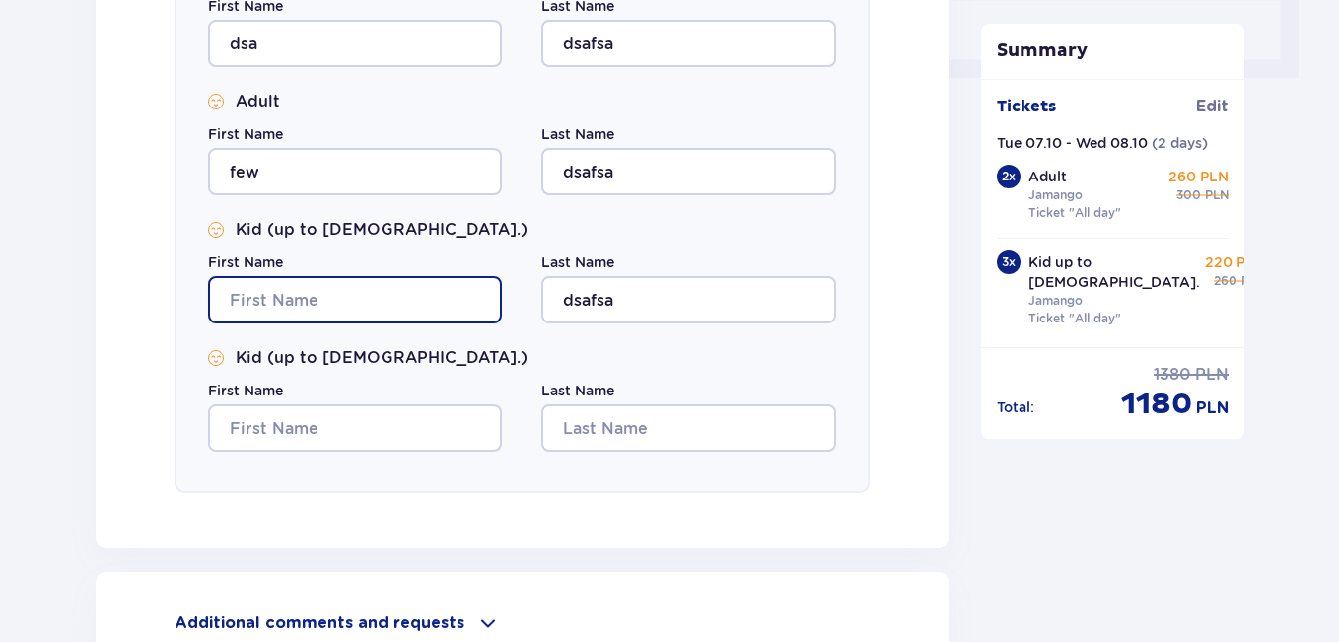
click at [364, 309] on input "First Name" at bounding box center [355, 299] width 294 height 47
type input "myhdg"
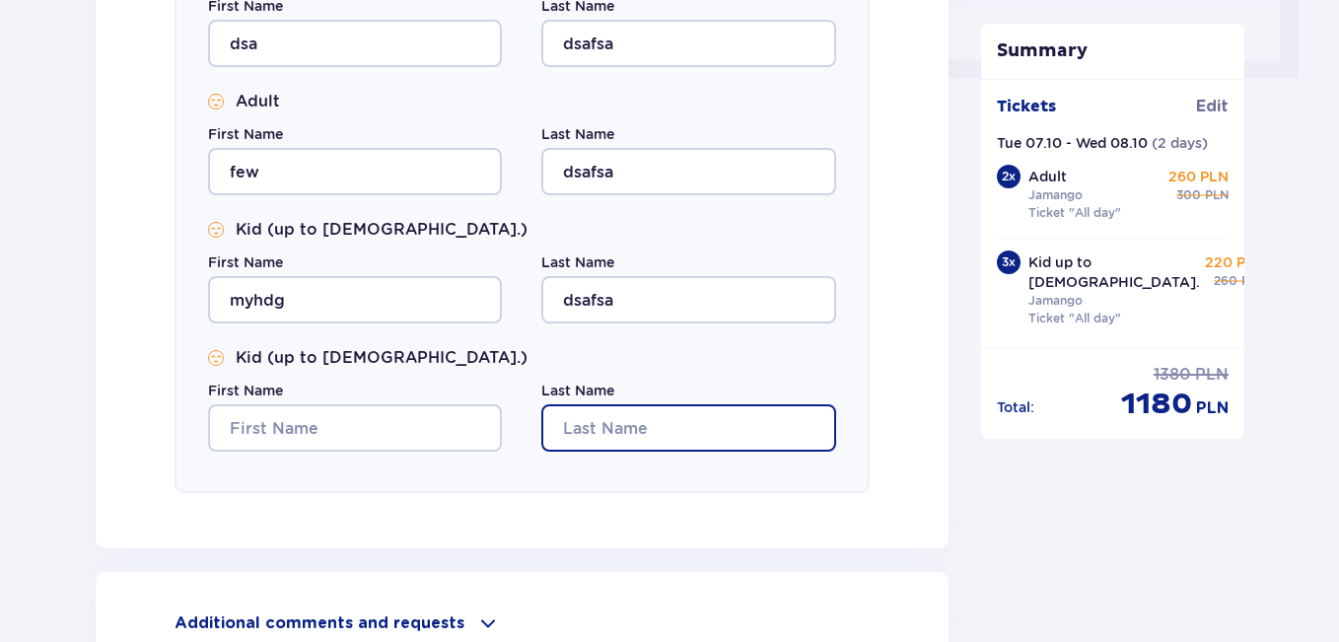
click at [650, 410] on input "Last Name" at bounding box center [688, 427] width 294 height 47
paste input "dsafsa"
type input "dsafsa"
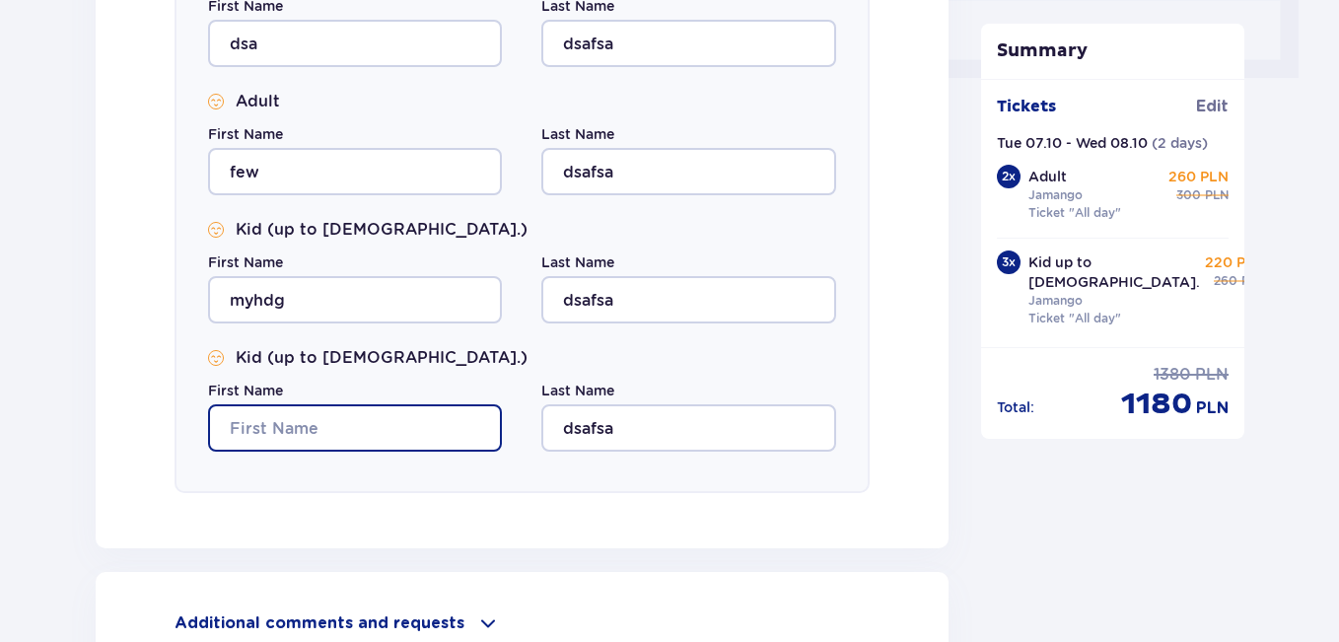
click at [373, 433] on input "First Name" at bounding box center [355, 427] width 294 height 47
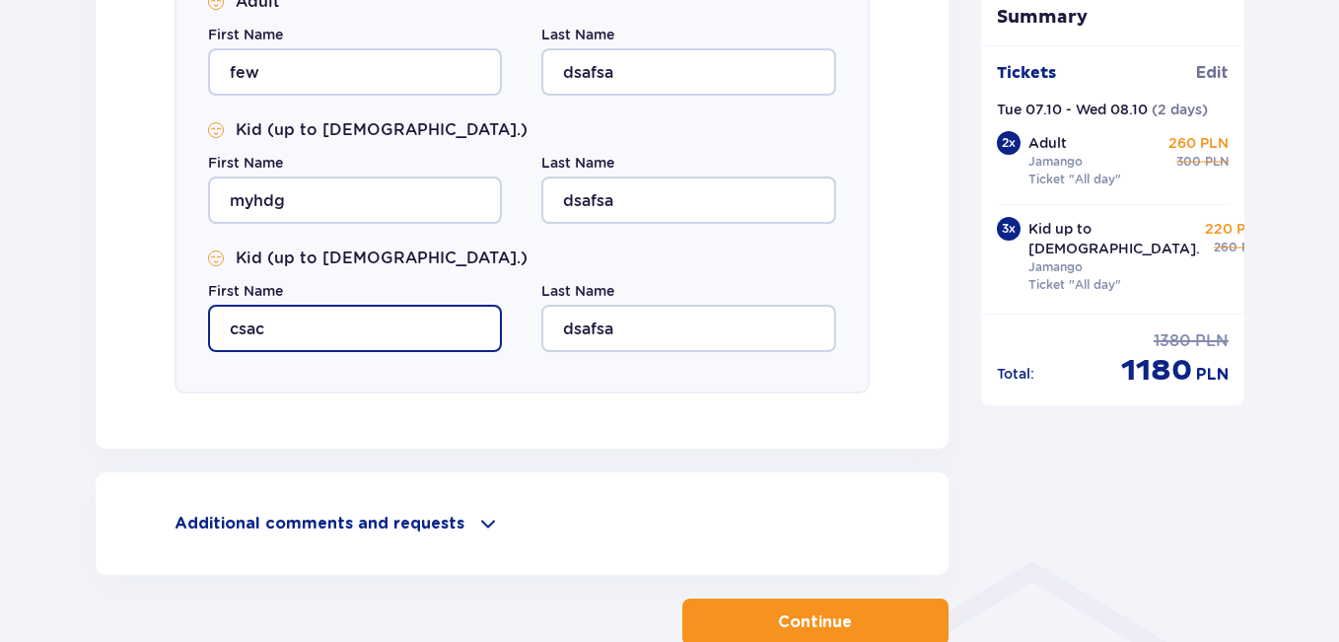
scroll to position [1162, 0]
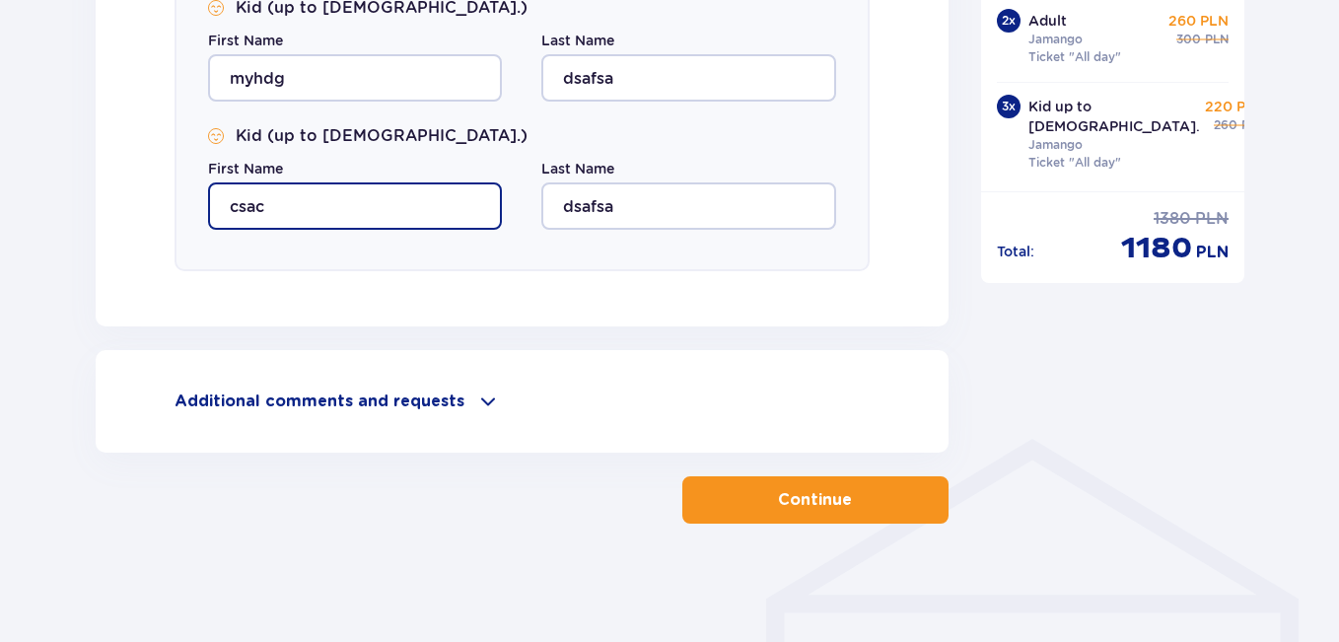
type input "csac"
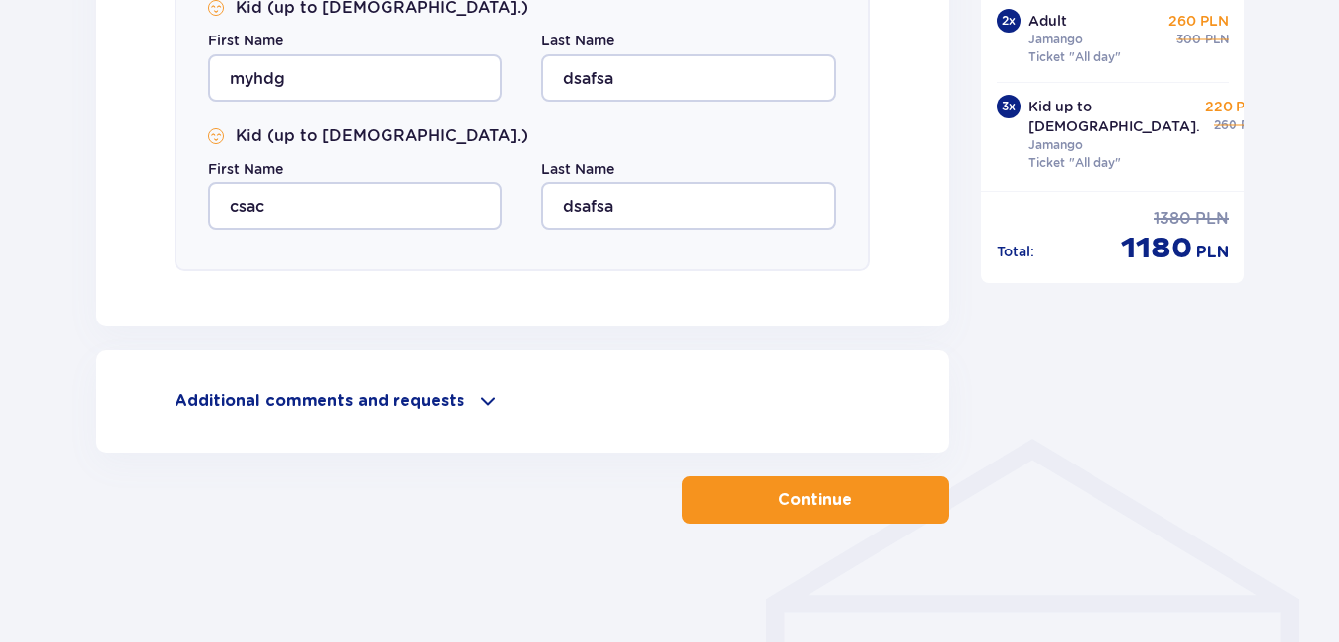
click at [865, 496] on span "button" at bounding box center [856, 500] width 24 height 24
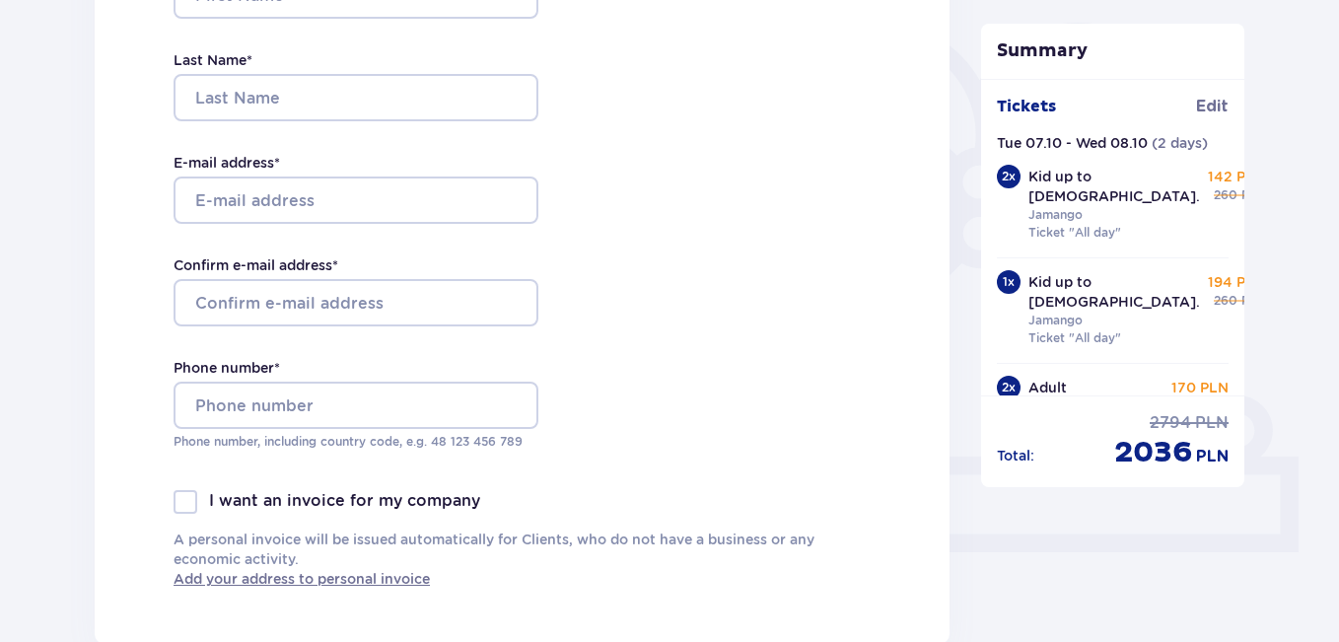
scroll to position [27, 0]
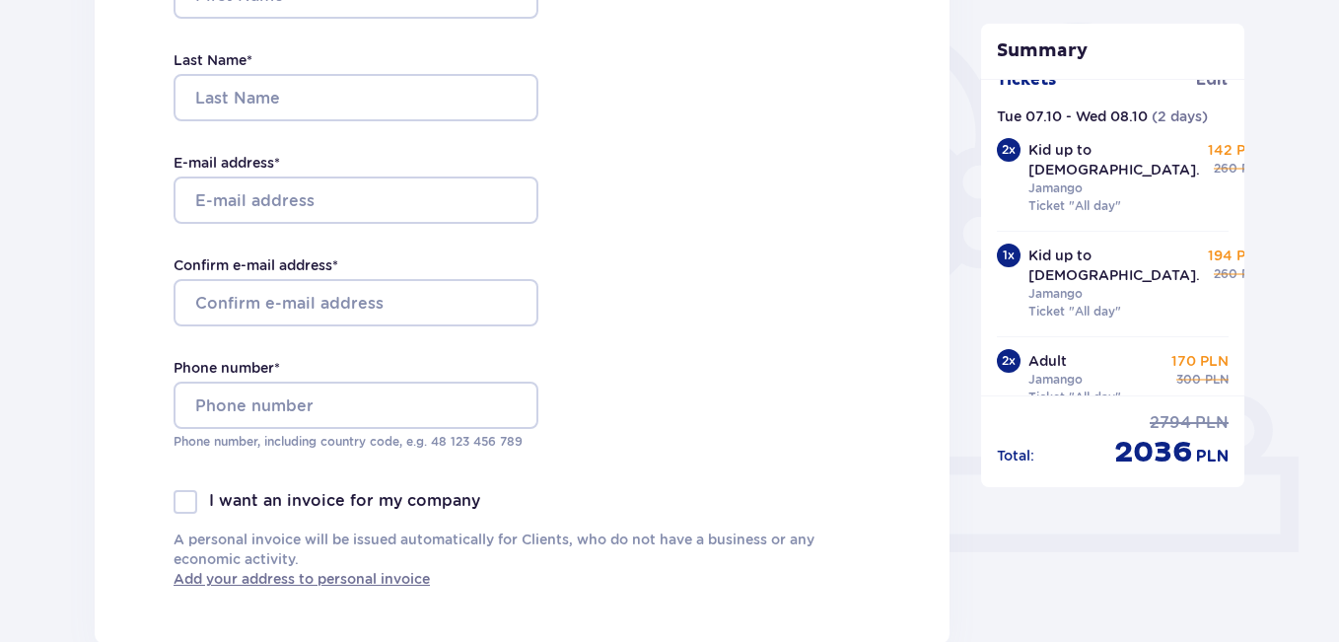
click at [1236, 222] on div "Tickets Edit Tue 07.10 - Wed 08.10 ( 2 days ) 2 x Kid up to [DEMOGRAPHIC_DATA].…" at bounding box center [1113, 237] width 264 height 316
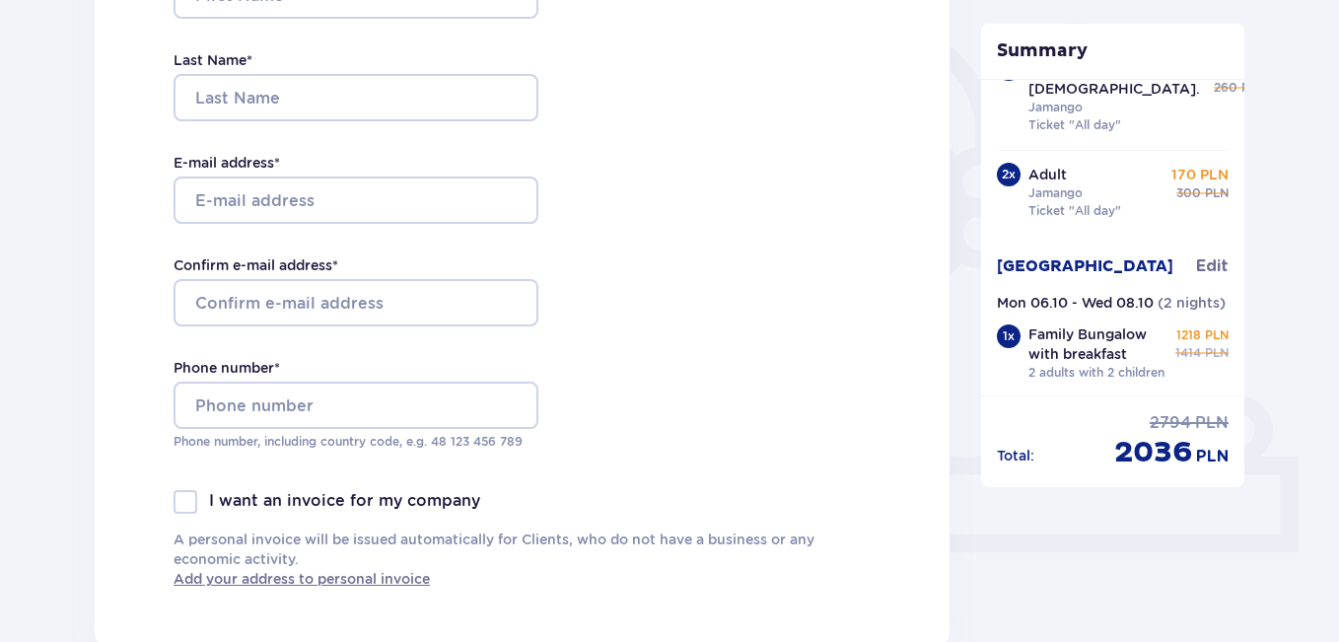
scroll to position [0, 0]
